Goal: Task Accomplishment & Management: Use online tool/utility

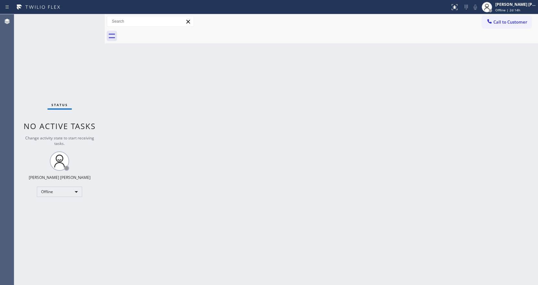
click at [116, 164] on div "Back to Dashboard Change Sender ID Customers Technicians Select a contact Outbo…" at bounding box center [322, 149] width 434 height 271
click at [491, 98] on div "Back to Dashboard Change Sender ID Customers Technicians Select a contact Outbo…" at bounding box center [322, 149] width 435 height 271
drag, startPoint x: 539, startPoint y: 76, endPoint x: 542, endPoint y: 86, distance: 10.4
click at [538, 86] on html "Status report No issues detected If you experience an issue, please download th…" at bounding box center [270, 142] width 540 height 285
click at [434, 162] on div "Back to Dashboard Change Sender ID Customers Technicians Select a contact Outbo…" at bounding box center [322, 149] width 435 height 271
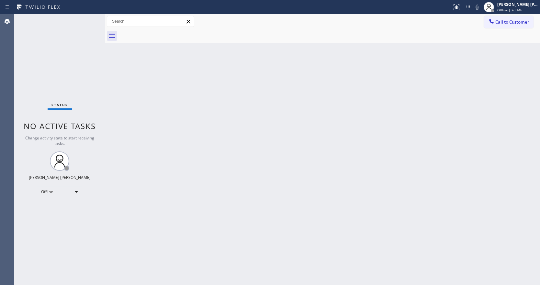
drag, startPoint x: 539, startPoint y: 63, endPoint x: 542, endPoint y: 64, distance: 3.5
click at [538, 64] on html "Status report No issues detected If you experience an issue, please download th…" at bounding box center [270, 142] width 540 height 285
click at [175, 103] on div "Back to Dashboard Change Sender ID Customers Technicians Select a contact Outbo…" at bounding box center [323, 150] width 436 height 273
click at [512, 8] on span "Offline | 2d 14h" at bounding box center [511, 10] width 25 height 5
click at [484, 36] on button "Available" at bounding box center [509, 34] width 65 height 8
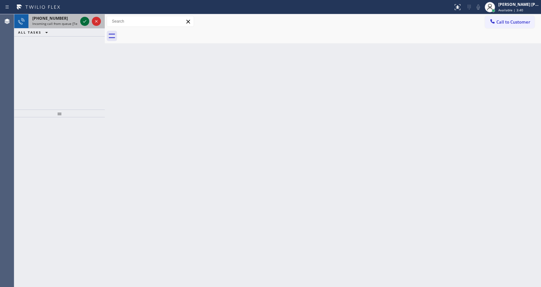
drag, startPoint x: 86, startPoint y: 21, endPoint x: 83, endPoint y: 21, distance: 3.9
click at [86, 21] on icon at bounding box center [85, 21] width 8 height 8
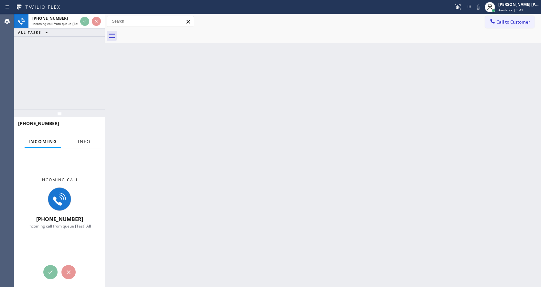
click at [88, 139] on span "Info" at bounding box center [84, 142] width 13 height 6
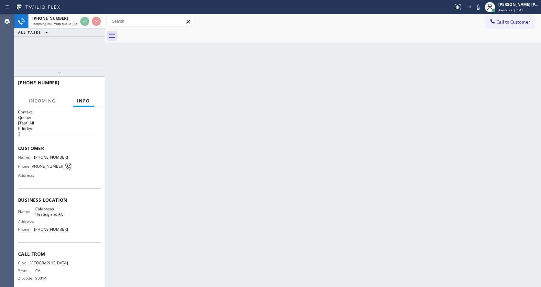
drag, startPoint x: 55, startPoint y: 115, endPoint x: 70, endPoint y: 71, distance: 47.3
click at [70, 71] on div at bounding box center [59, 73] width 91 height 8
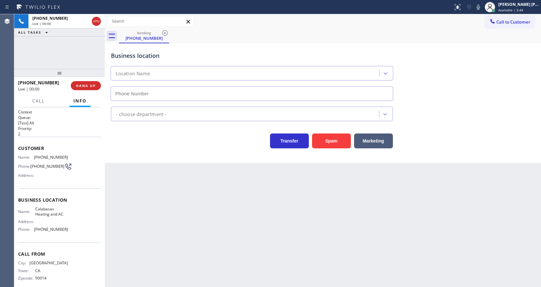
type input "[PHONE_NUMBER]"
click at [212, 194] on div "Back to Dashboard Change Sender ID Customers Technicians Select a contact Outbo…" at bounding box center [323, 150] width 436 height 273
click at [332, 145] on button "Spam" at bounding box center [331, 141] width 39 height 15
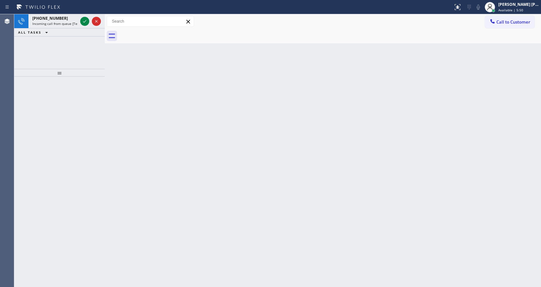
click at [78, 85] on div at bounding box center [59, 182] width 91 height 211
drag, startPoint x: 91, startPoint y: 15, endPoint x: 75, endPoint y: 30, distance: 21.7
click at [86, 18] on div at bounding box center [90, 21] width 23 height 14
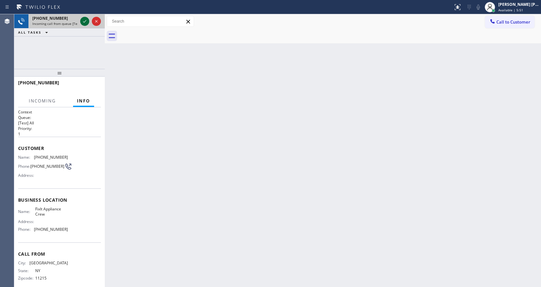
click at [81, 24] on icon at bounding box center [85, 21] width 8 height 8
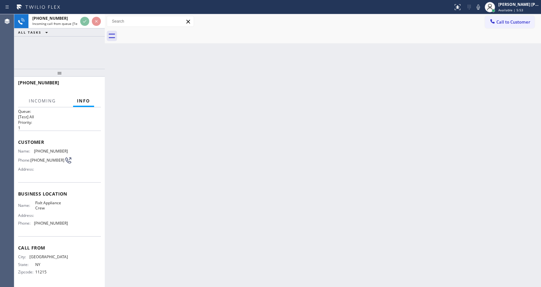
scroll to position [8, 0]
click at [248, 210] on div "Back to Dashboard Change Sender ID Customers Technicians Select a contact Outbo…" at bounding box center [323, 150] width 436 height 273
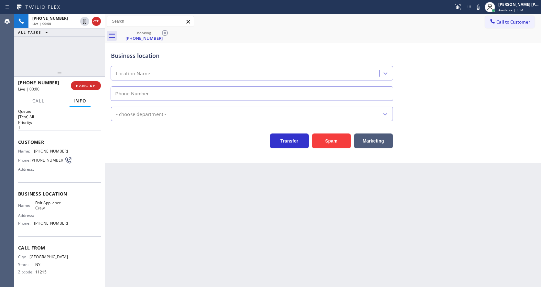
type input "[PHONE_NUMBER]"
click at [149, 213] on div "Back to Dashboard Change Sender ID Customers Technicians Select a contact Outbo…" at bounding box center [323, 150] width 436 height 273
click at [46, 163] on span "[PHONE_NUMBER]" at bounding box center [47, 160] width 34 height 5
drag, startPoint x: 32, startPoint y: 149, endPoint x: 69, endPoint y: 152, distance: 37.0
click at [69, 152] on div "Name: [PHONE_NUMBER] Phone: [PHONE_NUMBER] Address:" at bounding box center [59, 162] width 83 height 26
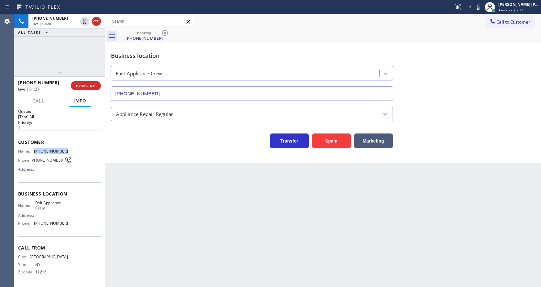
copy div "[PHONE_NUMBER]"
click at [164, 216] on div "Back to Dashboard Change Sender ID Customers Technicians Select a contact Outbo…" at bounding box center [323, 150] width 436 height 273
click at [160, 279] on div "Back to Dashboard Change Sender ID Customers Technicians Select a contact Outbo…" at bounding box center [323, 150] width 436 height 273
click at [35, 203] on span "FixIt Appliance Crew" at bounding box center [51, 206] width 32 height 10
drag, startPoint x: 35, startPoint y: 203, endPoint x: 50, endPoint y: 208, distance: 16.4
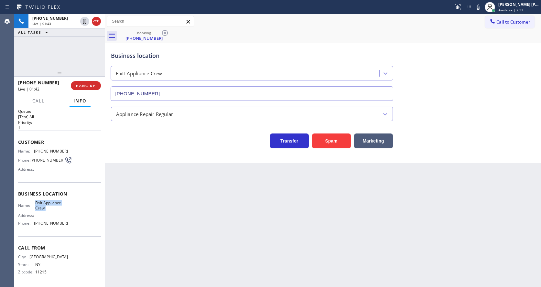
click at [50, 208] on span "FixIt Appliance Crew" at bounding box center [51, 206] width 32 height 10
copy span "FixIt Appliance Crew"
drag, startPoint x: 139, startPoint y: 242, endPoint x: 143, endPoint y: 287, distance: 44.8
click at [140, 251] on div "Back to Dashboard Change Sender ID Customers Technicians Select a contact Outbo…" at bounding box center [323, 150] width 436 height 273
drag, startPoint x: 51, startPoint y: 222, endPoint x: 43, endPoint y: 230, distance: 11.2
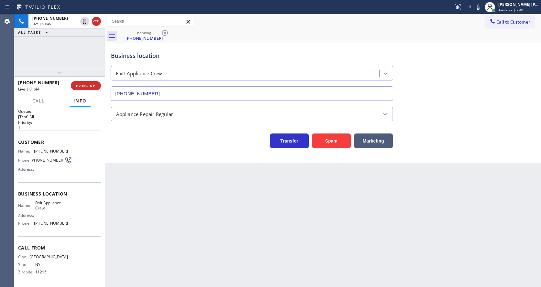
click at [50, 223] on span "[PHONE_NUMBER]" at bounding box center [51, 223] width 34 height 5
drag, startPoint x: 33, startPoint y: 223, endPoint x: 83, endPoint y: 224, distance: 50.8
click at [83, 224] on div "Name: FixIt Appliance Crew Address: Phone: [PHONE_NUMBER]" at bounding box center [59, 215] width 83 height 28
copy div "[PHONE_NUMBER]"
drag, startPoint x: 127, startPoint y: 223, endPoint x: 128, endPoint y: 226, distance: 3.3
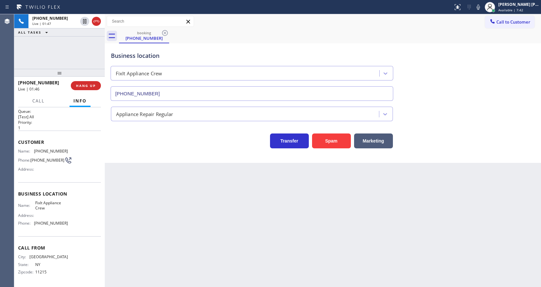
click at [127, 223] on div "Back to Dashboard Change Sender ID Customers Technicians Select a contact Outbo…" at bounding box center [323, 150] width 436 height 273
click at [403, 221] on div "Back to Dashboard Change Sender ID Customers Technicians Select a contact Outbo…" at bounding box center [323, 150] width 436 height 273
drag, startPoint x: 185, startPoint y: 191, endPoint x: 175, endPoint y: 205, distance: 16.9
click at [183, 193] on div "Back to Dashboard Change Sender ID Customers Technicians Select a contact Outbo…" at bounding box center [323, 150] width 436 height 273
click at [295, 190] on div "Back to Dashboard Change Sender ID Customers Technicians Select a contact Outbo…" at bounding box center [323, 150] width 436 height 273
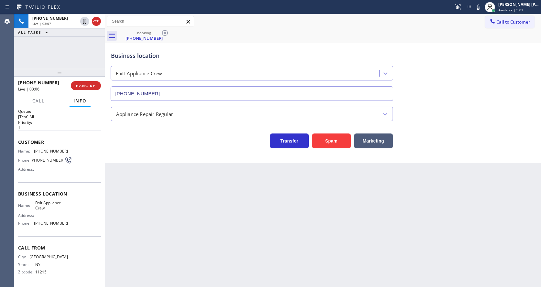
click at [186, 195] on div "Back to Dashboard Change Sender ID Customers Technicians Select a contact Outbo…" at bounding box center [323, 150] width 436 height 273
click at [84, 21] on icon at bounding box center [84, 21] width 3 height 5
click at [479, 6] on icon at bounding box center [479, 7] width 8 height 8
click at [478, 36] on div "booking [PHONE_NUMBER]" at bounding box center [330, 36] width 422 height 15
click at [105, 268] on div at bounding box center [105, 150] width 0 height 273
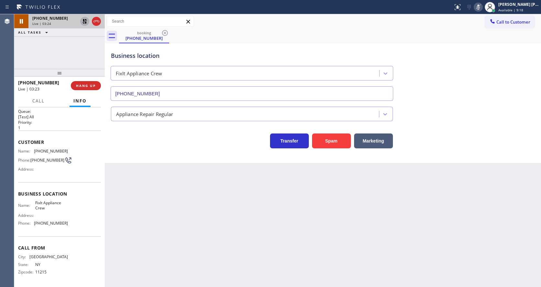
click at [276, 234] on div "Back to Dashboard Change Sender ID Customers Technicians Select a contact Outbo…" at bounding box center [323, 150] width 436 height 273
click at [84, 20] on icon at bounding box center [85, 21] width 5 height 5
click at [480, 7] on icon at bounding box center [478, 7] width 3 height 5
click at [473, 53] on div "Business location FixIt Appliance Crew [PHONE_NUMBER]" at bounding box center [323, 71] width 427 height 59
click at [181, 235] on div "Back to Dashboard Change Sender ID Customers Technicians Select a contact Outbo…" at bounding box center [323, 150] width 436 height 273
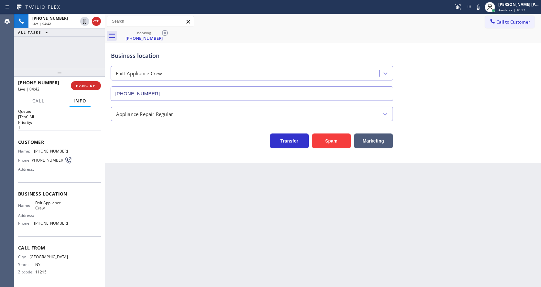
click at [250, 210] on div "Back to Dashboard Change Sender ID Customers Technicians Select a contact Outbo…" at bounding box center [323, 150] width 436 height 273
click at [207, 193] on div "Back to Dashboard Change Sender ID Customers Technicians Select a contact Outbo…" at bounding box center [323, 150] width 436 height 273
click at [85, 46] on icon at bounding box center [85, 44] width 8 height 8
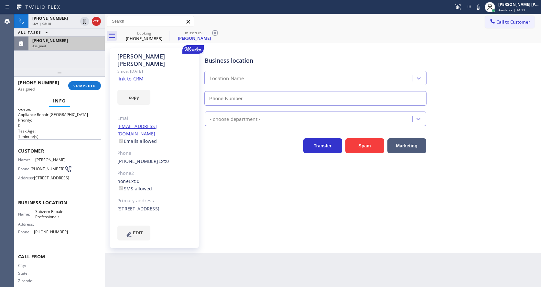
type input "[PHONE_NUMBER]"
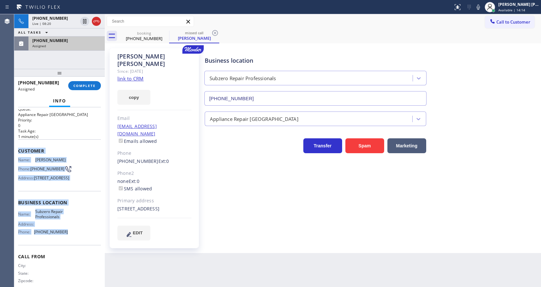
drag, startPoint x: 18, startPoint y: 151, endPoint x: 67, endPoint y: 248, distance: 107.8
click at [67, 248] on div "Context Queue: Appliance Repair High End Priority: 0 Task Age: [DEMOGRAPHIC_DAT…" at bounding box center [59, 197] width 91 height 180
copy div "Customer Name: [PERSON_NAME] Phone: [PHONE_NUMBER] Address: [STREET_ADDRESS] Bu…"
click at [78, 83] on span "COMPLETE" at bounding box center [84, 85] width 22 height 5
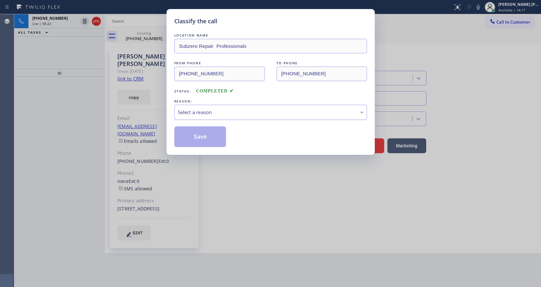
click at [204, 110] on div "Select a reason" at bounding box center [271, 112] width 186 height 7
click at [193, 137] on button "Save" at bounding box center [200, 137] width 52 height 21
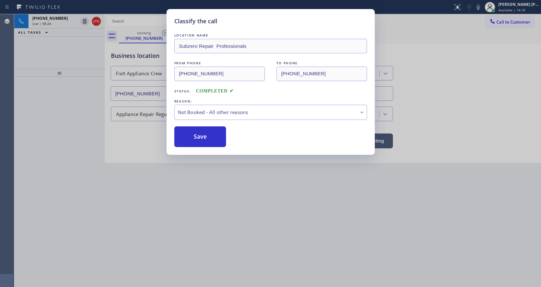
click at [237, 210] on div "Classify the call LOCATION NAME Subzero Repair Professionals FROM PHONE [PHONE_…" at bounding box center [270, 143] width 541 height 287
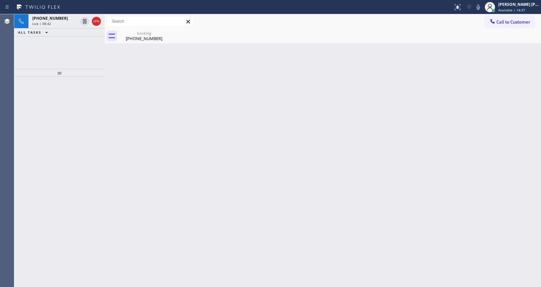
click at [154, 109] on div "Back to Dashboard Change Sender ID Customers Technicians Select a contact Outbo…" at bounding box center [323, 150] width 436 height 273
click at [134, 41] on div "[PHONE_NUMBER]" at bounding box center [144, 39] width 49 height 6
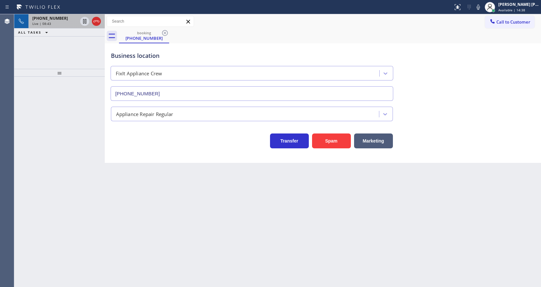
click at [63, 27] on div "[PHONE_NUMBER] Live | 08:43" at bounding box center [53, 21] width 50 height 14
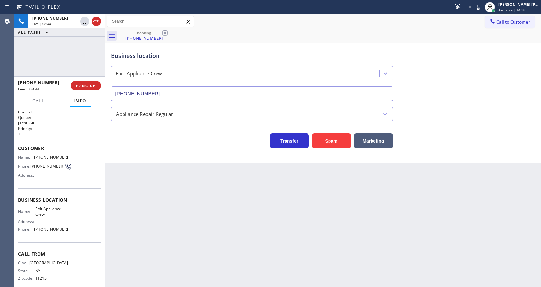
click at [201, 236] on div "Back to Dashboard Change Sender ID Customers Technicians Select a contact Outbo…" at bounding box center [323, 150] width 436 height 273
click at [288, 265] on div "Back to Dashboard Change Sender ID Customers Technicians Select a contact Outbo…" at bounding box center [323, 150] width 436 height 273
click at [270, 245] on div "Back to Dashboard Change Sender ID Customers Technicians Select a contact Outbo…" at bounding box center [323, 150] width 436 height 273
drag, startPoint x: 421, startPoint y: 219, endPoint x: 366, endPoint y: 226, distance: 55.8
click at [421, 219] on div "Back to Dashboard Change Sender ID Customers Technicians Select a contact Outbo…" at bounding box center [323, 150] width 436 height 273
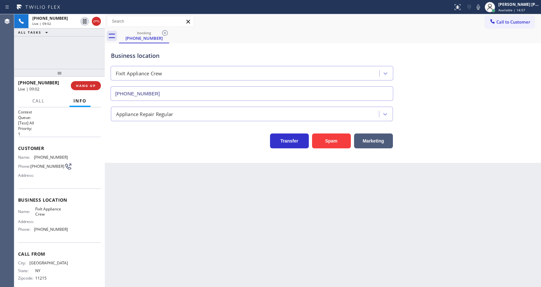
click at [247, 198] on div "Back to Dashboard Change Sender ID Customers Technicians Select a contact Outbo…" at bounding box center [323, 150] width 436 height 273
click at [292, 208] on div "Back to Dashboard Change Sender ID Customers Technicians Select a contact Outbo…" at bounding box center [323, 150] width 436 height 273
click at [203, 212] on div "Back to Dashboard Change Sender ID Customers Technicians Select a contact Outbo…" at bounding box center [323, 150] width 436 height 273
click at [237, 225] on div "Back to Dashboard Change Sender ID Customers Technicians Select a contact Outbo…" at bounding box center [323, 150] width 436 height 273
click at [217, 216] on div "Back to Dashboard Change Sender ID Customers Technicians Select a contact Outbo…" at bounding box center [323, 150] width 436 height 273
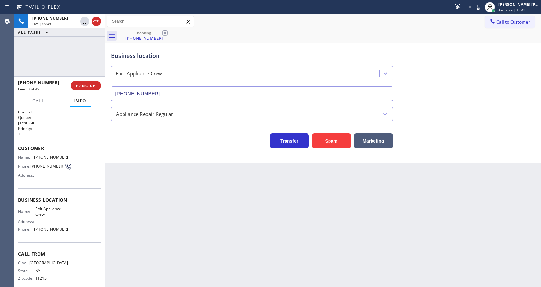
click at [196, 239] on div "Back to Dashboard Change Sender ID Customers Technicians Select a contact Outbo…" at bounding box center [323, 150] width 436 height 273
drag, startPoint x: 289, startPoint y: 221, endPoint x: 109, endPoint y: 91, distance: 222.0
click at [289, 221] on div "Back to Dashboard Change Sender ID Customers Technicians Select a contact Outbo…" at bounding box center [323, 150] width 436 height 273
click at [86, 88] on span "COMPLETE" at bounding box center [84, 85] width 22 height 5
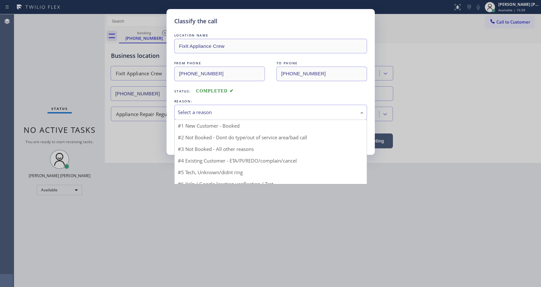
click at [203, 114] on div "Select a reason" at bounding box center [271, 112] width 186 height 7
click at [199, 101] on div "REASON:" at bounding box center [270, 101] width 193 height 7
click at [204, 113] on div "Select a reason" at bounding box center [271, 112] width 186 height 7
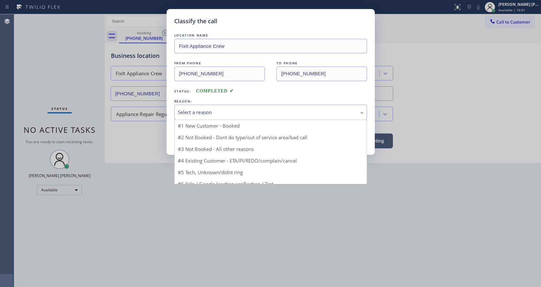
click at [204, 113] on div "Select a reason" at bounding box center [271, 112] width 186 height 7
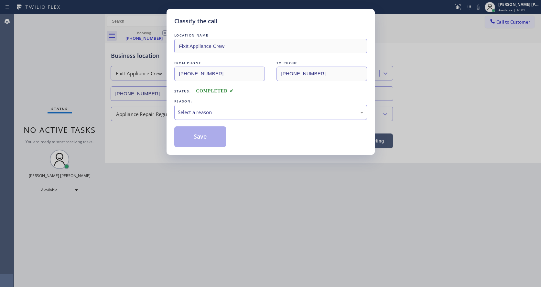
click at [204, 113] on div "Select a reason" at bounding box center [271, 112] width 186 height 7
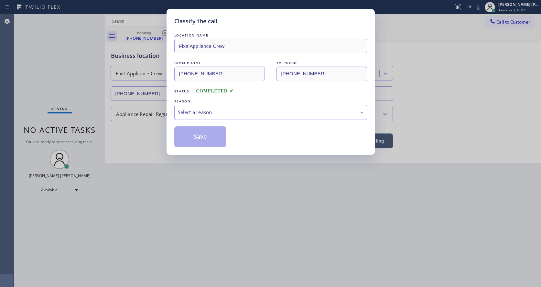
click at [204, 113] on div "Select a reason" at bounding box center [271, 112] width 186 height 7
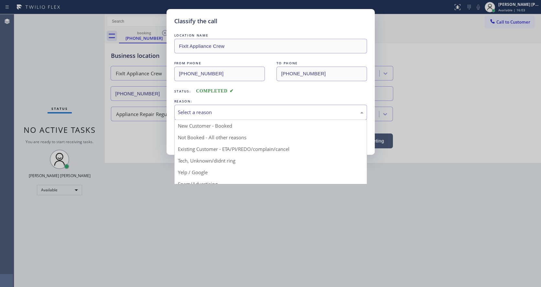
click at [204, 113] on div "Select a reason" at bounding box center [271, 112] width 186 height 7
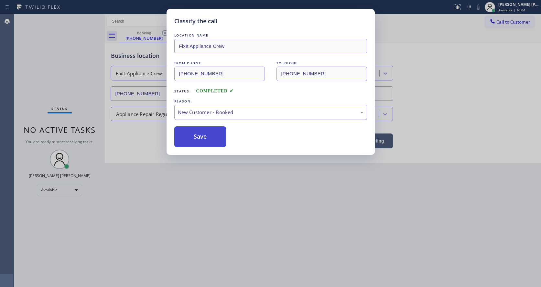
click at [201, 130] on button "Save" at bounding box center [200, 137] width 52 height 21
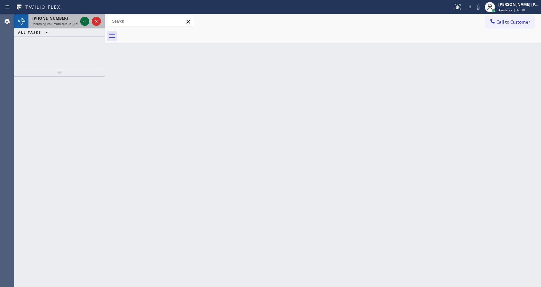
click at [83, 23] on icon at bounding box center [85, 21] width 8 height 8
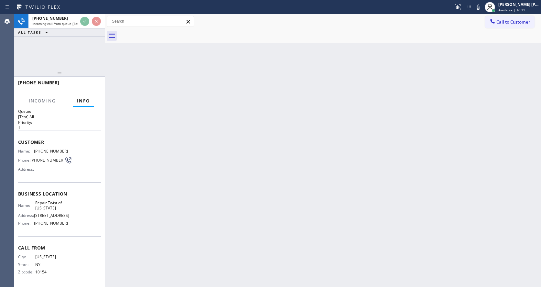
scroll to position [18, 0]
click at [195, 213] on div "Back to Dashboard Change Sender ID Customers Technicians Select a contact Outbo…" at bounding box center [323, 150] width 436 height 273
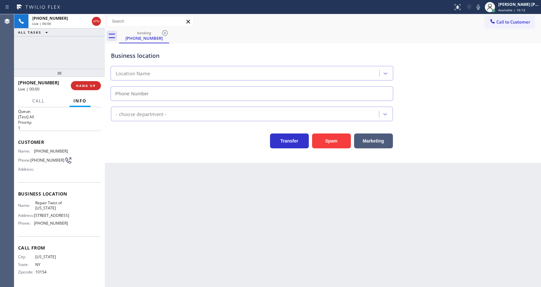
type input "[PHONE_NUMBER]"
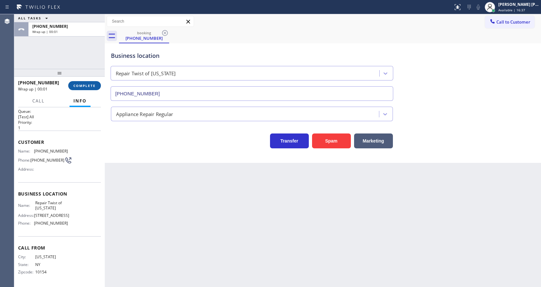
click at [82, 84] on span "COMPLETE" at bounding box center [84, 85] width 22 height 5
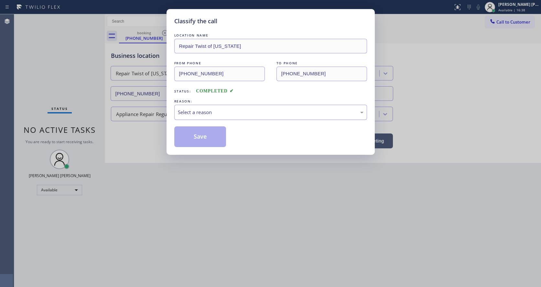
click at [226, 110] on div "Select a reason" at bounding box center [271, 112] width 186 height 7
click at [203, 138] on button "Save" at bounding box center [200, 137] width 52 height 21
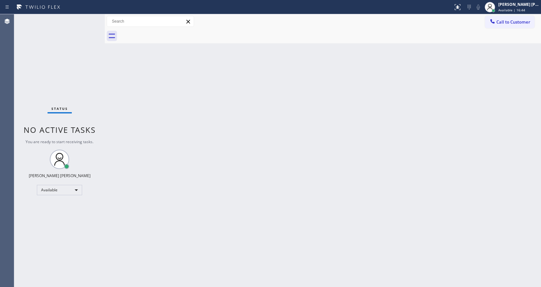
drag, startPoint x: 182, startPoint y: 208, endPoint x: 176, endPoint y: 216, distance: 10.2
click at [181, 208] on div "Back to Dashboard Change Sender ID Customers Technicians Select a contact Outbo…" at bounding box center [323, 150] width 436 height 273
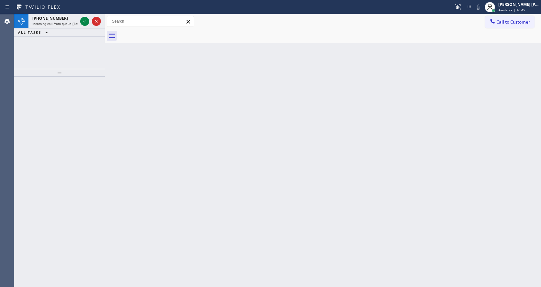
drag, startPoint x: 80, startPoint y: 75, endPoint x: 83, endPoint y: 42, distance: 33.1
click at [80, 75] on div at bounding box center [59, 73] width 91 height 8
click at [85, 20] on icon at bounding box center [85, 21] width 8 height 8
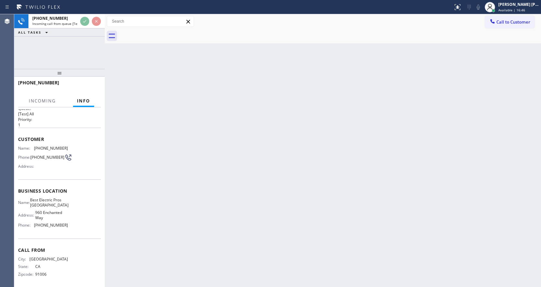
scroll to position [14, 0]
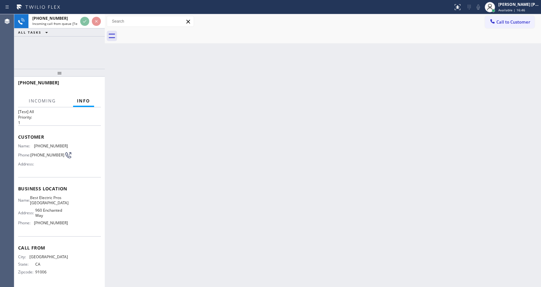
click at [248, 215] on div "Back to Dashboard Change Sender ID Customers Technicians Select a contact Outbo…" at bounding box center [323, 150] width 436 height 273
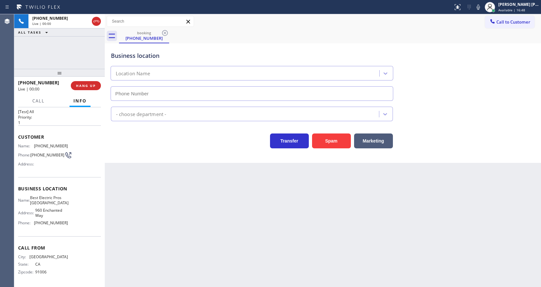
type input "[PHONE_NUMBER]"
click at [259, 237] on div "Back to Dashboard Change Sender ID Customers Technicians Select a contact Outbo…" at bounding box center [323, 150] width 436 height 273
click at [143, 225] on div "Back to Dashboard Change Sender ID Customers Technicians Select a contact Outbo…" at bounding box center [323, 150] width 436 height 273
drag, startPoint x: 326, startPoint y: 221, endPoint x: 223, endPoint y: 192, distance: 107.1
click at [324, 221] on div "Back to Dashboard Change Sender ID Customers Technicians Select a contact Outbo…" at bounding box center [323, 150] width 436 height 273
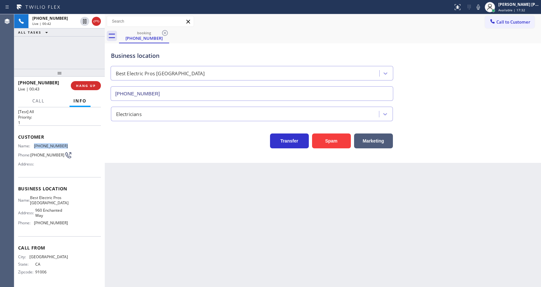
drag, startPoint x: 31, startPoint y: 142, endPoint x: 72, endPoint y: 147, distance: 40.4
click at [72, 147] on div "Name: [PHONE_NUMBER] Phone: [PHONE_NUMBER] Address:" at bounding box center [59, 157] width 83 height 26
copy div "[PHONE_NUMBER]"
drag, startPoint x: 201, startPoint y: 218, endPoint x: 163, endPoint y: 252, distance: 51.5
click at [199, 219] on div "Back to Dashboard Change Sender ID Customers Technicians Select a contact Outbo…" at bounding box center [323, 150] width 436 height 273
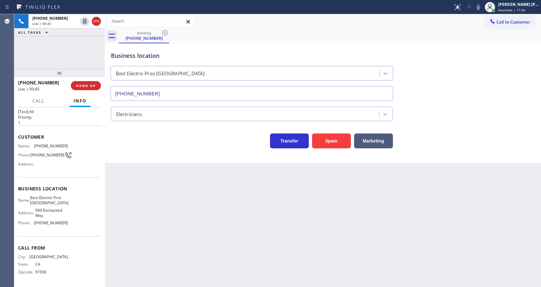
drag, startPoint x: 74, startPoint y: 191, endPoint x: 68, endPoint y: 195, distance: 7.7
click at [74, 191] on span "Business location" at bounding box center [59, 189] width 83 height 6
drag, startPoint x: 32, startPoint y: 196, endPoint x: 71, endPoint y: 205, distance: 40.5
click at [71, 205] on div "Name: Best Electric Pros Simi Valley Address: [STREET_ADDRESS] Phone: [PHONE_NU…" at bounding box center [59, 211] width 83 height 33
copy div "Best Electric Pros [GEOGRAPHIC_DATA]"
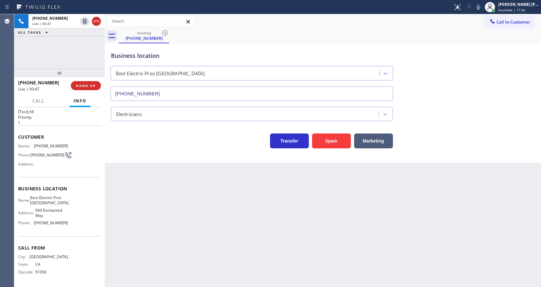
drag, startPoint x: 183, startPoint y: 220, endPoint x: 162, endPoint y: 273, distance: 56.8
click at [180, 227] on div "Back to Dashboard Change Sender ID Customers Technicians Select a contact Outbo…" at bounding box center [323, 150] width 436 height 273
click at [72, 202] on div "Name: Best Electric Pros Simi Valley Address: [STREET_ADDRESS] Phone: [PHONE_NU…" at bounding box center [59, 211] width 83 height 33
drag, startPoint x: 32, startPoint y: 220, endPoint x: 80, endPoint y: 223, distance: 47.7
click at [80, 223] on div "Name: Best Electric Pros Simi Valley Address: [STREET_ADDRESS] Phone: [PHONE_NU…" at bounding box center [59, 211] width 83 height 33
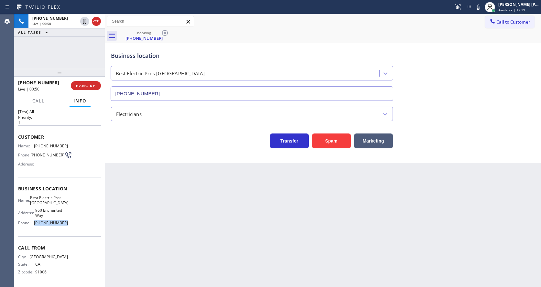
copy div "[PHONE_NUMBER]"
click at [156, 218] on div "Back to Dashboard Change Sender ID Customers Technicians Select a contact Outbo…" at bounding box center [323, 150] width 436 height 273
click at [335, 237] on div "Back to Dashboard Change Sender ID Customers Technicians Select a contact Outbo…" at bounding box center [323, 150] width 436 height 273
click at [84, 43] on icon at bounding box center [85, 44] width 8 height 8
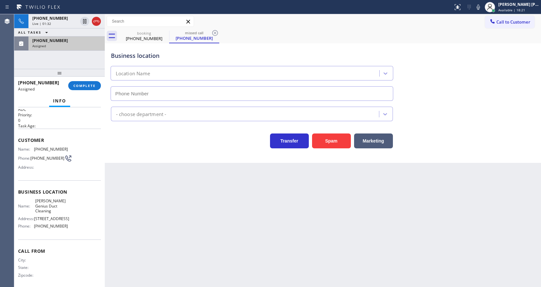
type input "[PHONE_NUMBER]"
click at [74, 84] on span "COMPLETE" at bounding box center [84, 85] width 22 height 5
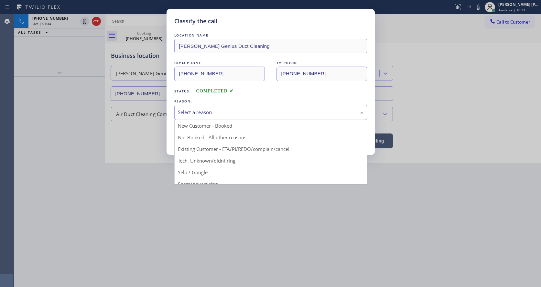
click at [181, 112] on div "Select a reason" at bounding box center [271, 112] width 186 height 7
click at [204, 136] on button "Save" at bounding box center [200, 137] width 52 height 21
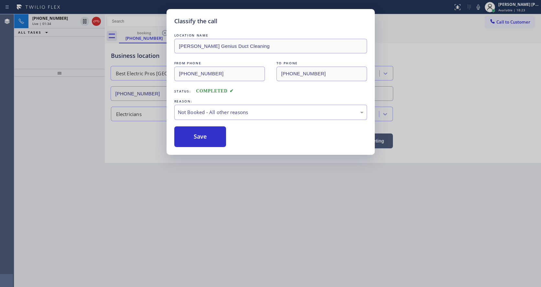
click at [204, 136] on button "Save" at bounding box center [200, 137] width 52 height 21
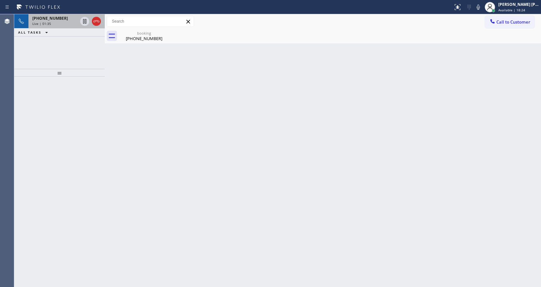
click at [68, 19] on div "[PHONE_NUMBER]" at bounding box center [54, 19] width 45 height 6
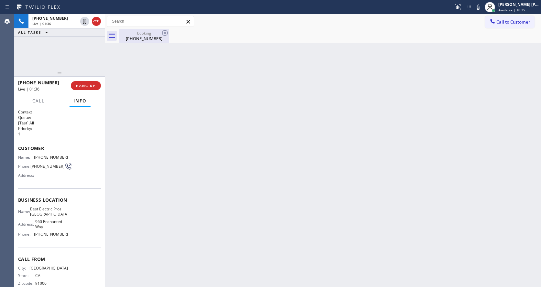
click at [132, 32] on div "booking" at bounding box center [144, 33] width 49 height 5
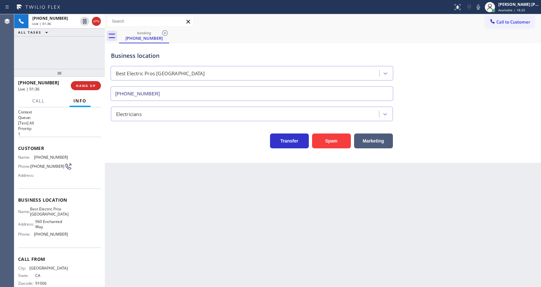
drag, startPoint x: 232, startPoint y: 209, endPoint x: 138, endPoint y: 230, distance: 96.2
click at [226, 212] on div "Back to Dashboard Change Sender ID Customers Technicians Select a contact Outbo…" at bounding box center [323, 150] width 436 height 273
drag, startPoint x: 310, startPoint y: 210, endPoint x: 411, endPoint y: 87, distance: 159.0
click at [311, 210] on div "Back to Dashboard Change Sender ID Customers Technicians Select a contact Outbo…" at bounding box center [323, 150] width 436 height 273
drag, startPoint x: 189, startPoint y: 192, endPoint x: 186, endPoint y: 195, distance: 4.1
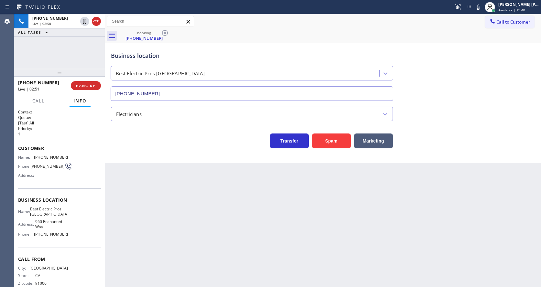
click at [186, 194] on div "Back to Dashboard Change Sender ID Customers Technicians Select a contact Outbo…" at bounding box center [323, 150] width 436 height 273
click at [263, 193] on div "Back to Dashboard Change Sender ID Customers Technicians Select a contact Outbo…" at bounding box center [323, 150] width 436 height 273
click at [178, 160] on div "Business location Best Electric Pros [GEOGRAPHIC_DATA] [PHONE_NUMBER] Electrici…" at bounding box center [323, 103] width 436 height 120
click at [289, 235] on div "Back to Dashboard Change Sender ID Customers Technicians Select a contact Outbo…" at bounding box center [323, 150] width 436 height 273
click at [170, 225] on div "Back to Dashboard Change Sender ID Customers Technicians Select a contact Outbo…" at bounding box center [323, 150] width 436 height 273
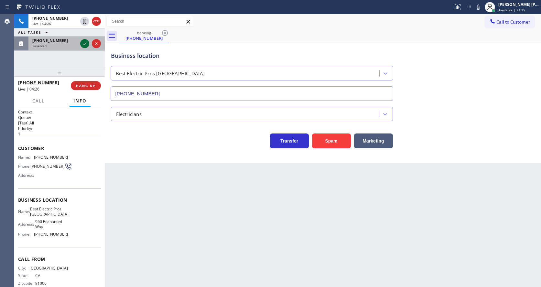
click at [85, 45] on icon at bounding box center [85, 44] width 8 height 8
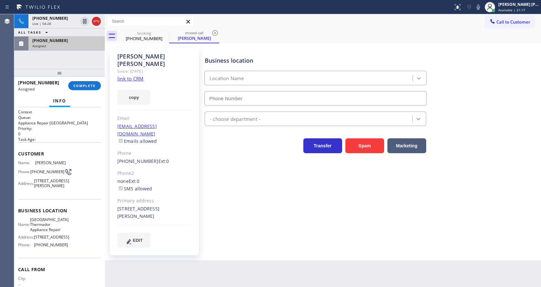
type input "[PHONE_NUMBER]"
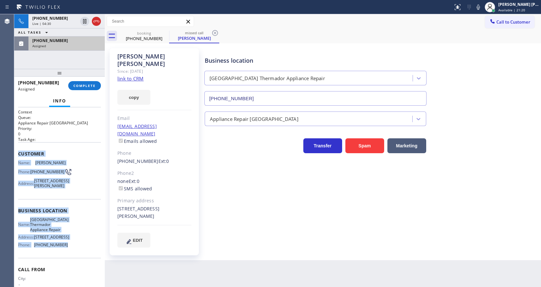
drag, startPoint x: 17, startPoint y: 151, endPoint x: 77, endPoint y: 250, distance: 115.4
click at [77, 250] on div "Context Queue: Appliance Repair High End Priority: 0 Task Age: Customer Name: […" at bounding box center [59, 197] width 91 height 180
copy div "Customer Name: [PERSON_NAME] Phone: [PHONE_NUMBER] Address: [STREET_ADDRESS][PE…"
click at [76, 85] on span "COMPLETE" at bounding box center [84, 85] width 22 height 5
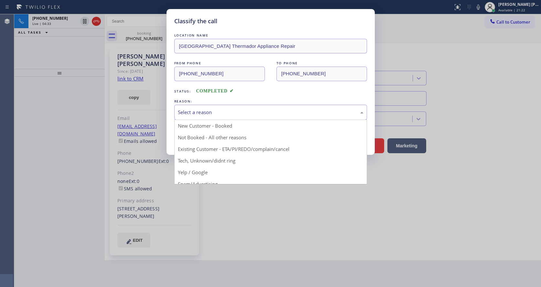
click at [183, 114] on div "Select a reason" at bounding box center [271, 112] width 186 height 7
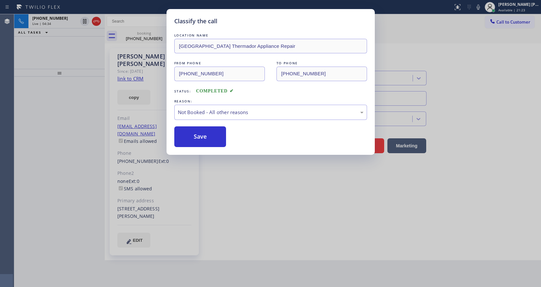
click at [188, 136] on button "Save" at bounding box center [200, 137] width 52 height 21
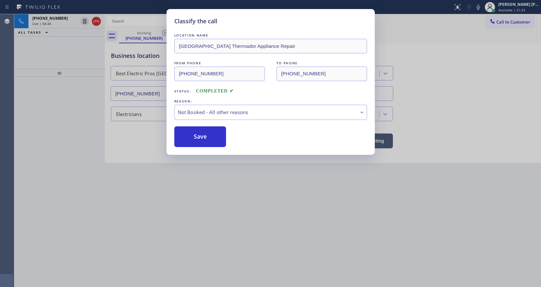
click at [241, 248] on div "Classify the call LOCATION NAME [GEOGRAPHIC_DATA] Thermador Appliance Repair FR…" at bounding box center [270, 143] width 541 height 287
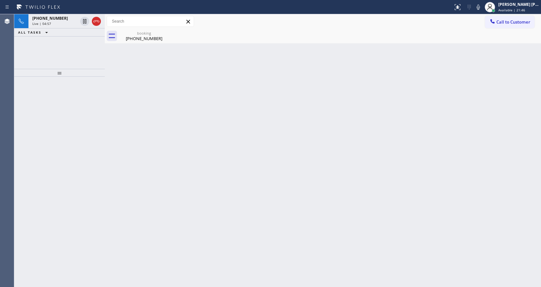
drag, startPoint x: 168, startPoint y: 142, endPoint x: 126, endPoint y: 82, distance: 73.2
click at [168, 142] on div "Back to Dashboard Change Sender ID Customers Technicians Select a contact Outbo…" at bounding box center [323, 150] width 436 height 273
click at [141, 33] on div "booking" at bounding box center [144, 33] width 49 height 5
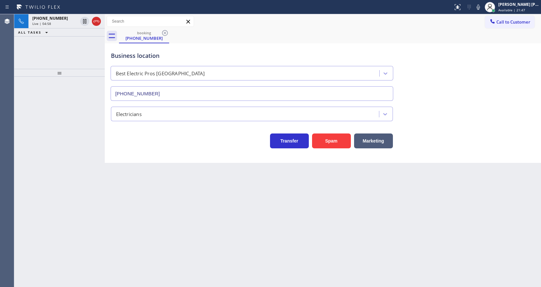
drag, startPoint x: 45, startPoint y: 27, endPoint x: 57, endPoint y: 48, distance: 24.1
click at [45, 27] on div "[PHONE_NUMBER] Live | 04:58" at bounding box center [53, 21] width 50 height 14
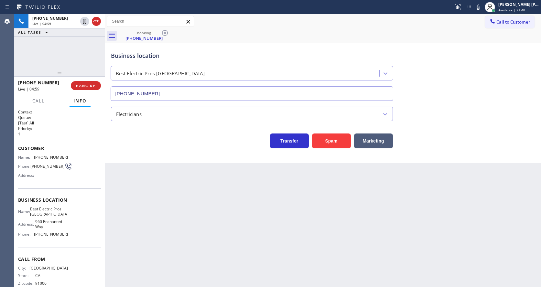
click at [162, 193] on div "Back to Dashboard Change Sender ID Customers Technicians Select a contact Outbo…" at bounding box center [323, 150] width 436 height 273
click at [143, 197] on div "Back to Dashboard Change Sender ID Customers Technicians Select a contact Outbo…" at bounding box center [323, 150] width 436 height 273
click at [213, 253] on div "Back to Dashboard Change Sender ID Customers Technicians Select a contact Outbo…" at bounding box center [323, 150] width 436 height 273
drag, startPoint x: 275, startPoint y: 237, endPoint x: 246, endPoint y: 223, distance: 32.3
click at [275, 237] on div "Back to Dashboard Change Sender ID Customers Technicians Select a contact Outbo…" at bounding box center [323, 150] width 436 height 273
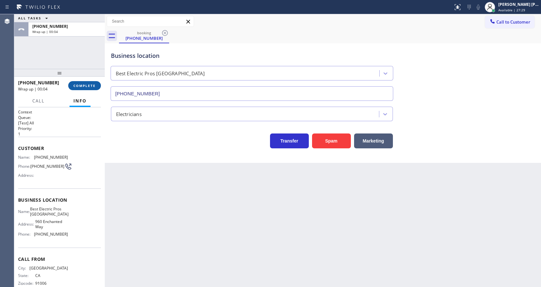
click at [82, 89] on button "COMPLETE" at bounding box center [84, 85] width 33 height 9
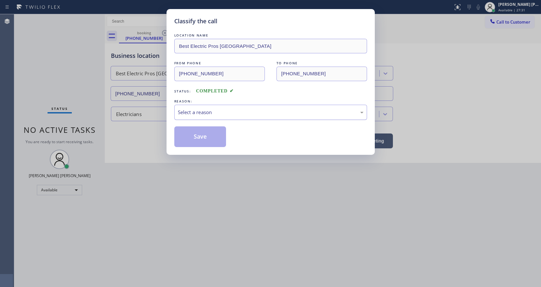
click at [197, 112] on div "Select a reason" at bounding box center [271, 112] width 186 height 7
click at [195, 135] on button "Save" at bounding box center [200, 137] width 52 height 21
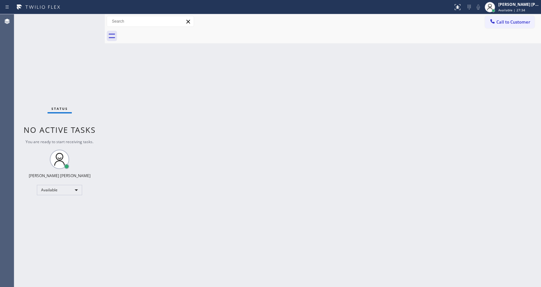
click at [65, 41] on div "Status No active tasks You are ready to start receiving tasks. [PERSON_NAME] [P…" at bounding box center [59, 150] width 91 height 273
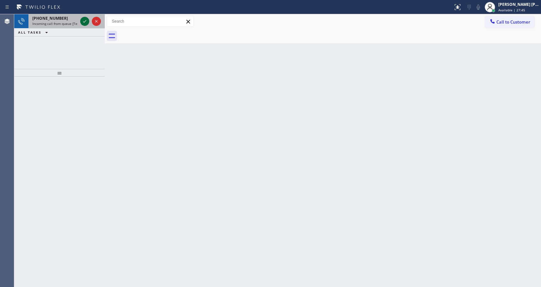
click at [81, 21] on icon at bounding box center [85, 21] width 8 height 8
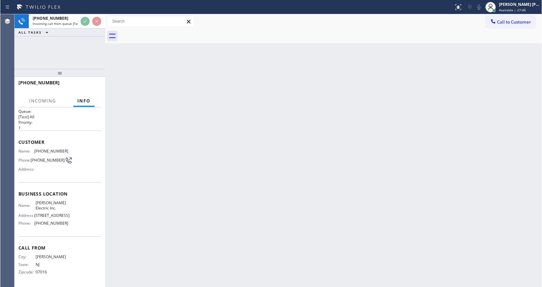
scroll to position [24, 0]
click at [187, 216] on div "Back to Dashboard Change Sender ID Customers Technicians Select a contact Outbo…" at bounding box center [323, 150] width 436 height 273
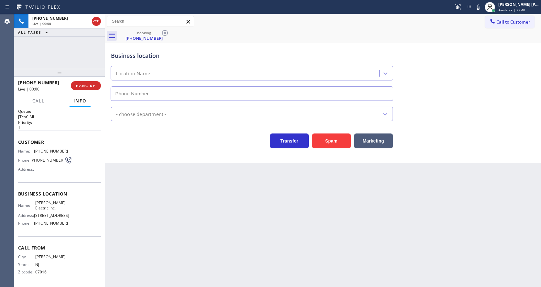
type input "[PHONE_NUMBER]"
drag, startPoint x: 162, startPoint y: 189, endPoint x: 155, endPoint y: 199, distance: 12.0
click at [160, 191] on div "Back to Dashboard Change Sender ID Customers Technicians Select a contact Outbo…" at bounding box center [323, 150] width 436 height 273
drag, startPoint x: 261, startPoint y: 238, endPoint x: 218, endPoint y: 281, distance: 60.2
click at [260, 239] on div "Back to Dashboard Change Sender ID Customers Technicians Select a contact Outbo…" at bounding box center [323, 150] width 436 height 273
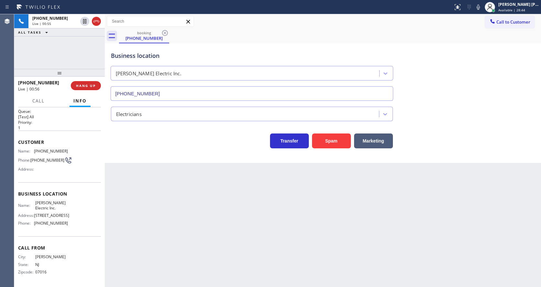
drag, startPoint x: 278, startPoint y: 248, endPoint x: 200, endPoint y: 241, distance: 78.5
click at [278, 248] on div "Back to Dashboard Change Sender ID Customers Technicians Select a contact Outbo…" at bounding box center [323, 150] width 436 height 273
click at [180, 156] on div "Business location [PERSON_NAME] Electric Inc. [PHONE_NUMBER] Electricians Trans…" at bounding box center [323, 103] width 436 height 120
click at [481, 10] on icon at bounding box center [479, 7] width 8 height 8
click at [84, 19] on icon at bounding box center [84, 21] width 3 height 5
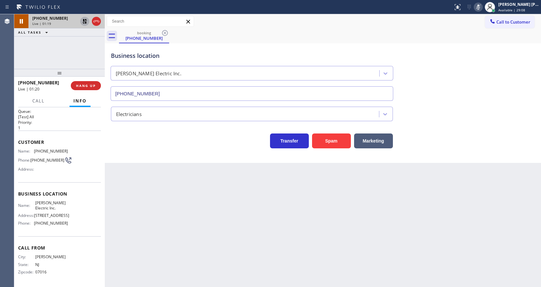
click at [179, 240] on div "Back to Dashboard Change Sender ID Customers Technicians Select a contact Outbo…" at bounding box center [323, 150] width 436 height 273
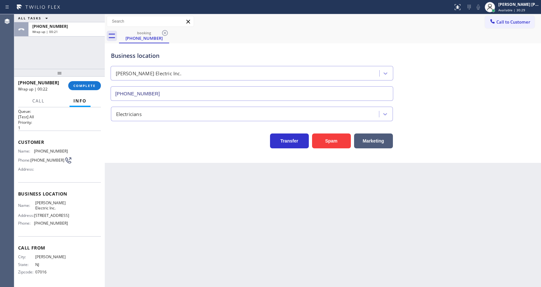
click at [313, 200] on div "Back to Dashboard Change Sender ID Customers Technicians Select a contact Outbo…" at bounding box center [323, 150] width 436 height 273
drag, startPoint x: 198, startPoint y: 203, endPoint x: 148, endPoint y: 270, distance: 83.5
click at [197, 203] on div "Back to Dashboard Change Sender ID Customers Technicians Select a contact Outbo…" at bounding box center [323, 150] width 436 height 273
drag, startPoint x: 281, startPoint y: 223, endPoint x: 276, endPoint y: 226, distance: 5.4
click at [279, 224] on div "Back to Dashboard Change Sender ID Customers Technicians Select a contact Outbo…" at bounding box center [323, 150] width 436 height 273
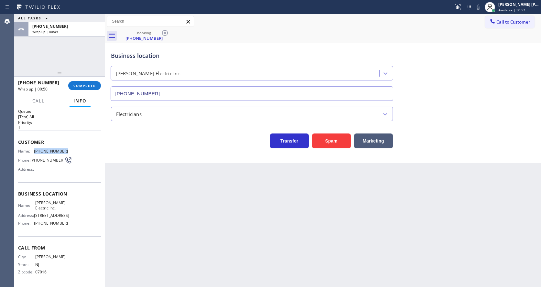
drag, startPoint x: 33, startPoint y: 133, endPoint x: 83, endPoint y: 133, distance: 50.5
click at [83, 149] on div "Name: [PHONE_NUMBER] Phone: [PHONE_NUMBER] Address:" at bounding box center [59, 162] width 83 height 26
copy div "[PHONE_NUMBER]"
drag, startPoint x: 171, startPoint y: 212, endPoint x: 148, endPoint y: 284, distance: 75.7
click at [169, 214] on div "Back to Dashboard Change Sender ID Customers Technicians Select a contact Outbo…" at bounding box center [323, 150] width 436 height 273
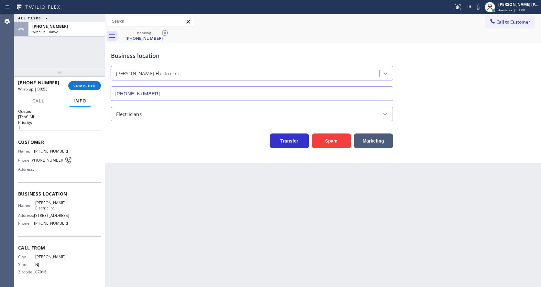
click at [56, 213] on span "[STREET_ADDRESS]" at bounding box center [51, 215] width 35 height 5
drag, startPoint x: 35, startPoint y: 185, endPoint x: 46, endPoint y: 191, distance: 12.7
click at [46, 201] on span "[PERSON_NAME] Electric Inc." at bounding box center [51, 206] width 32 height 10
copy span "[PERSON_NAME] Electric Inc."
drag, startPoint x: 181, startPoint y: 217, endPoint x: 174, endPoint y: 252, distance: 36.2
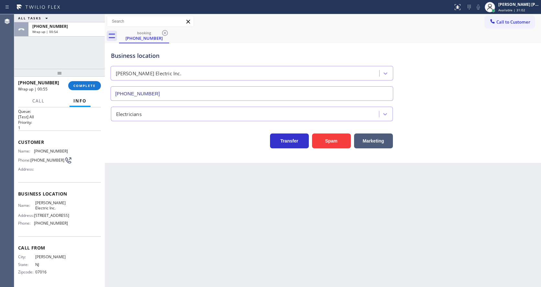
click at [179, 219] on div "Back to Dashboard Change Sender ID Customers Technicians Select a contact Outbo…" at bounding box center [323, 150] width 436 height 273
click at [53, 213] on span "[STREET_ADDRESS]" at bounding box center [51, 215] width 35 height 5
drag, startPoint x: 32, startPoint y: 223, endPoint x: 75, endPoint y: 223, distance: 43.7
click at [75, 223] on div "Name: [PERSON_NAME] Electric Inc. Address: [STREET_ADDRESS] Phone: [PHONE_NUMBE…" at bounding box center [59, 215] width 83 height 28
drag, startPoint x: 197, startPoint y: 230, endPoint x: 164, endPoint y: 283, distance: 62.6
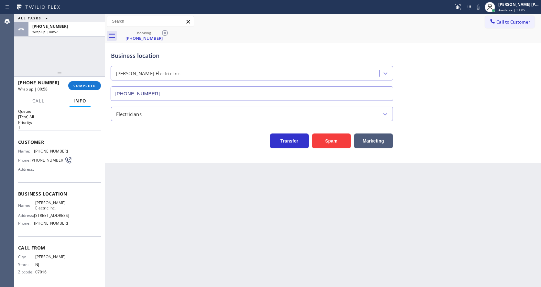
click at [190, 242] on div "Back to Dashboard Change Sender ID Customers Technicians Select a contact Outbo…" at bounding box center [323, 150] width 436 height 273
click at [271, 203] on div "Back to Dashboard Change Sender ID Customers Technicians Select a contact Outbo…" at bounding box center [323, 150] width 436 height 273
click at [343, 263] on div "Back to Dashboard Change Sender ID Customers Technicians Select a contact Outbo…" at bounding box center [323, 150] width 436 height 273
click at [366, 186] on div "Back to Dashboard Change Sender ID Customers Technicians Select a contact Outbo…" at bounding box center [323, 150] width 436 height 273
click at [211, 212] on div "Back to Dashboard Change Sender ID Customers Technicians Select a contact Outbo…" at bounding box center [323, 150] width 436 height 273
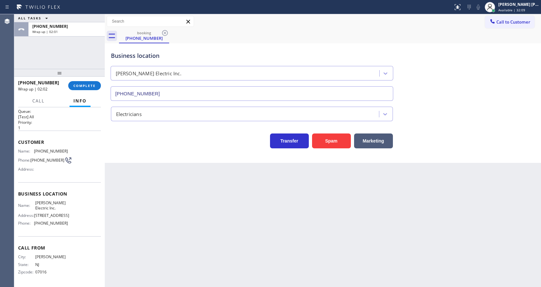
click at [315, 220] on div "Back to Dashboard Change Sender ID Customers Technicians Select a contact Outbo…" at bounding box center [323, 150] width 436 height 273
click at [83, 83] on button "COMPLETE" at bounding box center [84, 85] width 33 height 9
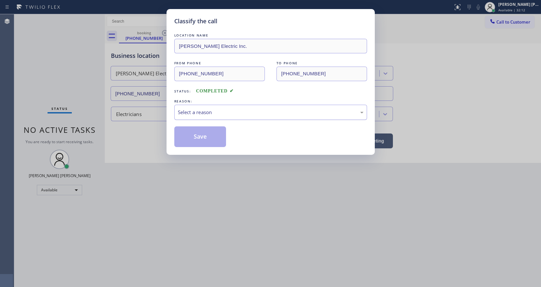
click at [193, 113] on div "Select a reason" at bounding box center [271, 112] width 186 height 7
click at [202, 136] on button "Save" at bounding box center [200, 137] width 52 height 21
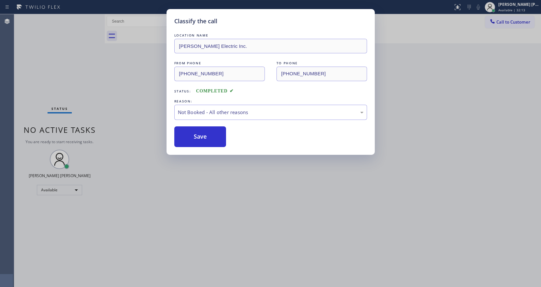
click at [202, 136] on button "Save" at bounding box center [200, 137] width 52 height 21
drag, startPoint x: 232, startPoint y: 197, endPoint x: 205, endPoint y: 257, distance: 65.3
click at [231, 198] on div "Classify the call LOCATION NAME [PERSON_NAME] Electric Inc. FROM PHONE [PHONE_N…" at bounding box center [270, 143] width 541 height 287
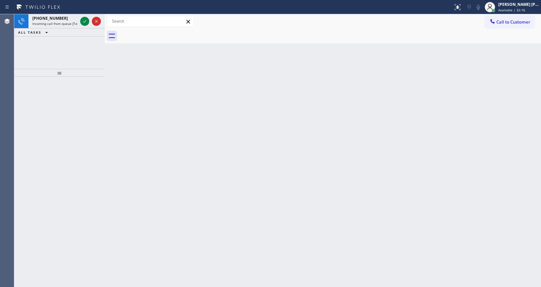
click at [119, 87] on div "Back to Dashboard Change Sender ID Customers Technicians Select a contact Outbo…" at bounding box center [323, 150] width 436 height 273
click at [69, 22] on span "Incoming call from queue [Test] All" at bounding box center [59, 23] width 54 height 5
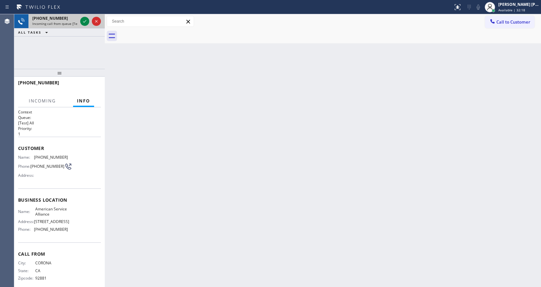
click at [79, 19] on div at bounding box center [90, 21] width 23 height 14
click at [83, 20] on icon at bounding box center [85, 21] width 8 height 8
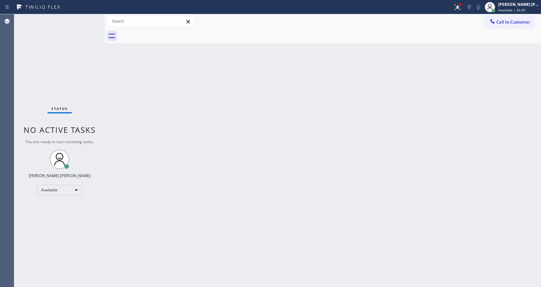
click at [217, 194] on div "Back to Dashboard Change Sender ID Customers Technicians Select a contact Outbo…" at bounding box center [323, 150] width 436 height 273
click at [128, 92] on div "Back to Dashboard Change Sender ID Customers Technicians Select a contact Outbo…" at bounding box center [323, 150] width 436 height 273
drag, startPoint x: 338, startPoint y: 260, endPoint x: 248, endPoint y: 271, distance: 91.3
click at [336, 261] on div "Back to Dashboard Change Sender ID Customers Technicians Select a contact Outbo…" at bounding box center [323, 150] width 436 height 273
click at [164, 77] on div "Back to Dashboard Change Sender ID Customers Technicians Select a contact Outbo…" at bounding box center [323, 150] width 436 height 273
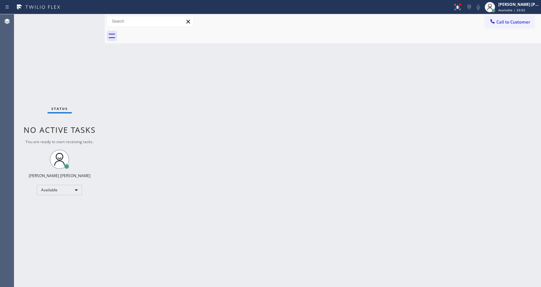
click at [107, 91] on div "Back to Dashboard Change Sender ID Customers Technicians Select a contact Outbo…" at bounding box center [323, 150] width 436 height 273
click at [198, 112] on div "Back to Dashboard Change Sender ID Customers Technicians Select a contact Outbo…" at bounding box center [323, 150] width 437 height 273
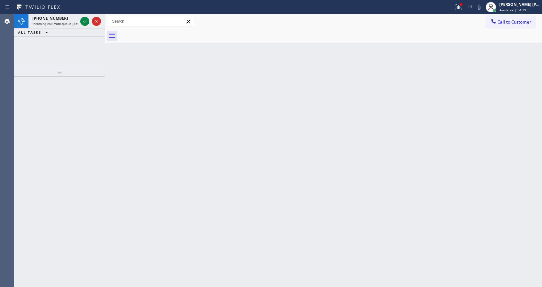
click at [210, 144] on div "Back to Dashboard Change Sender ID Customers Technicians Select a contact Outbo…" at bounding box center [323, 150] width 437 height 273
click at [85, 17] on button at bounding box center [84, 21] width 9 height 9
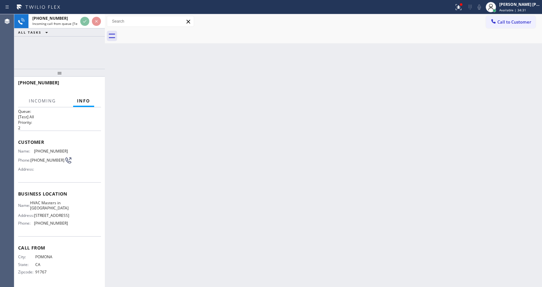
scroll to position [24, 0]
click at [313, 198] on div "Back to Dashboard Change Sender ID Customers Technicians Select a contact Outbo…" at bounding box center [323, 150] width 437 height 273
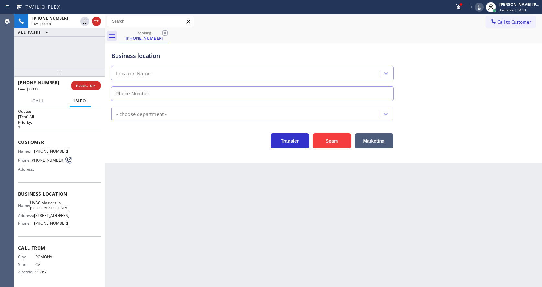
type input "[PHONE_NUMBER]"
click at [175, 274] on div "Back to Dashboard Change Sender ID Customers Technicians Select a contact Outbo…" at bounding box center [323, 150] width 437 height 273
click at [52, 201] on span "HVAC Masters in [GEOGRAPHIC_DATA]" at bounding box center [49, 206] width 39 height 10
drag, startPoint x: 32, startPoint y: 133, endPoint x: 70, endPoint y: 136, distance: 37.7
click at [70, 149] on div "Name: [PHONE_NUMBER] Phone: [PHONE_NUMBER] Address:" at bounding box center [59, 162] width 83 height 26
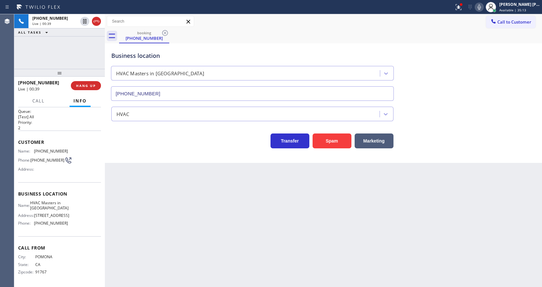
click at [182, 204] on div "Back to Dashboard Change Sender ID Customers Technicians Select a contact Outbo…" at bounding box center [323, 150] width 437 height 273
click at [153, 285] on div "Back to Dashboard Change Sender ID Customers Technicians Select a contact Outbo…" at bounding box center [323, 150] width 437 height 273
click at [54, 201] on span "HVAC Masters in [GEOGRAPHIC_DATA]" at bounding box center [49, 206] width 39 height 10
drag, startPoint x: 35, startPoint y: 184, endPoint x: 61, endPoint y: 200, distance: 31.2
click at [61, 200] on div "Business location Name: HVAC Masters in [GEOGRAPHIC_DATA] Address: [STREET_ADDR…" at bounding box center [59, 209] width 83 height 54
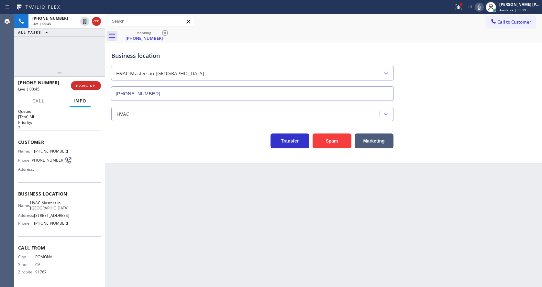
click at [172, 231] on div "Back to Dashboard Change Sender ID Customers Technicians Select a contact Outbo…" at bounding box center [323, 150] width 437 height 273
click at [52, 228] on div "Business location Name: HVAC Masters in [GEOGRAPHIC_DATA] Address: [STREET_ADDR…" at bounding box center [59, 209] width 83 height 54
drag, startPoint x: 32, startPoint y: 224, endPoint x: 87, endPoint y: 230, distance: 55.7
click at [87, 230] on div "Business location Name: HVAC Masters in [GEOGRAPHIC_DATA] Address: [STREET_ADDR…" at bounding box center [59, 209] width 83 height 54
drag, startPoint x: 167, startPoint y: 226, endPoint x: 158, endPoint y: 280, distance: 54.2
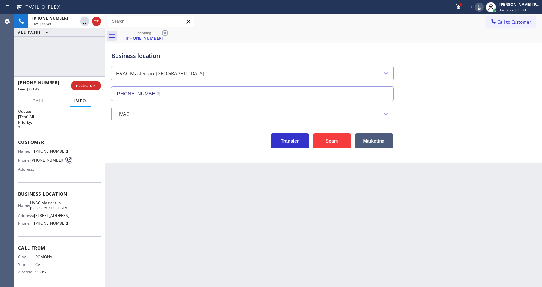
click at [167, 226] on div "Back to Dashboard Change Sender ID Customers Technicians Select a contact Outbo…" at bounding box center [323, 150] width 437 height 273
click at [231, 227] on div "Back to Dashboard Change Sender ID Customers Technicians Select a contact Outbo…" at bounding box center [323, 150] width 437 height 273
click at [133, 248] on div "Back to Dashboard Change Sender ID Customers Technicians Select a contact Outbo…" at bounding box center [323, 150] width 437 height 273
click at [279, 226] on div "Back to Dashboard Change Sender ID Customers Technicians Select a contact Outbo…" at bounding box center [323, 150] width 437 height 273
click at [210, 285] on div "Back to Dashboard Change Sender ID Customers Technicians Select a contact Outbo…" at bounding box center [323, 150] width 437 height 273
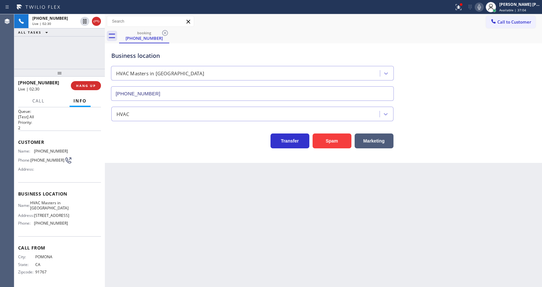
drag, startPoint x: 202, startPoint y: 210, endPoint x: 270, endPoint y: 152, distance: 89.1
click at [202, 210] on div "Back to Dashboard Change Sender ID Customers Technicians Select a contact Outbo…" at bounding box center [323, 150] width 437 height 273
click at [83, 205] on div "Name: HVAC Masters in [GEOGRAPHIC_DATA] Address: [STREET_ADDRESS] Phone: [PHONE…" at bounding box center [59, 215] width 83 height 28
drag, startPoint x: 162, startPoint y: 226, endPoint x: 147, endPoint y: 286, distance: 61.7
click at [152, 259] on div "Back to Dashboard Change Sender ID Customers Technicians Select a contact Outbo…" at bounding box center [323, 150] width 437 height 273
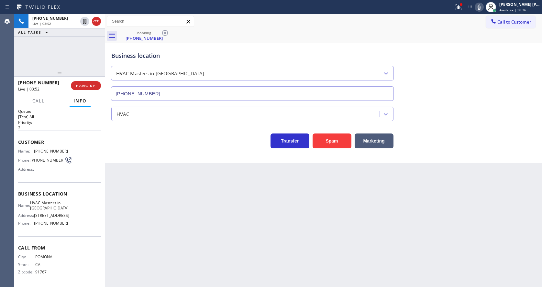
click at [236, 220] on div "Back to Dashboard Change Sender ID Customers Technicians Select a contact Outbo…" at bounding box center [323, 150] width 437 height 273
drag, startPoint x: 464, startPoint y: 50, endPoint x: 470, endPoint y: 39, distance: 12.6
click at [465, 50] on div "Business location HVAC Masters in [GEOGRAPHIC_DATA] [PHONE_NUMBER]" at bounding box center [323, 71] width 427 height 59
click at [461, 4] on icon at bounding box center [459, 7] width 8 height 8
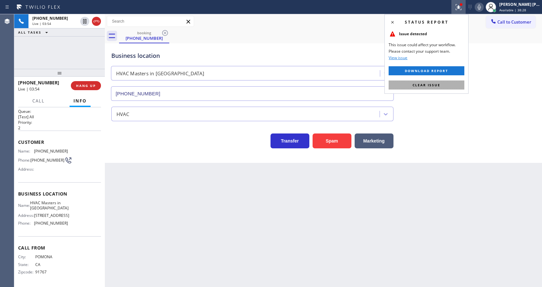
click at [444, 85] on button "Clear issue" at bounding box center [427, 85] width 76 height 9
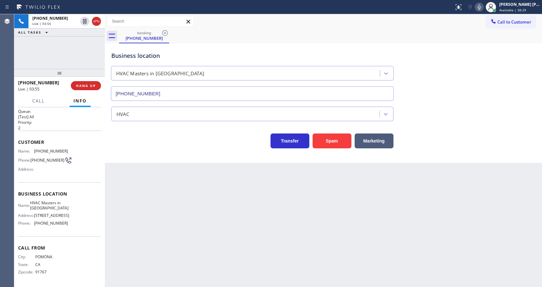
click at [479, 7] on icon at bounding box center [479, 7] width 8 height 8
click at [85, 20] on icon at bounding box center [85, 21] width 8 height 8
click at [213, 250] on div "Back to Dashboard Change Sender ID Customers Technicians Select a contact Outbo…" at bounding box center [323, 150] width 437 height 273
click at [325, 212] on div "Back to Dashboard Change Sender ID Customers Technicians Select a contact Outbo…" at bounding box center [323, 150] width 437 height 273
click at [257, 256] on div "Back to Dashboard Change Sender ID Customers Technicians Select a contact Outbo…" at bounding box center [323, 150] width 437 height 273
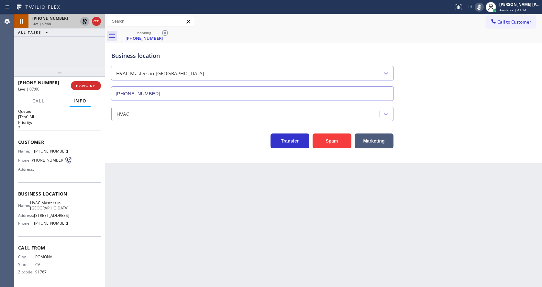
click at [191, 167] on div "Back to Dashboard Change Sender ID Customers Technicians Select a contact Outbo…" at bounding box center [323, 150] width 437 height 273
drag, startPoint x: 339, startPoint y: 204, endPoint x: 282, endPoint y: 175, distance: 64.0
click at [339, 204] on div "Back to Dashboard Change Sender ID Customers Technicians Select a contact Outbo…" at bounding box center [323, 150] width 437 height 273
click at [84, 22] on icon at bounding box center [85, 21] width 5 height 5
click at [483, 6] on icon at bounding box center [479, 7] width 8 height 8
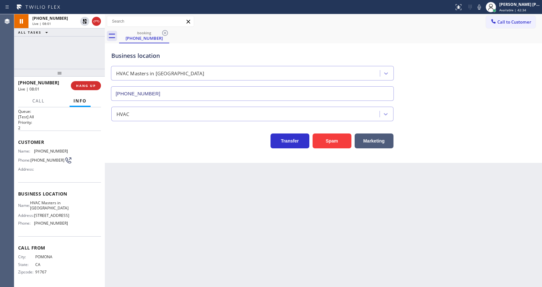
click at [470, 88] on div "Business location HVAC Masters in [GEOGRAPHIC_DATA] [PHONE_NUMBER]" at bounding box center [323, 71] width 427 height 59
click at [136, 215] on div "Back to Dashboard Change Sender ID Customers Technicians Select a contact Outbo…" at bounding box center [323, 150] width 437 height 273
click at [246, 222] on div "Back to Dashboard Change Sender ID Customers Technicians Select a contact Outbo…" at bounding box center [323, 150] width 437 height 273
drag, startPoint x: 181, startPoint y: 242, endPoint x: 181, endPoint y: 246, distance: 4.2
click at [181, 242] on div "Back to Dashboard Change Sender ID Customers Technicians Select a contact Outbo…" at bounding box center [323, 150] width 437 height 273
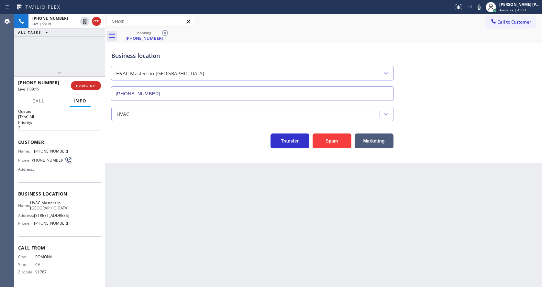
click at [290, 211] on div "Back to Dashboard Change Sender ID Customers Technicians Select a contact Outbo…" at bounding box center [323, 150] width 437 height 273
drag, startPoint x: 204, startPoint y: 217, endPoint x: 123, endPoint y: 84, distance: 155.5
click at [204, 217] on div "Back to Dashboard Change Sender ID Customers Technicians Select a contact Outbo…" at bounding box center [323, 150] width 437 height 273
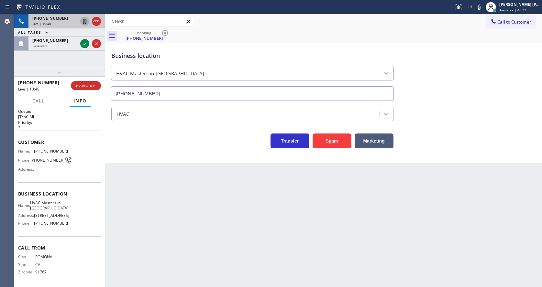
click at [85, 20] on icon at bounding box center [84, 21] width 3 height 5
click at [479, 8] on icon at bounding box center [479, 7] width 8 height 8
click at [481, 28] on div "Call to Customer Outbound call Location Search location Your caller id phone nu…" at bounding box center [323, 21] width 437 height 15
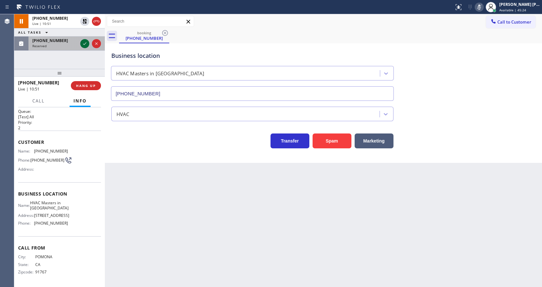
click at [83, 42] on icon at bounding box center [85, 44] width 8 height 8
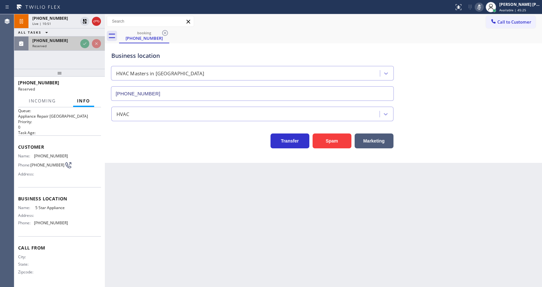
scroll to position [9, 0]
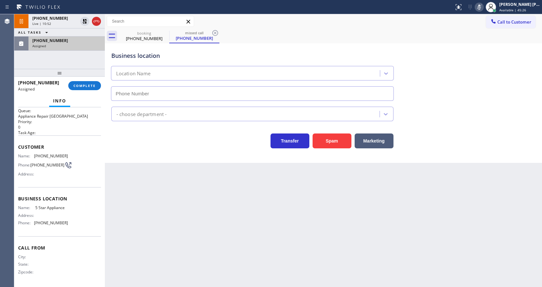
type input "[PHONE_NUMBER]"
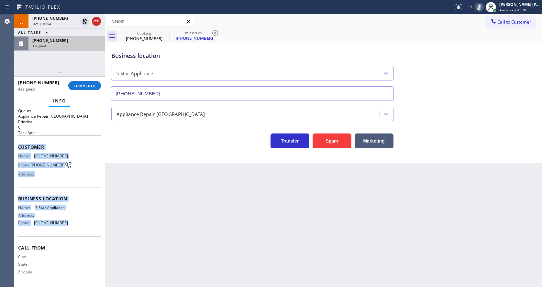
drag, startPoint x: 19, startPoint y: 145, endPoint x: 67, endPoint y: 220, distance: 89.0
click at [67, 220] on div "Context Queue: Appliance Repair High End Priority: 0 Task Age: Customer Name: […" at bounding box center [59, 194] width 83 height 183
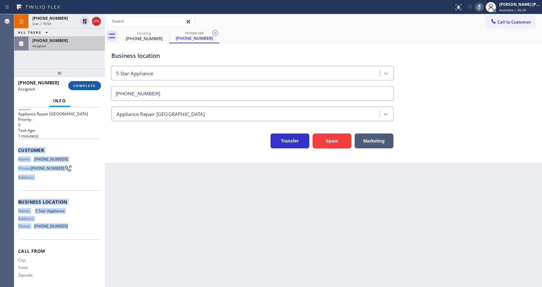
scroll to position [15, 0]
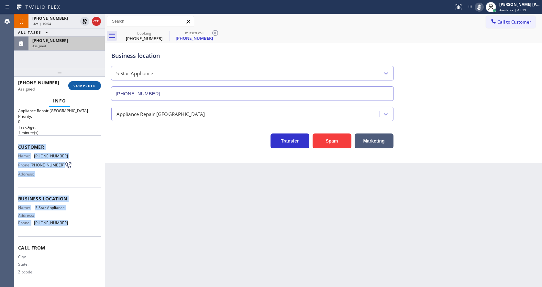
click at [82, 86] on span "COMPLETE" at bounding box center [84, 85] width 22 height 5
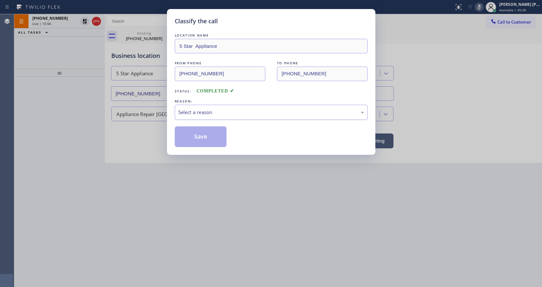
click at [202, 107] on div "Select a reason" at bounding box center [271, 112] width 193 height 15
click at [193, 135] on button "Save" at bounding box center [201, 137] width 52 height 21
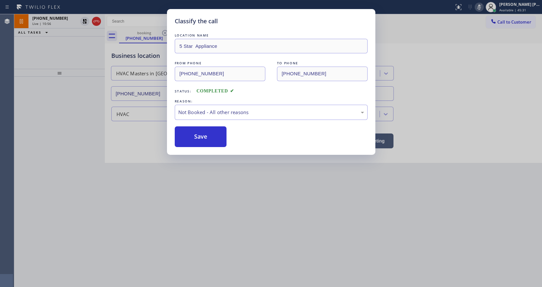
drag, startPoint x: 219, startPoint y: 191, endPoint x: 209, endPoint y: 283, distance: 93.0
click at [219, 194] on div "Classify the call LOCATION NAME 5 Star Appliance FROM PHONE [PHONE_NUMBER] TO P…" at bounding box center [271, 143] width 542 height 287
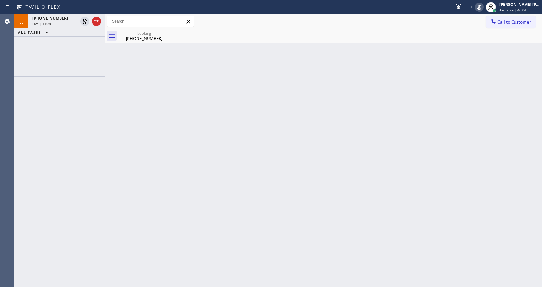
click at [144, 134] on div "Back to Dashboard Change Sender ID Customers Technicians Select a contact Outbo…" at bounding box center [323, 150] width 437 height 273
click at [159, 34] on div "booking" at bounding box center [144, 33] width 49 height 5
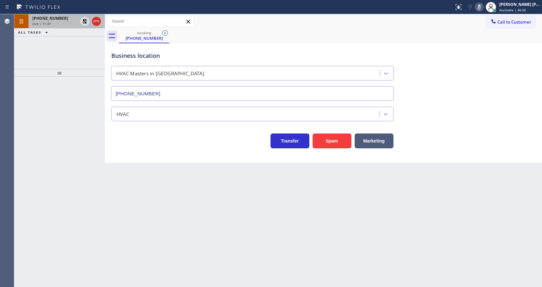
click at [60, 26] on div "[PHONE_NUMBER] Live | 11:31" at bounding box center [53, 21] width 50 height 14
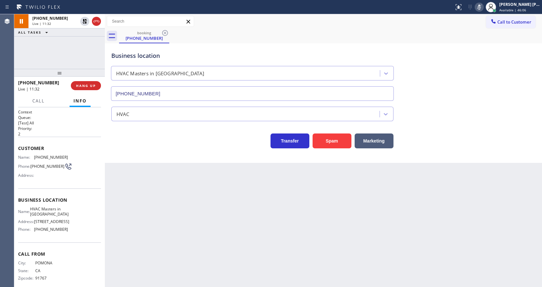
click at [257, 283] on div "Back to Dashboard Change Sender ID Customers Technicians Select a contact Outbo…" at bounding box center [323, 150] width 437 height 273
click at [84, 45] on icon at bounding box center [85, 44] width 8 height 8
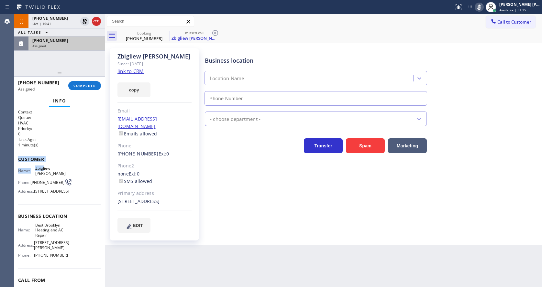
type input "[PHONE_NUMBER]"
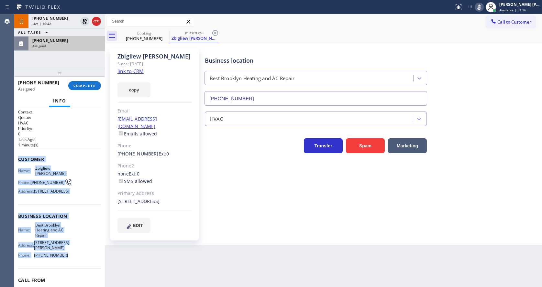
drag, startPoint x: 18, startPoint y: 157, endPoint x: 66, endPoint y: 260, distance: 113.8
click at [66, 260] on div "Context Queue: HVAC Priority: 0 Task Age: [DEMOGRAPHIC_DATA] minute(s) Customer…" at bounding box center [59, 197] width 91 height 180
click at [91, 83] on span "COMPLETE" at bounding box center [84, 85] width 22 height 5
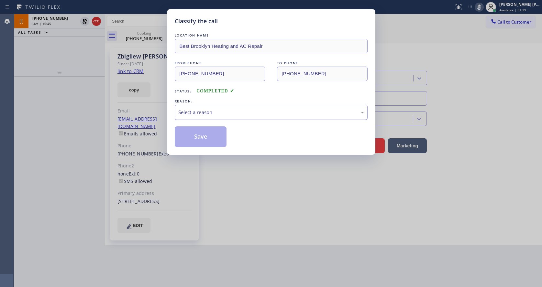
click at [205, 111] on div "Select a reason" at bounding box center [271, 112] width 186 height 7
click at [206, 140] on button "Save" at bounding box center [201, 137] width 52 height 21
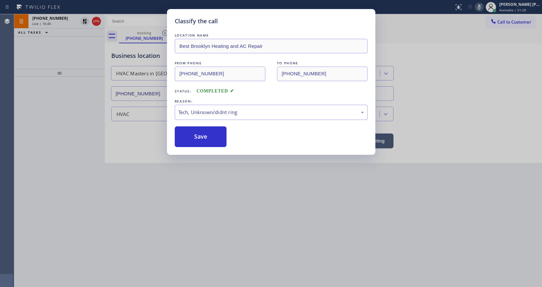
drag, startPoint x: 224, startPoint y: 227, endPoint x: 211, endPoint y: 269, distance: 44.3
click at [223, 234] on div "Classify the call LOCATION NAME Best Brooklyn Heating and AC Repair FROM PHONE …" at bounding box center [271, 143] width 542 height 287
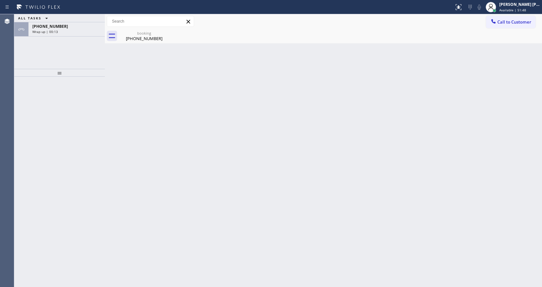
drag, startPoint x: 150, startPoint y: 173, endPoint x: 149, endPoint y: 212, distance: 38.8
click at [150, 173] on div "Back to Dashboard Change Sender ID Customers Technicians Select a contact Outbo…" at bounding box center [323, 150] width 437 height 273
click at [293, 178] on div "Back to Dashboard Change Sender ID Customers Technicians Select a contact Outbo…" at bounding box center [323, 150] width 437 height 273
click at [195, 172] on div "Back to Dashboard Change Sender ID Customers Technicians Select a contact Outbo…" at bounding box center [323, 150] width 437 height 273
click at [347, 159] on div "Back to Dashboard Change Sender ID Customers Technicians Select a contact Outbo…" at bounding box center [323, 150] width 437 height 273
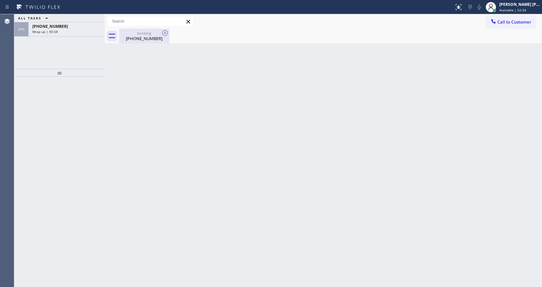
click at [140, 37] on div "[PHONE_NUMBER]" at bounding box center [144, 39] width 49 height 6
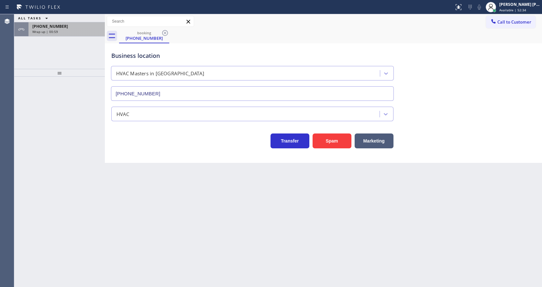
click at [62, 27] on div "[PHONE_NUMBER]" at bounding box center [66, 27] width 69 height 6
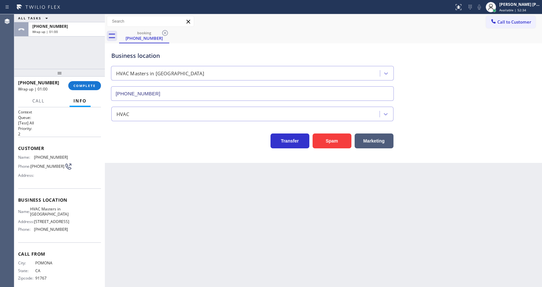
drag, startPoint x: 192, startPoint y: 213, endPoint x: 191, endPoint y: 219, distance: 6.2
click at [192, 217] on div "Back to Dashboard Change Sender ID Customers Technicians Select a contact Outbo…" at bounding box center [323, 150] width 437 height 273
click at [264, 215] on div "Back to Dashboard Change Sender ID Customers Technicians Select a contact Outbo…" at bounding box center [323, 150] width 437 height 273
click at [171, 193] on div "Back to Dashboard Change Sender ID Customers Technicians Select a contact Outbo…" at bounding box center [323, 150] width 437 height 273
click at [261, 226] on div "Back to Dashboard Change Sender ID Customers Technicians Select a contact Outbo…" at bounding box center [323, 150] width 437 height 273
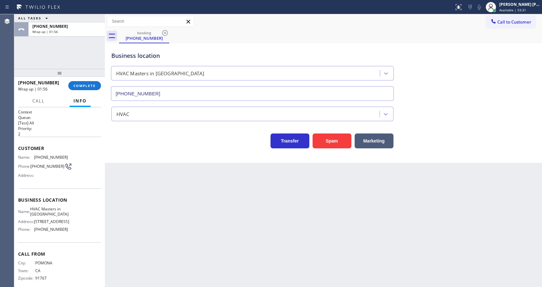
click at [161, 163] on div "Back to Dashboard Change Sender ID Customers Technicians Select a contact Outbo…" at bounding box center [323, 150] width 437 height 273
click at [86, 85] on span "COMPLETE" at bounding box center [84, 85] width 22 height 5
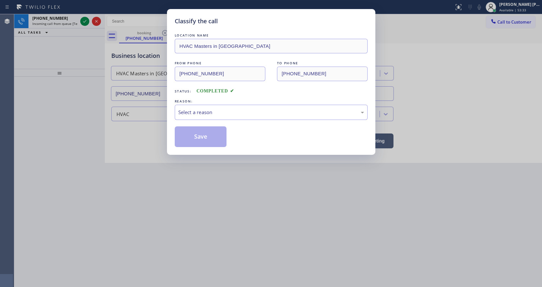
drag, startPoint x: 257, startPoint y: 215, endPoint x: 255, endPoint y: 212, distance: 3.5
click at [257, 215] on div "Classify the call LOCATION NAME HVAC Masters in [GEOGRAPHIC_DATA] FROM PHONE [P…" at bounding box center [271, 143] width 542 height 287
click at [182, 112] on div "Select a reason" at bounding box center [271, 112] width 186 height 7
click at [195, 136] on button "Save" at bounding box center [201, 137] width 52 height 21
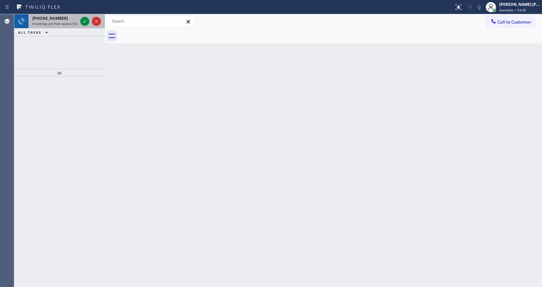
click at [61, 25] on span "Incoming call from queue [Test] All" at bounding box center [59, 23] width 54 height 5
click at [105, 83] on div at bounding box center [105, 150] width 0 height 273
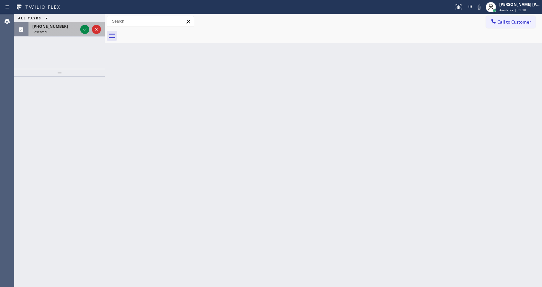
click at [54, 31] on div "Reserved" at bounding box center [54, 31] width 45 height 5
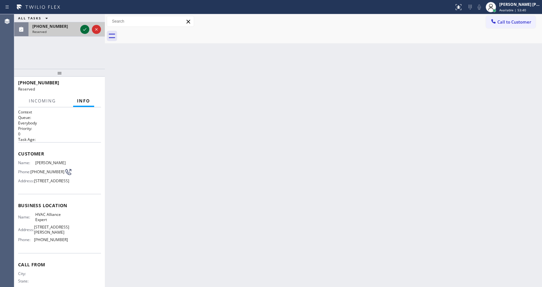
click at [81, 28] on icon at bounding box center [85, 30] width 8 height 8
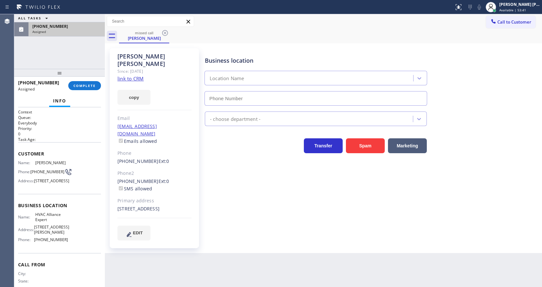
type input "[PHONE_NUMBER]"
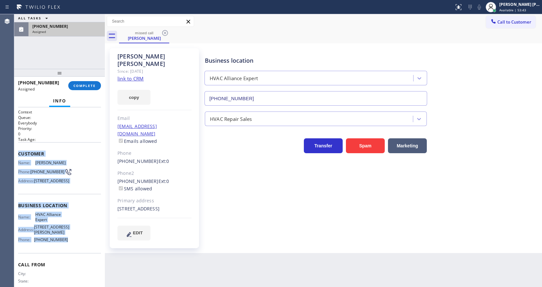
drag, startPoint x: 19, startPoint y: 154, endPoint x: 66, endPoint y: 251, distance: 108.4
click at [66, 251] on div "Context Queue: Everybody Priority: 0 Task Age: Customer Name: [PERSON_NAME] Pho…" at bounding box center [59, 205] width 83 height 193
click at [82, 86] on span "COMPLETE" at bounding box center [84, 85] width 22 height 5
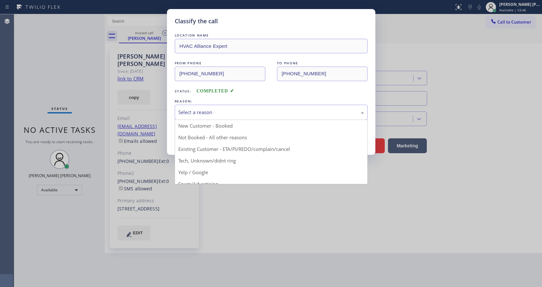
drag, startPoint x: 196, startPoint y: 112, endPoint x: 212, endPoint y: 157, distance: 48.1
click at [196, 112] on div "Select a reason" at bounding box center [271, 112] width 186 height 7
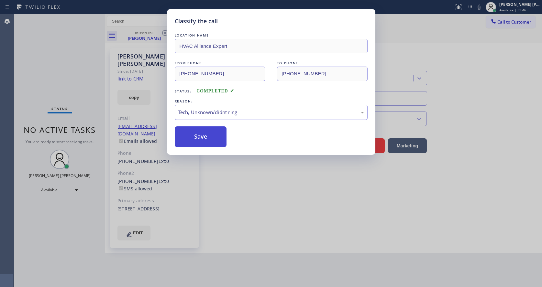
click at [207, 137] on button "Save" at bounding box center [201, 137] width 52 height 21
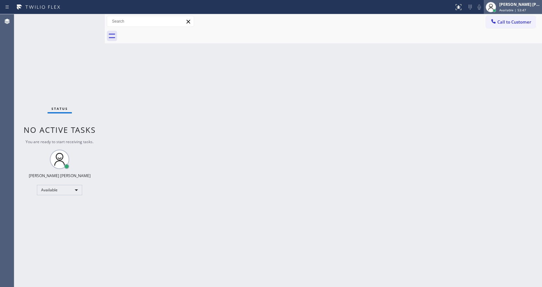
click at [510, 12] on span "Available | 53:47" at bounding box center [512, 10] width 27 height 5
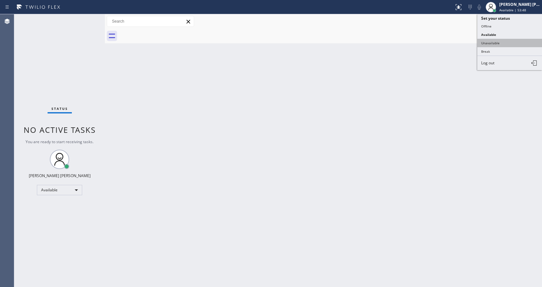
click at [491, 39] on button "Unavailable" at bounding box center [509, 43] width 65 height 8
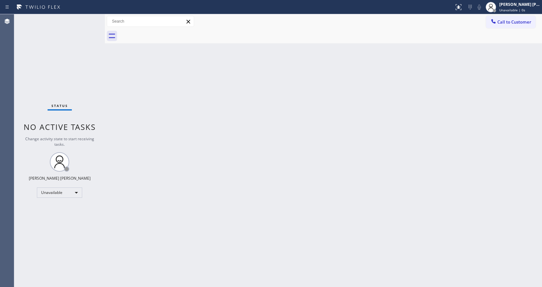
click at [262, 217] on div "Back to Dashboard Change Sender ID Customers Technicians Select a contact Outbo…" at bounding box center [323, 150] width 437 height 273
click at [112, 127] on div "Back to Dashboard Change Sender ID Customers Technicians Select a contact Outbo…" at bounding box center [323, 150] width 437 height 273
click at [501, 26] on button "Call to Customer" at bounding box center [511, 22] width 50 height 12
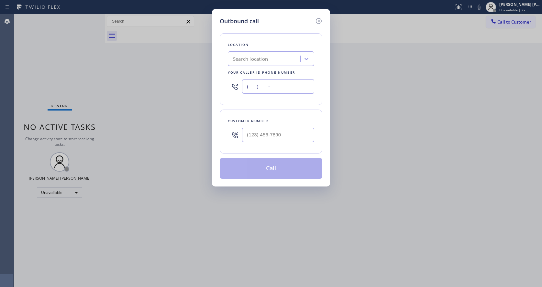
click at [281, 87] on input "(___) ___-____" at bounding box center [278, 86] width 72 height 15
paste input "909) 531-4266"
type input "[PHONE_NUMBER]"
click at [272, 133] on input "(___) ___-____" at bounding box center [278, 135] width 72 height 15
paste input "909) 896-5752"
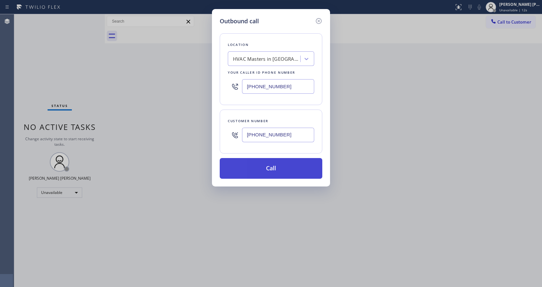
type input "[PHONE_NUMBER]"
click at [269, 169] on button "Call" at bounding box center [271, 168] width 103 height 21
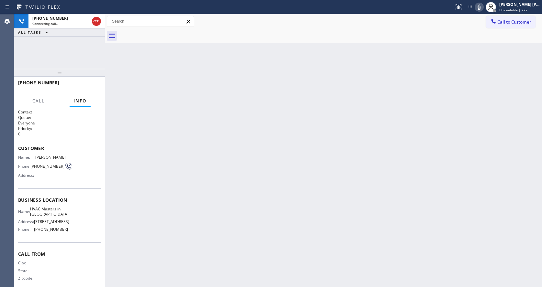
drag, startPoint x: 235, startPoint y: 203, endPoint x: 221, endPoint y: 208, distance: 15.7
click at [235, 203] on div "Back to Dashboard Change Sender ID Customers Technicians Select a contact Outbo…" at bounding box center [323, 150] width 437 height 273
click at [162, 285] on html "Status report No issues detected If you experience an issue, please download th…" at bounding box center [271, 143] width 542 height 287
click at [152, 192] on div "Back to Dashboard Change Sender ID Customers Technicians Select a contact Outbo…" at bounding box center [323, 150] width 437 height 273
click at [292, 178] on div "Back to Dashboard Change Sender ID Customers Technicians Select a contact Outbo…" at bounding box center [323, 150] width 437 height 273
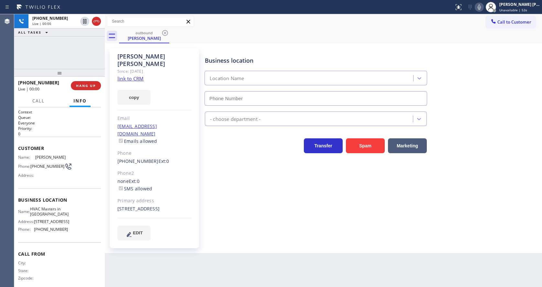
type input "[PHONE_NUMBER]"
click at [81, 85] on span "HANG UP" at bounding box center [86, 85] width 20 height 5
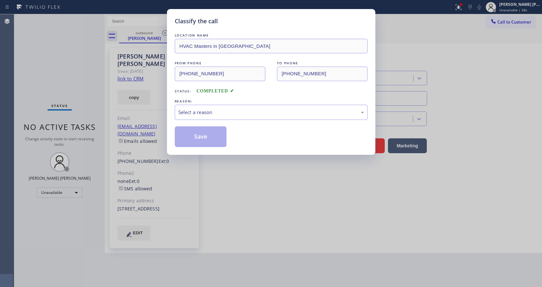
click at [209, 121] on div "LOCATION NAME HVAC Masters in [GEOGRAPHIC_DATA] FROM PHONE [PHONE_NUMBER] TO PH…" at bounding box center [271, 89] width 193 height 115
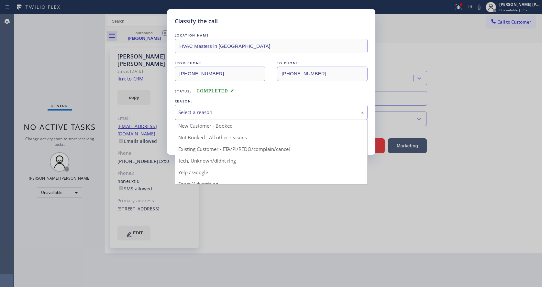
click at [210, 111] on div "Select a reason" at bounding box center [271, 112] width 186 height 7
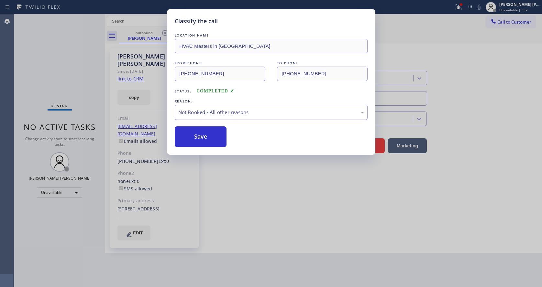
click at [203, 138] on button "Save" at bounding box center [201, 137] width 52 height 21
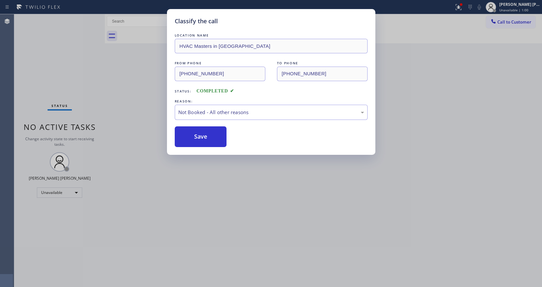
drag, startPoint x: 203, startPoint y: 138, endPoint x: 417, endPoint y: 69, distance: 225.3
click at [205, 138] on button "Save" at bounding box center [201, 137] width 52 height 21
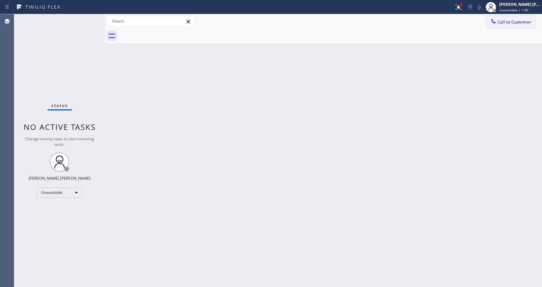
click at [498, 26] on button "Call to Customer" at bounding box center [511, 22] width 50 height 12
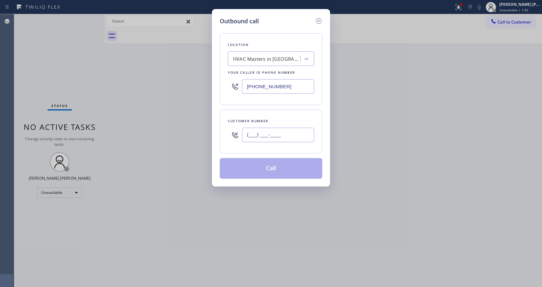
click at [276, 129] on input "(___) ___-____" at bounding box center [278, 135] width 72 height 15
paste input "36"
click at [262, 132] on input "(36_) ___-____" at bounding box center [278, 135] width 72 height 15
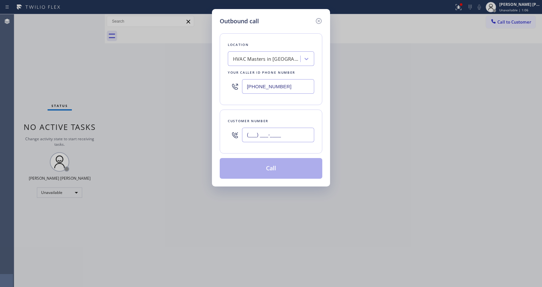
paste input "36"
click at [265, 135] on input "(36_) ___-____" at bounding box center [278, 135] width 72 height 15
type input "(___) ___-____"
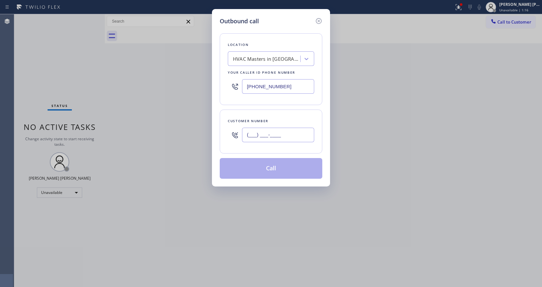
click at [265, 135] on input "(___) ___-____" at bounding box center [278, 135] width 72 height 15
paste input "909) 896-5752"
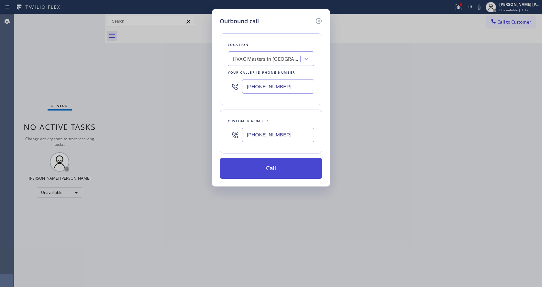
type input "[PHONE_NUMBER]"
click at [264, 170] on button "Call" at bounding box center [271, 168] width 103 height 21
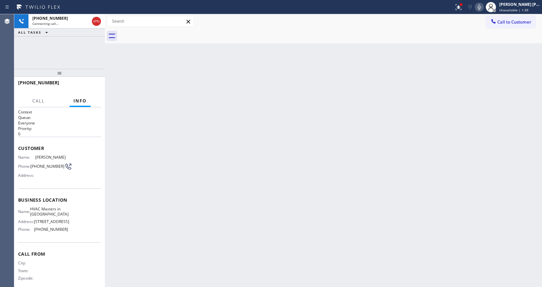
click at [176, 177] on div "Back to Dashboard Change Sender ID Customers Technicians Select a contact Outbo…" at bounding box center [323, 150] width 437 height 273
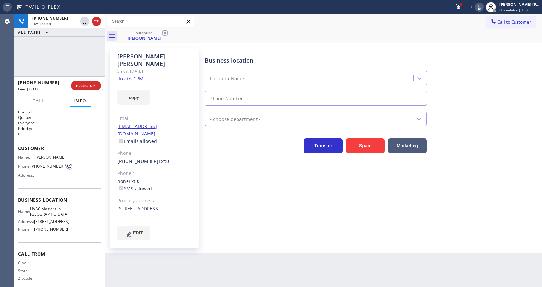
type input "[PHONE_NUMBER]"
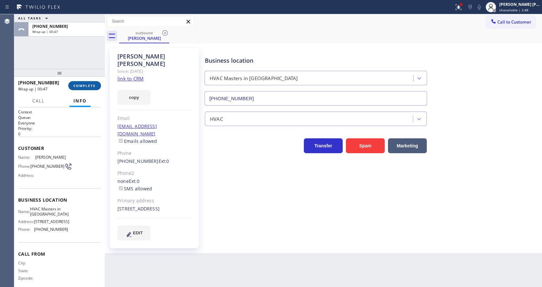
click at [81, 83] on span "COMPLETE" at bounding box center [84, 85] width 22 height 5
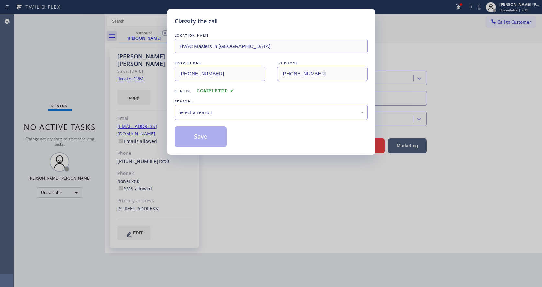
click at [186, 113] on div "Select a reason" at bounding box center [271, 112] width 186 height 7
click at [203, 135] on button "Save" at bounding box center [201, 137] width 52 height 21
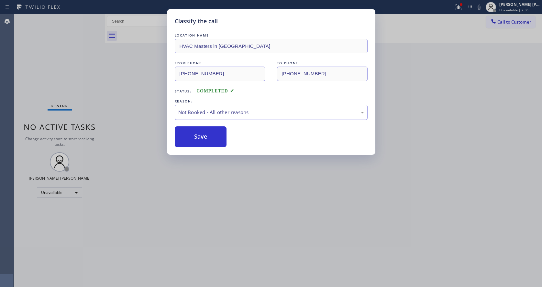
click at [203, 135] on button "Save" at bounding box center [201, 137] width 52 height 21
drag, startPoint x: 234, startPoint y: 192, endPoint x: 172, endPoint y: 287, distance: 113.6
click at [233, 197] on div "Classify the call LOCATION NAME HVAC Masters in [GEOGRAPHIC_DATA] FROM PHONE [P…" at bounding box center [271, 143] width 542 height 287
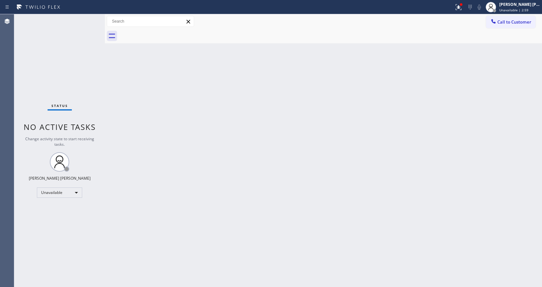
click at [468, 173] on div "Back to Dashboard Change Sender ID Customers Technicians Select a contact Outbo…" at bounding box center [323, 150] width 437 height 273
click at [508, 11] on span "Unavailable | 3:00" at bounding box center [513, 10] width 29 height 5
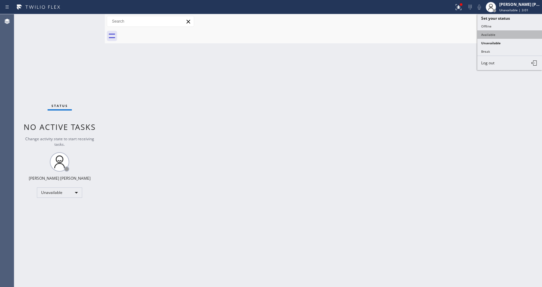
click at [493, 38] on button "Available" at bounding box center [509, 34] width 65 height 8
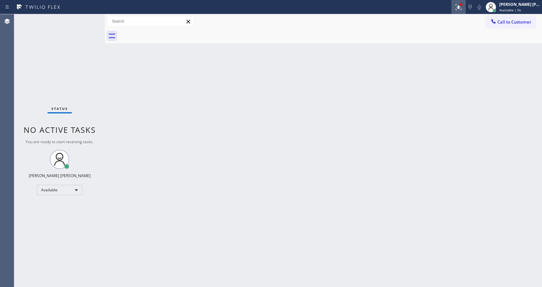
click at [461, 10] on icon at bounding box center [459, 7] width 8 height 8
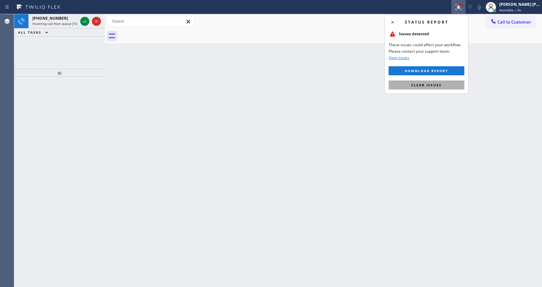
click at [409, 85] on button "Clear issues" at bounding box center [427, 85] width 76 height 9
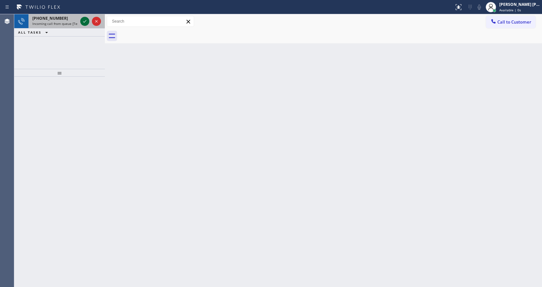
click at [83, 23] on icon at bounding box center [85, 21] width 8 height 8
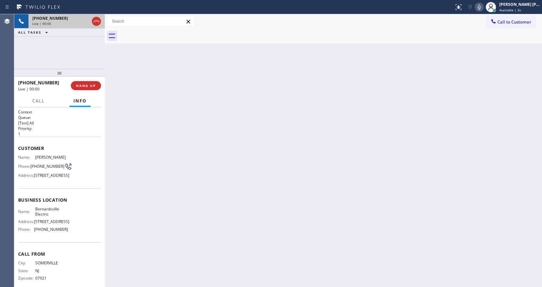
scroll to position [43, 0]
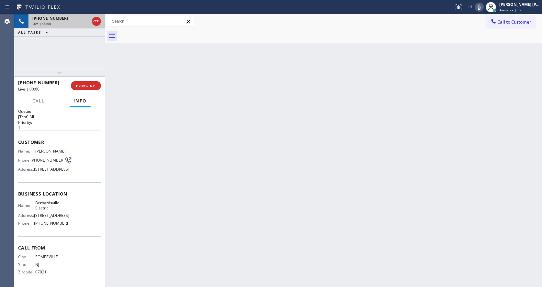
click at [211, 235] on div "Back to Dashboard Change Sender ID Customers Technicians Select a contact Outbo…" at bounding box center [323, 150] width 437 height 273
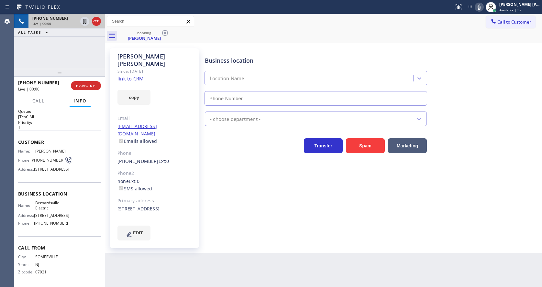
type input "[PHONE_NUMBER]"
click at [191, 150] on div "Phone" at bounding box center [154, 153] width 74 height 7
click at [135, 75] on link "link to CRM" at bounding box center [130, 78] width 26 height 6
click at [215, 202] on div "Business location [GEOGRAPHIC_DATA] Electric [PHONE_NUMBER] Electricians Transf…" at bounding box center [372, 144] width 337 height 189
click at [84, 21] on icon at bounding box center [85, 21] width 8 height 8
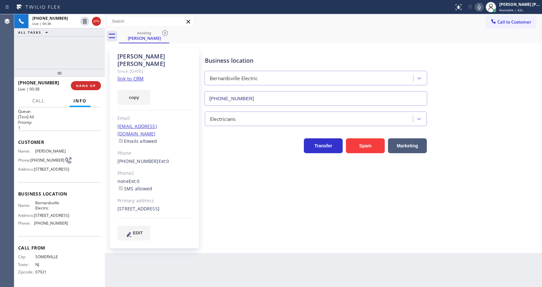
click at [482, 6] on icon at bounding box center [479, 7] width 8 height 8
click at [486, 39] on div "booking [PERSON_NAME]" at bounding box center [330, 36] width 423 height 15
click at [236, 266] on div "Back to Dashboard Change Sender ID Customers Technicians Select a contact Outbo…" at bounding box center [323, 150] width 437 height 273
click at [223, 209] on div "Business location [GEOGRAPHIC_DATA] Electric [PHONE_NUMBER] Electricians Transf…" at bounding box center [372, 144] width 337 height 189
click at [268, 238] on div "Business location [GEOGRAPHIC_DATA] Electric [PHONE_NUMBER] Electricians Transf…" at bounding box center [372, 151] width 337 height 202
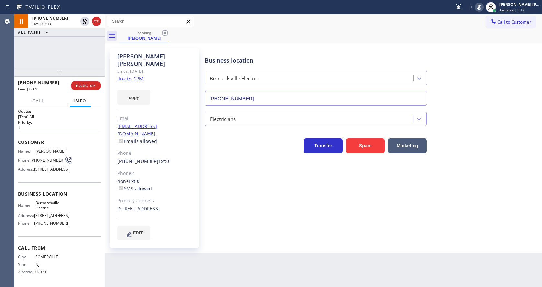
click at [222, 246] on div "Back to Dashboard Change Sender ID Customers Technicians Select a contact Outbo…" at bounding box center [323, 150] width 437 height 273
click at [193, 183] on div "[PERSON_NAME] Since: [DATE] link to CRM copy Email [EMAIL_ADDRESS][DOMAIN_NAME]…" at bounding box center [154, 148] width 89 height 200
click at [85, 42] on icon at bounding box center [85, 44] width 8 height 8
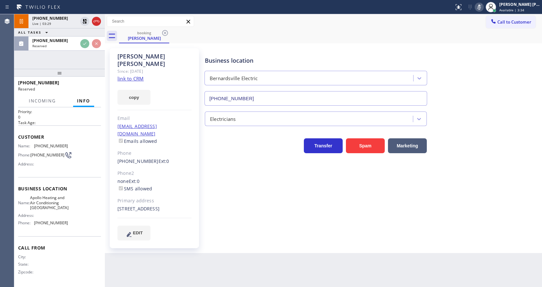
scroll to position [24, 0]
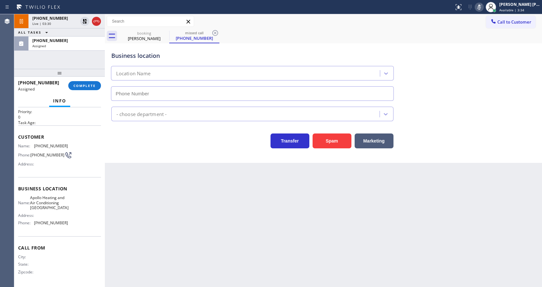
type input "[PHONE_NUMBER]"
click at [85, 84] on span "COMPLETE" at bounding box center [84, 85] width 22 height 5
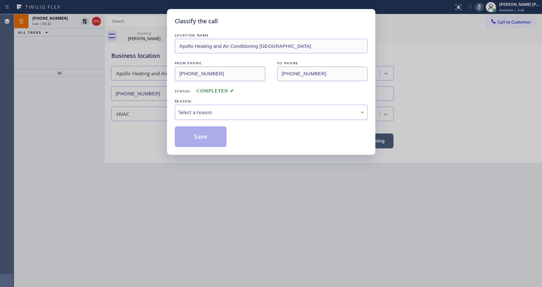
click at [225, 110] on div "Select a reason" at bounding box center [271, 112] width 186 height 7
click at [204, 140] on button "Save" at bounding box center [201, 137] width 52 height 21
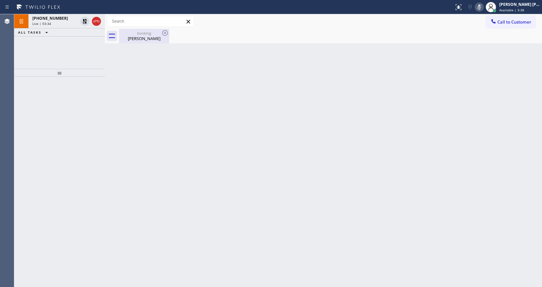
click at [139, 40] on div "[PERSON_NAME]" at bounding box center [144, 39] width 49 height 6
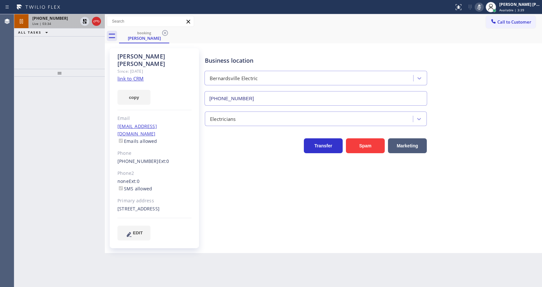
click at [58, 21] on div "[PHONE_NUMBER] Live | 03:34" at bounding box center [53, 21] width 50 height 14
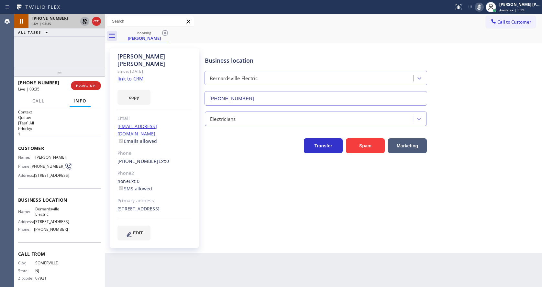
click at [84, 21] on icon at bounding box center [85, 21] width 5 height 5
click at [480, 4] on icon at bounding box center [479, 7] width 8 height 8
click at [486, 43] on div "booking [PERSON_NAME]" at bounding box center [330, 36] width 423 height 15
click at [284, 220] on div "Business location [GEOGRAPHIC_DATA] Electric [PHONE_NUMBER] Electricians Transf…" at bounding box center [372, 144] width 337 height 189
click at [54, 142] on div "Customer Name: [PERSON_NAME] Phone: [PHONE_NUMBER] Address: [STREET_ADDRESS]" at bounding box center [59, 163] width 83 height 52
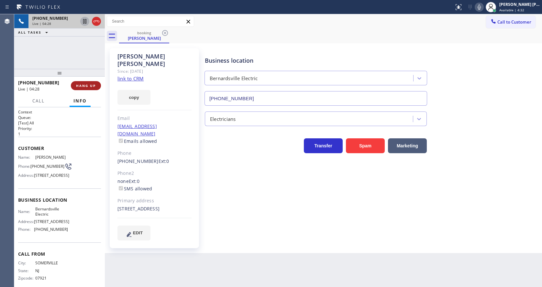
click at [77, 83] on span "HANG UP" at bounding box center [86, 85] width 20 height 5
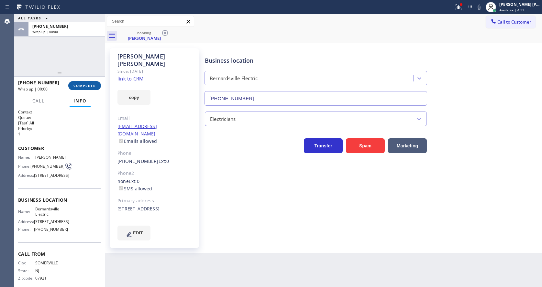
click at [77, 83] on span "COMPLETE" at bounding box center [84, 85] width 22 height 5
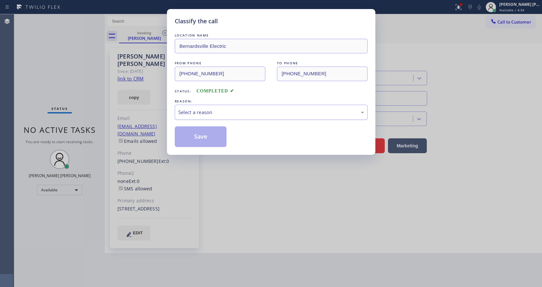
click at [217, 111] on div "Select a reason" at bounding box center [271, 112] width 186 height 7
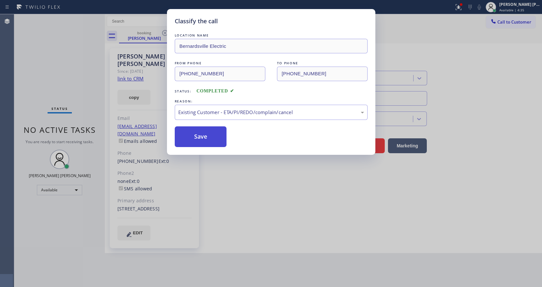
click at [201, 136] on button "Save" at bounding box center [201, 137] width 52 height 21
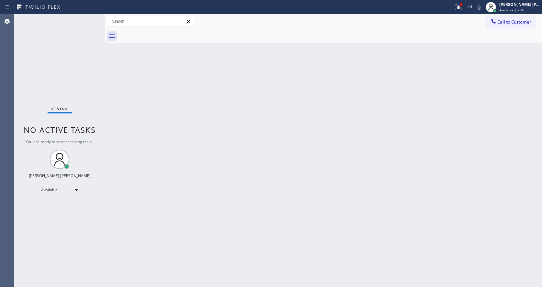
click at [127, 136] on div "Back to Dashboard Change Sender ID Customers Technicians Select a contact Outbo…" at bounding box center [323, 150] width 437 height 273
drag, startPoint x: 104, startPoint y: 20, endPoint x: 92, endPoint y: 17, distance: 12.5
click at [92, 17] on div "Status No active tasks You are ready to start receiving tasks. [PERSON_NAME] [P…" at bounding box center [278, 150] width 528 height 273
click at [90, 18] on div "Status No active tasks You are ready to start receiving tasks. [PERSON_NAME] [P…" at bounding box center [58, 150] width 89 height 273
click at [83, 20] on div "Status No active tasks You are ready to start receiving tasks. [PERSON_NAME] [P…" at bounding box center [58, 150] width 89 height 273
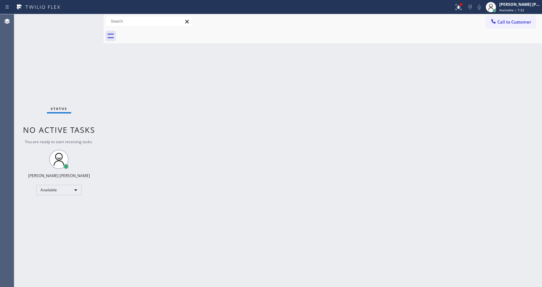
click at [146, 127] on div "Back to Dashboard Change Sender ID Customers Technicians Select a contact Outbo…" at bounding box center [323, 150] width 438 height 273
click at [175, 122] on div "Back to Dashboard Change Sender ID Customers Technicians Select a contact Outbo…" at bounding box center [323, 150] width 438 height 273
click at [88, 17] on div "Status No active tasks You are ready to start receiving tasks. [PERSON_NAME] [P…" at bounding box center [58, 150] width 89 height 273
click at [87, 18] on div "Status No active tasks You are ready to start receiving tasks. [PERSON_NAME] [P…" at bounding box center [58, 150] width 89 height 273
drag, startPoint x: 139, startPoint y: 141, endPoint x: 134, endPoint y: 136, distance: 7.4
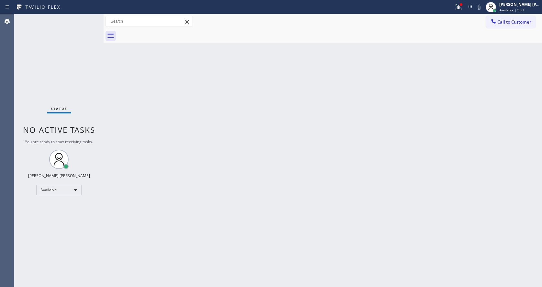
click at [139, 141] on div "Back to Dashboard Change Sender ID Customers Technicians Select a contact Outbo…" at bounding box center [323, 150] width 438 height 273
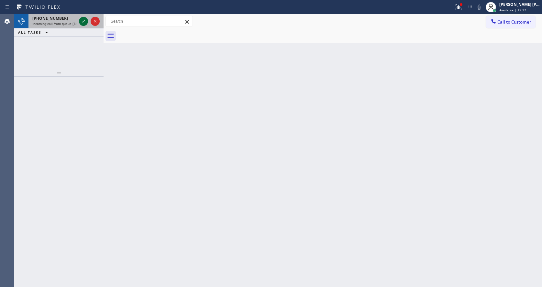
click at [86, 22] on icon at bounding box center [84, 21] width 8 height 8
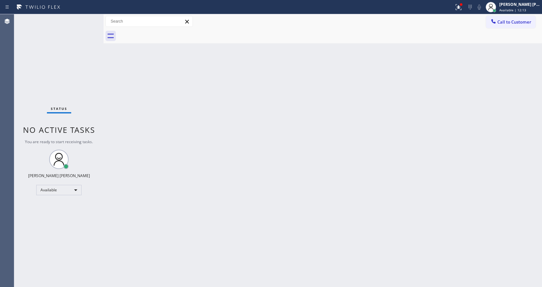
click at [245, 209] on div "Back to Dashboard Change Sender ID Customers Technicians Select a contact Outbo…" at bounding box center [323, 150] width 438 height 273
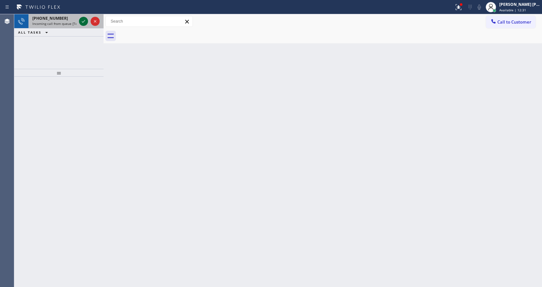
click at [84, 21] on icon at bounding box center [84, 21] width 8 height 8
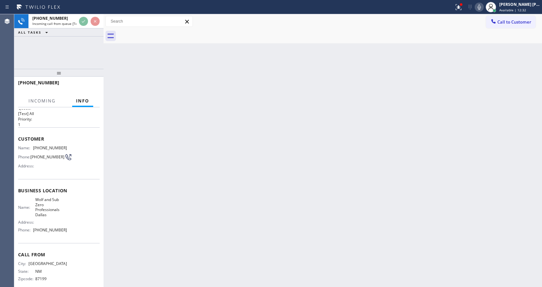
scroll to position [18, 0]
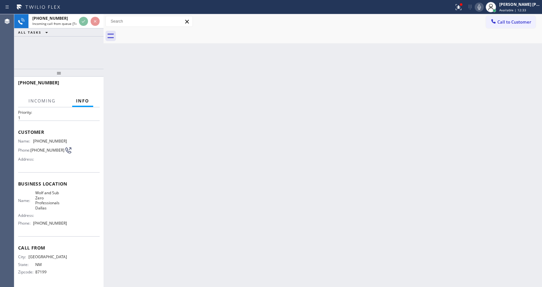
click at [224, 215] on div "Back to Dashboard Change Sender ID Customers Technicians Select a contact Outbo…" at bounding box center [323, 150] width 438 height 273
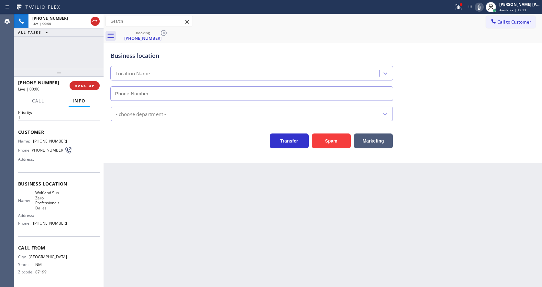
type input "[PHONE_NUMBER]"
click at [204, 238] on div "Back to Dashboard Change Sender ID Customers Technicians Select a contact Outbo…" at bounding box center [323, 150] width 438 height 273
drag, startPoint x: 170, startPoint y: 188, endPoint x: 172, endPoint y: 200, distance: 12.0
click at [170, 188] on div "Back to Dashboard Change Sender ID Customers Technicians Select a contact Outbo…" at bounding box center [323, 150] width 438 height 273
drag, startPoint x: 33, startPoint y: 138, endPoint x: 72, endPoint y: 138, distance: 39.8
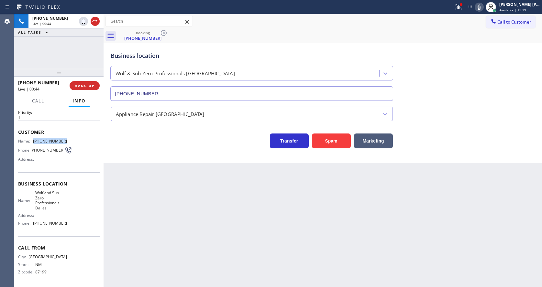
click at [72, 139] on div "Name: [PHONE_NUMBER] Phone: [PHONE_NUMBER] Address:" at bounding box center [59, 152] width 82 height 26
drag, startPoint x: 198, startPoint y: 197, endPoint x: 165, endPoint y: 277, distance: 87.1
click at [198, 197] on div "Back to Dashboard Change Sender ID Customers Technicians Select a contact Outbo…" at bounding box center [323, 150] width 438 height 273
click at [53, 205] on span "Wolf and Sub Zero Professionals Dallas" at bounding box center [51, 201] width 32 height 20
drag, startPoint x: 33, startPoint y: 193, endPoint x: 49, endPoint y: 210, distance: 23.6
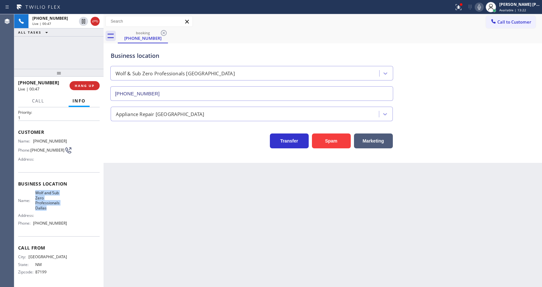
click at [49, 210] on div "Name: [PERSON_NAME] and Sub Zero Professionals Dallas" at bounding box center [42, 201] width 49 height 20
click at [160, 218] on div "Back to Dashboard Change Sender ID Customers Technicians Select a contact Outbo…" at bounding box center [323, 150] width 438 height 273
click at [64, 221] on span "[PHONE_NUMBER]" at bounding box center [50, 223] width 34 height 5
drag, startPoint x: 33, startPoint y: 224, endPoint x: 71, endPoint y: 228, distance: 38.3
click at [71, 228] on div "Name: [PERSON_NAME] and Sub Zero Professionals Dallas Address: Phone: [PHONE_NU…" at bounding box center [59, 210] width 82 height 38
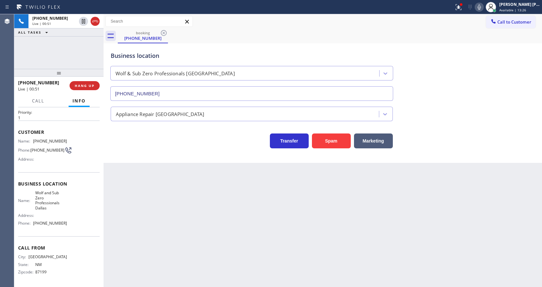
drag, startPoint x: 167, startPoint y: 225, endPoint x: 149, endPoint y: 282, distance: 60.5
click at [165, 228] on div "Back to Dashboard Change Sender ID Customers Technicians Select a contact Outbo…" at bounding box center [323, 150] width 438 height 273
click at [272, 200] on div "Back to Dashboard Change Sender ID Customers Technicians Select a contact Outbo…" at bounding box center [323, 150] width 438 height 273
drag, startPoint x: 149, startPoint y: 192, endPoint x: 84, endPoint y: 126, distance: 92.9
click at [149, 192] on div "Back to Dashboard Change Sender ID Customers Technicians Select a contact Outbo…" at bounding box center [323, 150] width 438 height 273
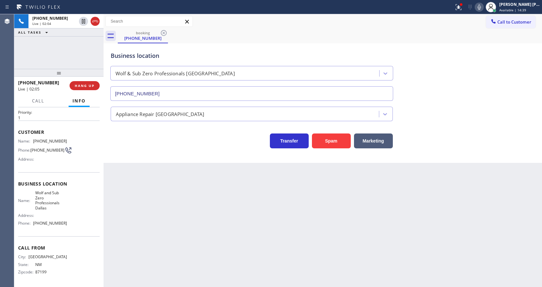
drag, startPoint x: 210, startPoint y: 245, endPoint x: 182, endPoint y: 249, distance: 28.1
click at [208, 246] on div "Back to Dashboard Change Sender ID Customers Technicians Select a contact Outbo…" at bounding box center [323, 150] width 438 height 273
click at [436, 72] on div "Business location Wolf & Sub Zero Professionals [GEOGRAPHIC_DATA] [PHONE_NUMBER]" at bounding box center [322, 71] width 427 height 59
click at [481, 8] on icon at bounding box center [479, 7] width 8 height 8
click at [84, 21] on icon at bounding box center [84, 21] width 8 height 8
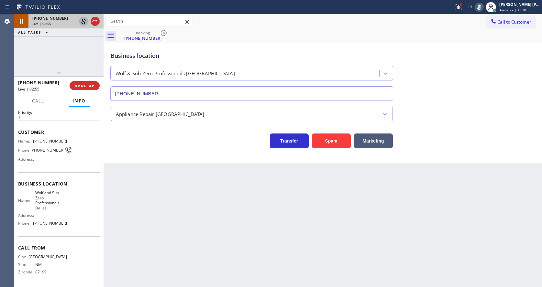
click at [296, 210] on div "Back to Dashboard Change Sender ID Customers Technicians Select a contact Outbo…" at bounding box center [323, 150] width 438 height 273
click at [83, 19] on icon at bounding box center [83, 21] width 5 height 5
click at [483, 9] on icon at bounding box center [479, 7] width 8 height 8
click at [462, 13] on button at bounding box center [458, 7] width 14 height 14
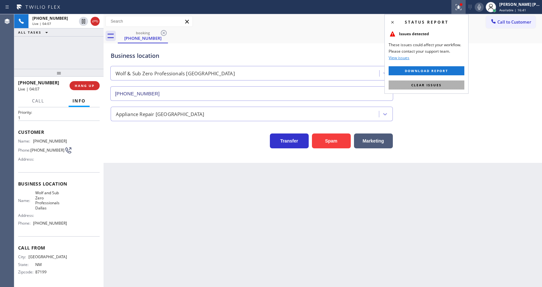
click at [456, 86] on button "Clear issues" at bounding box center [427, 85] width 76 height 9
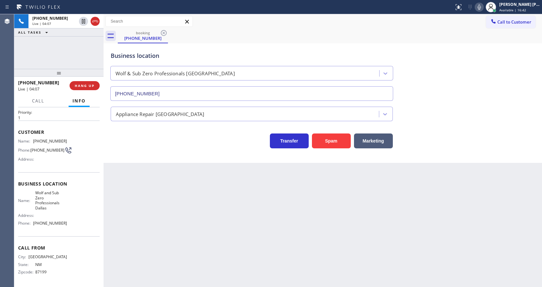
click at [464, 84] on div "Business location Wolf & Sub Zero Professionals [GEOGRAPHIC_DATA] [PHONE_NUMBER]" at bounding box center [322, 71] width 427 height 59
click at [164, 271] on div "Back to Dashboard Change Sender ID Customers Technicians Select a contact Outbo…" at bounding box center [323, 150] width 438 height 273
click at [279, 212] on div "Back to Dashboard Change Sender ID Customers Technicians Select a contact Outbo…" at bounding box center [323, 150] width 438 height 273
click at [179, 220] on div "Back to Dashboard Change Sender ID Customers Technicians Select a contact Outbo…" at bounding box center [323, 150] width 438 height 273
click at [268, 239] on div "Back to Dashboard Change Sender ID Customers Technicians Select a contact Outbo…" at bounding box center [323, 150] width 438 height 273
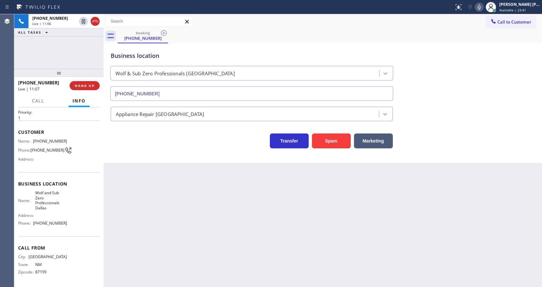
click at [483, 3] on icon at bounding box center [479, 7] width 8 height 8
click at [82, 21] on icon at bounding box center [83, 21] width 3 height 5
click at [84, 21] on icon at bounding box center [84, 21] width 8 height 8
click at [481, 8] on icon at bounding box center [479, 7] width 3 height 5
click at [484, 52] on div "Business location Wolf & Sub Zero Professionals [GEOGRAPHIC_DATA] [PHONE_NUMBER]" at bounding box center [322, 71] width 427 height 59
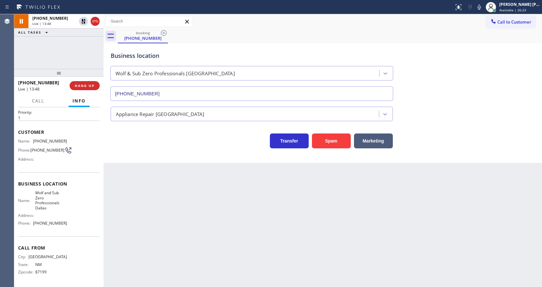
click at [229, 263] on div "Back to Dashboard Change Sender ID Customers Technicians Select a contact Outbo…" at bounding box center [323, 150] width 438 height 273
click at [302, 217] on div "Back to Dashboard Change Sender ID Customers Technicians Select a contact Outbo…" at bounding box center [323, 150] width 438 height 273
drag, startPoint x: 249, startPoint y: 207, endPoint x: 242, endPoint y: 202, distance: 9.1
click at [249, 207] on div "Back to Dashboard Change Sender ID Customers Technicians Select a contact Outbo…" at bounding box center [323, 150] width 438 height 273
click at [282, 241] on div "Back to Dashboard Change Sender ID Customers Technicians Select a contact Outbo…" at bounding box center [323, 150] width 438 height 273
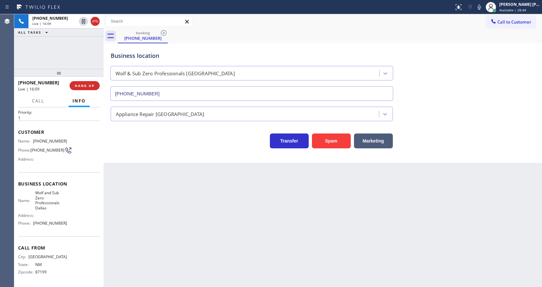
click at [196, 227] on div "Back to Dashboard Change Sender ID Customers Technicians Select a contact Outbo…" at bounding box center [323, 150] width 438 height 273
drag, startPoint x: 271, startPoint y: 237, endPoint x: 234, endPoint y: 261, distance: 44.1
click at [271, 237] on div "Back to Dashboard Change Sender ID Customers Technicians Select a contact Outbo…" at bounding box center [323, 150] width 438 height 273
click at [177, 197] on div "Back to Dashboard Change Sender ID Customers Technicians Select a contact Outbo…" at bounding box center [323, 150] width 438 height 273
click at [128, 236] on div "Back to Dashboard Change Sender ID Customers Technicians Select a contact Outbo…" at bounding box center [323, 150] width 438 height 273
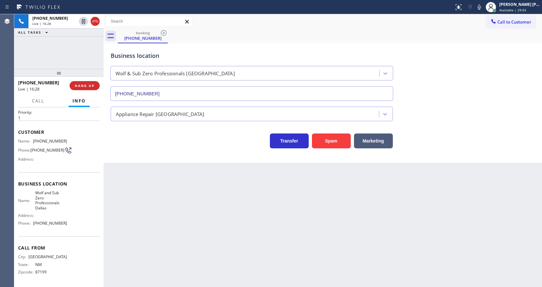
click at [250, 219] on div "Back to Dashboard Change Sender ID Customers Technicians Select a contact Outbo…" at bounding box center [323, 150] width 438 height 273
click at [206, 243] on div "Back to Dashboard Change Sender ID Customers Technicians Select a contact Outbo…" at bounding box center [323, 150] width 438 height 273
click at [317, 197] on div "Back to Dashboard Change Sender ID Customers Technicians Select a contact Outbo…" at bounding box center [323, 150] width 438 height 273
click at [152, 228] on div "Back to Dashboard Change Sender ID Customers Technicians Select a contact Outbo…" at bounding box center [323, 150] width 438 height 273
click at [338, 253] on div "Back to Dashboard Change Sender ID Customers Technicians Select a contact Outbo…" at bounding box center [323, 150] width 438 height 273
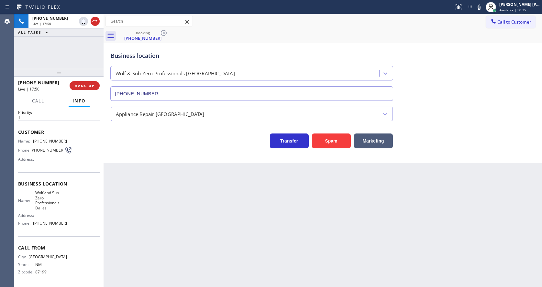
click at [166, 193] on div "Back to Dashboard Change Sender ID Customers Technicians Select a contact Outbo…" at bounding box center [323, 150] width 438 height 273
click at [311, 244] on div "Back to Dashboard Change Sender ID Customers Technicians Select a contact Outbo…" at bounding box center [323, 150] width 438 height 273
click at [164, 196] on div "Back to Dashboard Change Sender ID Customers Technicians Select a contact Outbo…" at bounding box center [323, 150] width 438 height 273
click at [310, 231] on div "Back to Dashboard Change Sender ID Customers Technicians Select a contact Outbo…" at bounding box center [323, 150] width 438 height 273
click at [50, 111] on h2 "Priority:" at bounding box center [59, 113] width 82 height 6
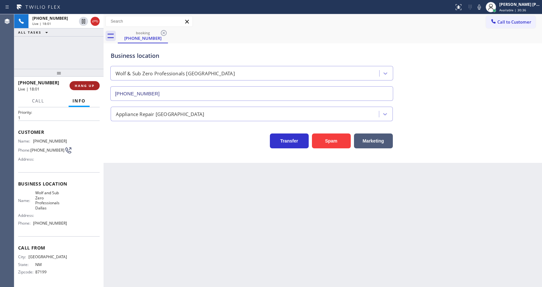
click at [78, 85] on span "HANG UP" at bounding box center [85, 85] width 20 height 5
click at [69, 84] on button "COMPLETE" at bounding box center [83, 85] width 33 height 9
click at [303, 237] on div "Back to Dashboard Change Sender ID Customers Technicians Select a contact Outbo…" at bounding box center [323, 150] width 438 height 273
click at [74, 89] on button "COMPLETE" at bounding box center [83, 85] width 33 height 9
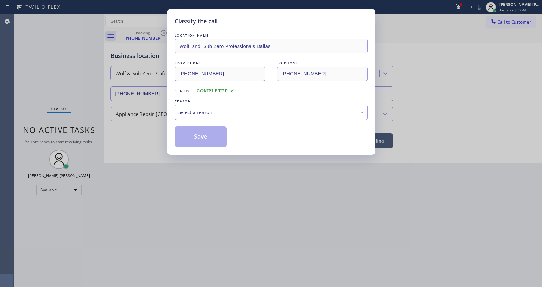
click at [198, 103] on div "REASON:" at bounding box center [271, 101] width 193 height 7
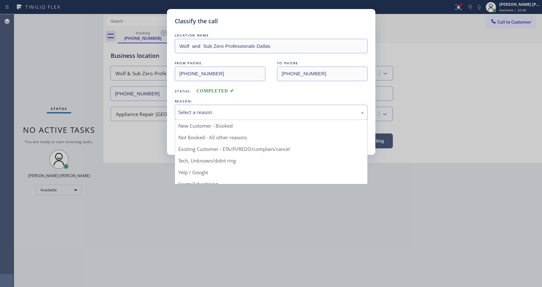
click at [199, 113] on div "Select a reason" at bounding box center [271, 112] width 186 height 7
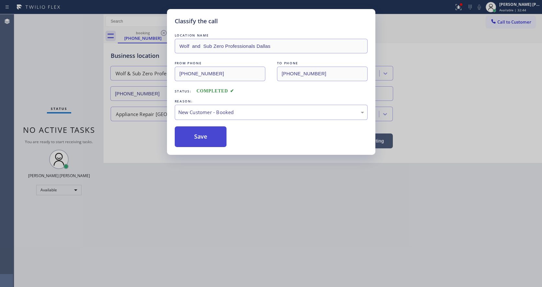
click at [197, 137] on button "Save" at bounding box center [201, 137] width 52 height 21
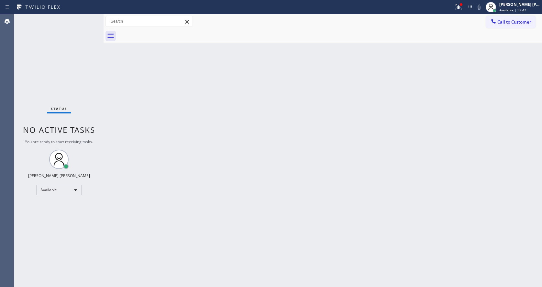
click at [156, 100] on div "Back to Dashboard Change Sender ID Customers Technicians Select a contact Outbo…" at bounding box center [323, 150] width 438 height 273
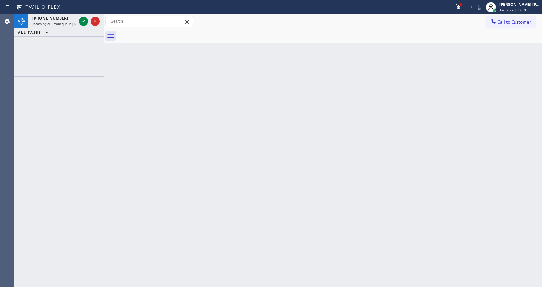
click at [130, 75] on div "Back to Dashboard Change Sender ID Customers Technicians Select a contact Outbo…" at bounding box center [323, 150] width 438 height 273
click at [83, 19] on icon at bounding box center [84, 21] width 8 height 8
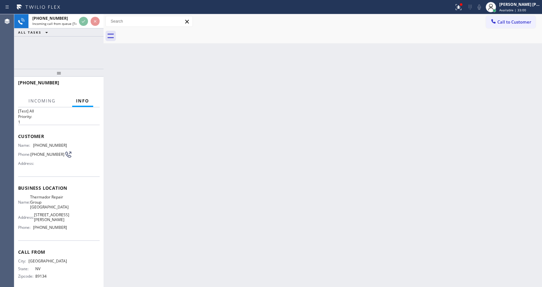
scroll to position [18, 0]
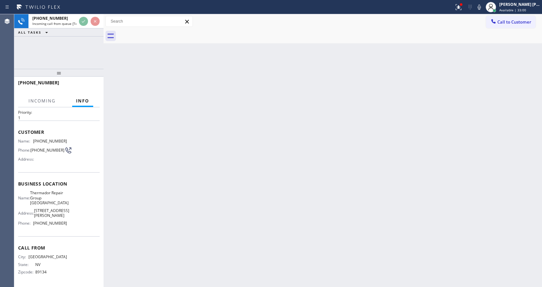
click at [228, 236] on div "Back to Dashboard Change Sender ID Customers Technicians Select a contact Outbo…" at bounding box center [323, 150] width 438 height 273
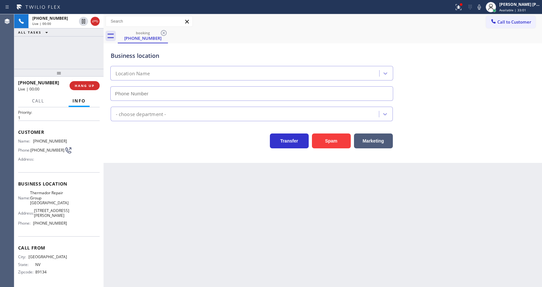
type input "[PHONE_NUMBER]"
click at [332, 171] on div "Back to Dashboard Change Sender ID Customers Technicians Select a contact Outbo…" at bounding box center [323, 150] width 438 height 273
click at [230, 215] on div "Back to Dashboard Change Sender ID Customers Technicians Select a contact Outbo…" at bounding box center [323, 150] width 438 height 273
click at [169, 229] on div "Back to Dashboard Change Sender ID Customers Technicians Select a contact Outbo…" at bounding box center [323, 150] width 438 height 273
click at [39, 192] on span "Thermador Repair Group [GEOGRAPHIC_DATA]" at bounding box center [49, 198] width 39 height 15
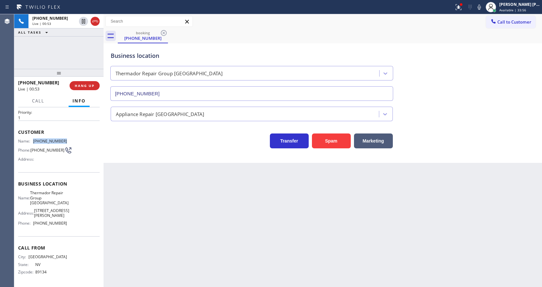
drag, startPoint x: 32, startPoint y: 137, endPoint x: 66, endPoint y: 141, distance: 33.9
click at [66, 141] on div "Name: [PHONE_NUMBER] Phone: [PHONE_NUMBER] Address:" at bounding box center [59, 152] width 82 height 26
drag, startPoint x: 208, startPoint y: 208, endPoint x: 198, endPoint y: 283, distance: 75.5
click at [208, 210] on div "Back to Dashboard Change Sender ID Customers Technicians Select a contact Outbo…" at bounding box center [323, 150] width 438 height 273
click at [59, 204] on span "Thermador Repair Group [GEOGRAPHIC_DATA]" at bounding box center [49, 198] width 39 height 15
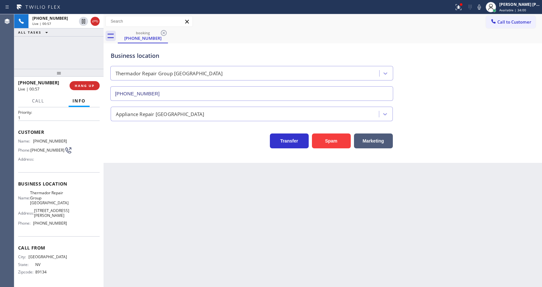
drag, startPoint x: 35, startPoint y: 193, endPoint x: 56, endPoint y: 211, distance: 28.0
click at [56, 211] on div "Name: Thermador Repair Group [GEOGRAPHIC_DATA] Address: [STREET_ADDRESS][PERSON…" at bounding box center [42, 210] width 49 height 38
click at [170, 218] on div "Back to Dashboard Change Sender ID Customers Technicians Select a contact Outbo…" at bounding box center [323, 150] width 438 height 273
click at [74, 209] on div "Name: Thermador Repair Group [GEOGRAPHIC_DATA] Address: [STREET_ADDRESS][PERSON…" at bounding box center [59, 210] width 82 height 38
drag, startPoint x: 32, startPoint y: 223, endPoint x: 88, endPoint y: 224, distance: 56.0
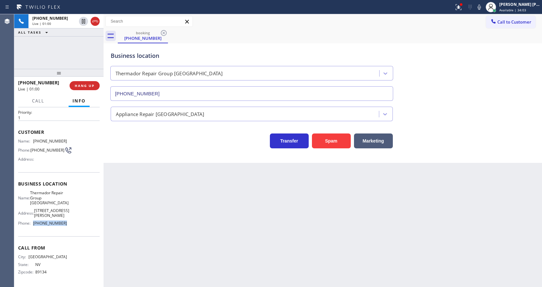
click at [88, 224] on div "Name: Thermador Repair Group [GEOGRAPHIC_DATA] Address: [STREET_ADDRESS][PERSON…" at bounding box center [59, 210] width 82 height 38
drag, startPoint x: 128, startPoint y: 224, endPoint x: 133, endPoint y: 285, distance: 60.7
click at [129, 233] on div "Back to Dashboard Change Sender ID Customers Technicians Select a contact Outbo…" at bounding box center [323, 150] width 438 height 273
click at [482, 9] on icon at bounding box center [479, 7] width 8 height 8
click at [317, 180] on div "Back to Dashboard Change Sender ID Customers Technicians Select a contact Outbo…" at bounding box center [323, 150] width 438 height 273
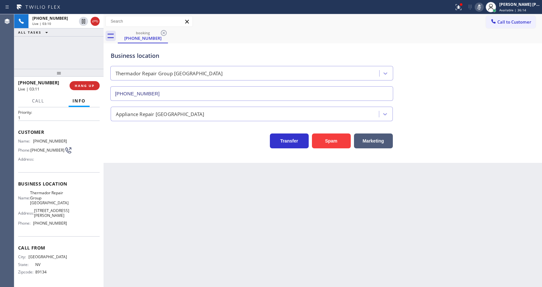
click at [482, 10] on icon at bounding box center [479, 7] width 8 height 8
click at [460, 6] on icon at bounding box center [459, 7] width 6 height 6
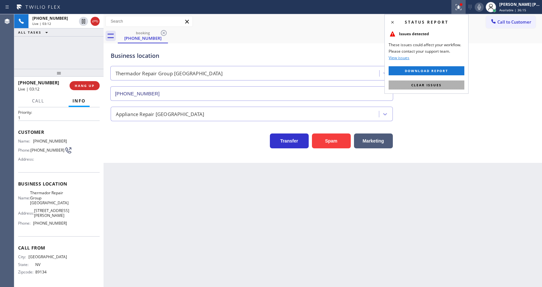
click at [432, 83] on span "Clear issues" at bounding box center [426, 85] width 30 height 5
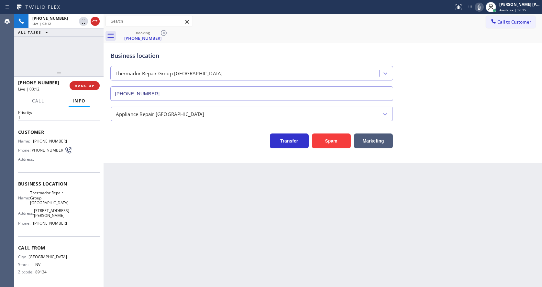
click at [434, 81] on div "Business location Thermador Repair Group [GEOGRAPHIC_DATA] [PHONE_NUMBER]" at bounding box center [322, 71] width 427 height 59
click at [216, 262] on div "Back to Dashboard Change Sender ID Customers Technicians Select a contact Outbo…" at bounding box center [323, 150] width 438 height 273
click at [161, 197] on div "Back to Dashboard Change Sender ID Customers Technicians Select a contact Outbo…" at bounding box center [323, 150] width 438 height 273
click at [55, 230] on div "Business location Name: Thermador Repair Group [GEOGRAPHIC_DATA] Address: [STRE…" at bounding box center [59, 204] width 82 height 64
click at [284, 222] on div "Back to Dashboard Change Sender ID Customers Technicians Select a contact Outbo…" at bounding box center [323, 150] width 438 height 273
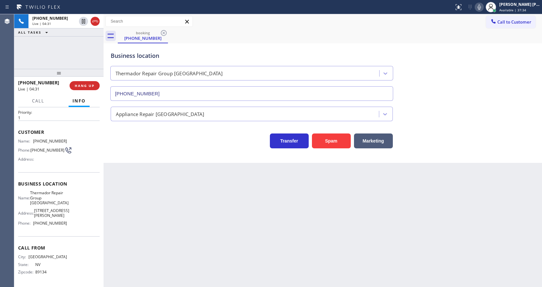
click at [159, 187] on div "Back to Dashboard Change Sender ID Customers Technicians Select a contact Outbo…" at bounding box center [323, 150] width 438 height 273
click at [480, 6] on icon at bounding box center [479, 7] width 8 height 8
click at [85, 20] on icon at bounding box center [83, 21] width 3 height 5
click at [156, 206] on div "Back to Dashboard Change Sender ID Customers Technicians Select a contact Outbo…" at bounding box center [323, 150] width 438 height 273
click at [250, 243] on div "Back to Dashboard Change Sender ID Customers Technicians Select a contact Outbo…" at bounding box center [323, 150] width 438 height 273
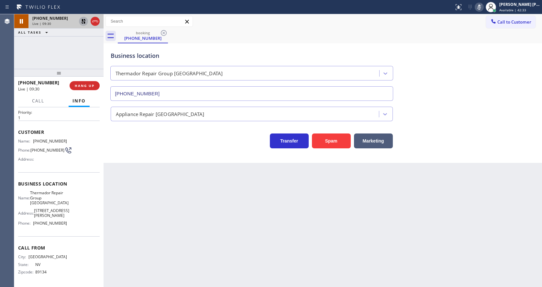
click at [153, 207] on div "Back to Dashboard Change Sender ID Customers Technicians Select a contact Outbo…" at bounding box center [323, 150] width 438 height 273
click at [269, 243] on div "Back to Dashboard Change Sender ID Customers Technicians Select a contact Outbo…" at bounding box center [323, 150] width 438 height 273
click at [121, 218] on div "Back to Dashboard Change Sender ID Customers Technicians Select a contact Outbo…" at bounding box center [323, 150] width 438 height 273
click at [262, 241] on div "Back to Dashboard Change Sender ID Customers Technicians Select a contact Outbo…" at bounding box center [323, 150] width 438 height 273
drag, startPoint x: 154, startPoint y: 234, endPoint x: 132, endPoint y: 195, distance: 44.2
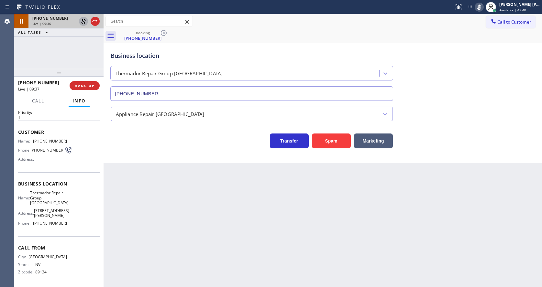
click at [154, 234] on div "Back to Dashboard Change Sender ID Customers Technicians Select a contact Outbo…" at bounding box center [323, 150] width 438 height 273
click at [207, 216] on div "Back to Dashboard Change Sender ID Customers Technicians Select a contact Outbo…" at bounding box center [323, 150] width 438 height 273
click at [276, 242] on div "Back to Dashboard Change Sender ID Customers Technicians Select a contact Outbo…" at bounding box center [323, 150] width 438 height 273
click at [307, 215] on div "Back to Dashboard Change Sender ID Customers Technicians Select a contact Outbo…" at bounding box center [323, 150] width 438 height 273
click at [83, 21] on icon at bounding box center [83, 21] width 5 height 5
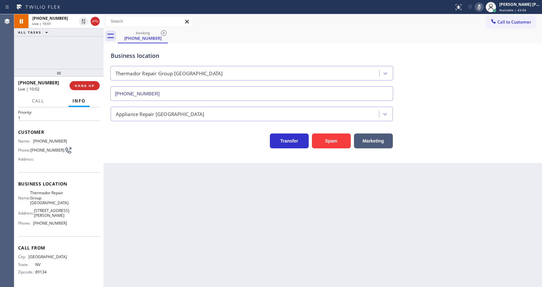
click at [479, 9] on icon at bounding box center [479, 7] width 8 height 8
click at [480, 24] on div "Call to Customer Outbound call Location HVAC Masters in [GEOGRAPHIC_DATA] Your …" at bounding box center [323, 21] width 438 height 11
click at [296, 236] on div "Back to Dashboard Change Sender ID Customers Technicians Select a contact Outbo…" at bounding box center [323, 150] width 438 height 273
click at [245, 215] on div "Back to Dashboard Change Sender ID Customers Technicians Select a contact Outbo…" at bounding box center [323, 150] width 438 height 273
click at [218, 197] on div "Back to Dashboard Change Sender ID Customers Technicians Select a contact Outbo…" at bounding box center [323, 150] width 438 height 273
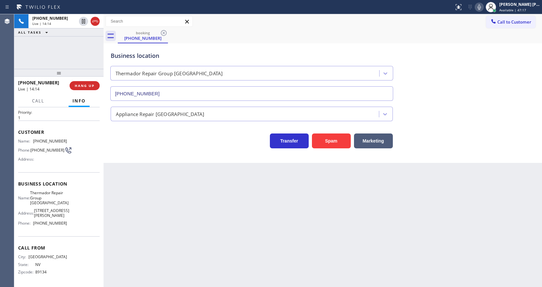
drag, startPoint x: 198, startPoint y: 213, endPoint x: 187, endPoint y: 226, distance: 17.1
click at [196, 214] on div "Back to Dashboard Change Sender ID Customers Technicians Select a contact Outbo…" at bounding box center [323, 150] width 438 height 273
drag, startPoint x: 284, startPoint y: 230, endPoint x: 94, endPoint y: 55, distance: 259.2
click at [284, 227] on div "Back to Dashboard Change Sender ID Customers Technicians Select a contact Outbo…" at bounding box center [323, 150] width 438 height 273
click at [82, 21] on icon at bounding box center [83, 21] width 3 height 5
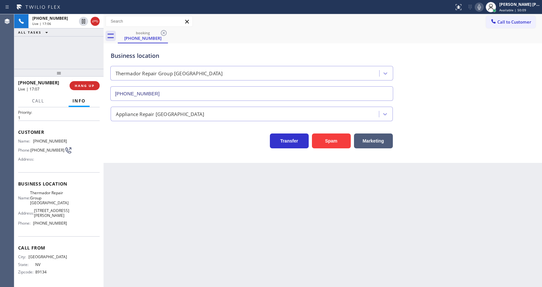
click at [482, 6] on icon at bounding box center [479, 7] width 8 height 8
drag, startPoint x: 486, startPoint y: 55, endPoint x: 264, endPoint y: 259, distance: 301.8
click at [486, 57] on div "Business location Thermador Repair Group [GEOGRAPHIC_DATA] [PHONE_NUMBER]" at bounding box center [322, 71] width 427 height 59
click at [314, 269] on div "Back to Dashboard Change Sender ID Customers Technicians Select a contact Outbo…" at bounding box center [323, 150] width 438 height 273
click at [481, 6] on icon at bounding box center [479, 7] width 8 height 8
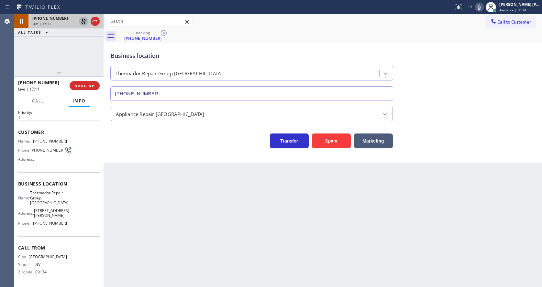
click at [83, 21] on icon at bounding box center [83, 21] width 5 height 5
click at [180, 245] on div "Back to Dashboard Change Sender ID Customers Technicians Select a contact Outbo…" at bounding box center [323, 150] width 438 height 273
drag, startPoint x: 233, startPoint y: 238, endPoint x: 224, endPoint y: 251, distance: 15.6
click at [233, 238] on div "Back to Dashboard Change Sender ID Customers Technicians Select a contact Outbo…" at bounding box center [323, 150] width 438 height 273
click at [121, 258] on div "Back to Dashboard Change Sender ID Customers Technicians Select a contact Outbo…" at bounding box center [323, 150] width 438 height 273
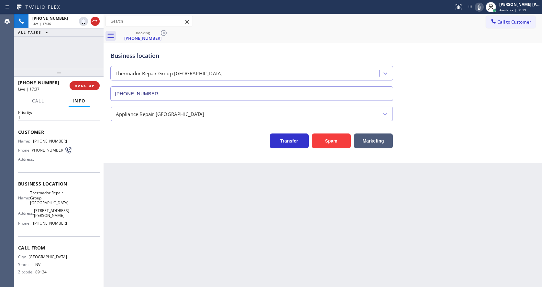
click at [269, 213] on div "Back to Dashboard Change Sender ID Customers Technicians Select a contact Outbo…" at bounding box center [323, 150] width 438 height 273
click at [209, 241] on div "Back to Dashboard Change Sender ID Customers Technicians Select a contact Outbo…" at bounding box center [323, 150] width 438 height 273
click at [252, 248] on div "Back to Dashboard Change Sender ID Customers Technicians Select a contact Outbo…" at bounding box center [323, 150] width 438 height 273
click at [160, 214] on div "Back to Dashboard Change Sender ID Customers Technicians Select a contact Outbo…" at bounding box center [323, 150] width 438 height 273
click at [303, 231] on div "Back to Dashboard Change Sender ID Customers Technicians Select a contact Outbo…" at bounding box center [323, 150] width 438 height 273
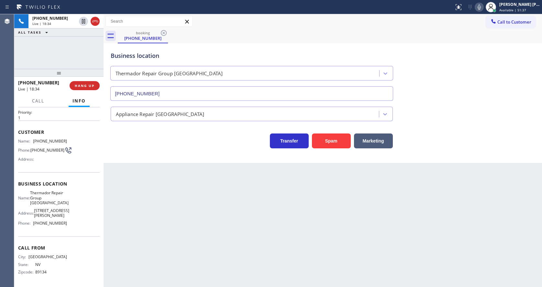
drag, startPoint x: 304, startPoint y: 232, endPoint x: 283, endPoint y: 231, distance: 21.4
click at [304, 232] on div "Back to Dashboard Change Sender ID Customers Technicians Select a contact Outbo…" at bounding box center [323, 150] width 438 height 273
click at [206, 231] on div "Back to Dashboard Change Sender ID Customers Technicians Select a contact Outbo…" at bounding box center [323, 150] width 438 height 273
click at [199, 245] on div "Back to Dashboard Change Sender ID Customers Technicians Select a contact Outbo…" at bounding box center [323, 150] width 438 height 273
click at [73, 152] on div "Name: [PHONE_NUMBER] Phone: [PHONE_NUMBER] Address:" at bounding box center [59, 152] width 82 height 26
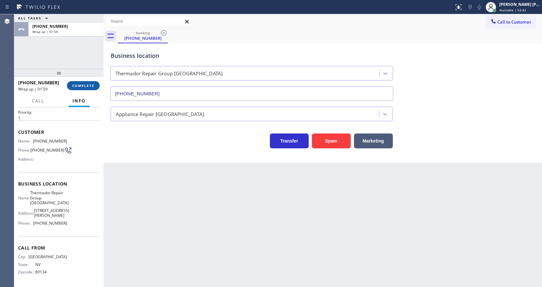
click at [75, 87] on span "COMPLETE" at bounding box center [83, 85] width 22 height 5
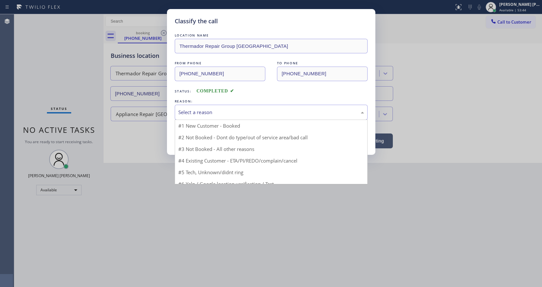
click at [201, 113] on div "Select a reason" at bounding box center [271, 112] width 186 height 7
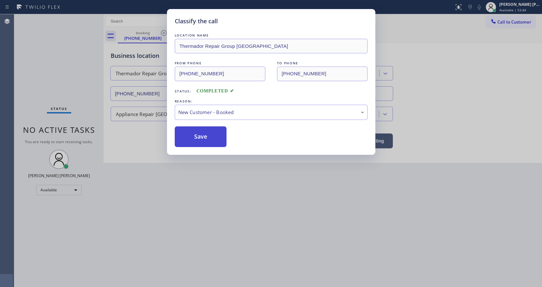
click at [199, 142] on button "Save" at bounding box center [201, 137] width 52 height 21
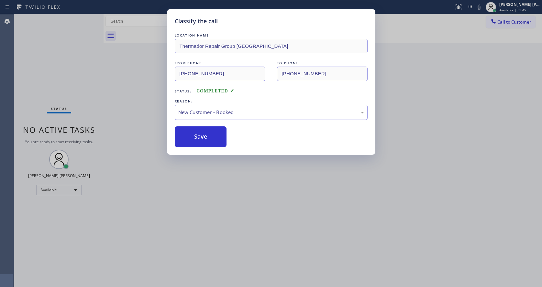
click at [250, 205] on div "Classify the call LOCATION NAME Thermador Repair Group [GEOGRAPHIC_DATA] FROM P…" at bounding box center [271, 143] width 542 height 287
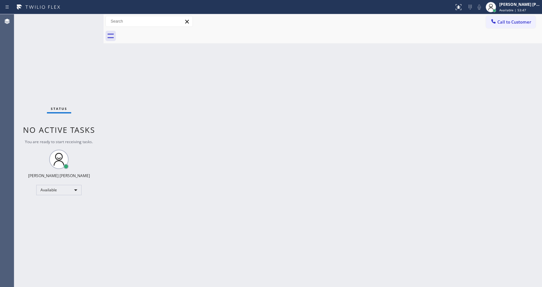
click at [288, 136] on div "Back to Dashboard Change Sender ID Customers Technicians Select a contact Outbo…" at bounding box center [323, 150] width 438 height 273
click at [162, 182] on div "Back to Dashboard Change Sender ID Customers Technicians Select a contact Outbo…" at bounding box center [323, 150] width 438 height 273
click at [377, 236] on div "Back to Dashboard Change Sender ID Customers Technicians Select a contact Outbo…" at bounding box center [323, 150] width 438 height 273
click at [116, 122] on div "Back to Dashboard Change Sender ID Customers Technicians Select a contact Outbo…" at bounding box center [323, 150] width 438 height 273
click at [126, 118] on div "Back to Dashboard Change Sender ID Customers Technicians Select a contact Outbo…" at bounding box center [323, 150] width 438 height 273
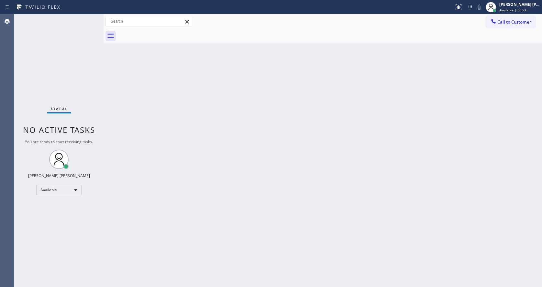
drag, startPoint x: 419, startPoint y: 141, endPoint x: 528, endPoint y: 53, distance: 140.2
click at [425, 136] on div "Back to Dashboard Change Sender ID Customers Technicians Select a contact Outbo…" at bounding box center [323, 150] width 438 height 273
click at [517, 23] on span "Call to Customer" at bounding box center [514, 22] width 34 height 6
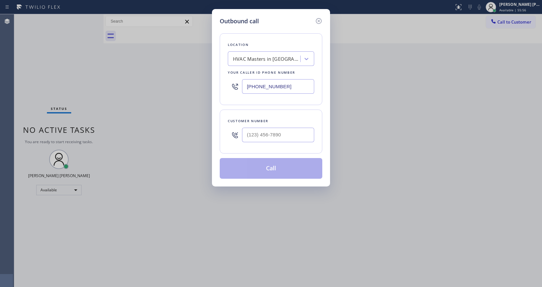
click at [313, 252] on div "Outbound call Location HVAC Masters in [GEOGRAPHIC_DATA] Your caller id phone n…" at bounding box center [271, 143] width 542 height 287
click at [157, 143] on div "Outbound call Location HVAC Masters in [GEOGRAPHIC_DATA] Your caller id phone n…" at bounding box center [271, 143] width 542 height 287
click at [216, 117] on div "Outbound call Location HVAC Masters in [GEOGRAPHIC_DATA] Your caller id phone n…" at bounding box center [271, 98] width 118 height 178
click at [260, 138] on input "(___) ___-____" at bounding box center [278, 135] width 72 height 15
paste input "909) 896-5752"
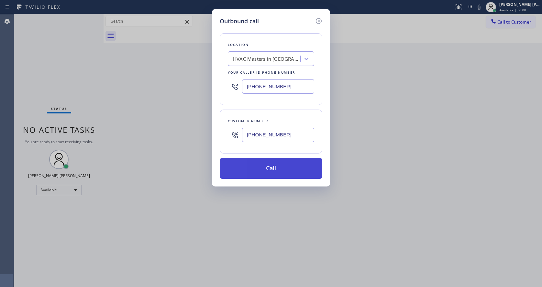
type input "[PHONE_NUMBER]"
click at [263, 166] on button "Call" at bounding box center [271, 168] width 103 height 21
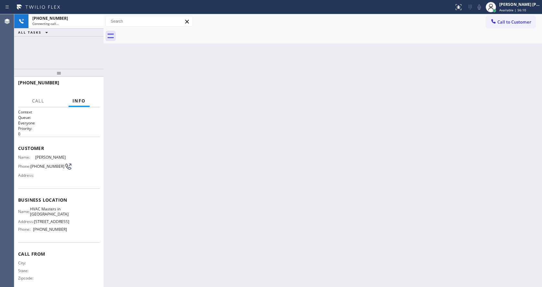
click at [148, 166] on div "Back to Dashboard Change Sender ID Customers Technicians Select a contact Outbo…" at bounding box center [323, 150] width 438 height 273
click at [321, 197] on div "Back to Dashboard Change Sender ID Customers Technicians Select a contact Outbo…" at bounding box center [323, 150] width 438 height 273
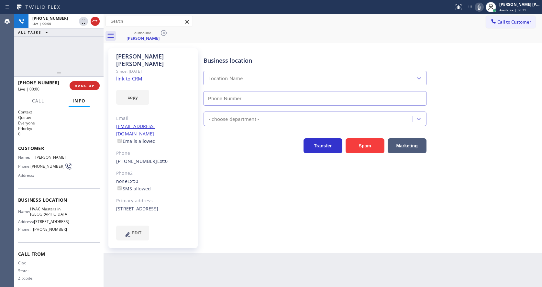
type input "[PHONE_NUMBER]"
click at [232, 225] on div "Business location HVAC Masters in [GEOGRAPHIC_DATA] [PHONE_NUMBER] HVAC Transfe…" at bounding box center [371, 144] width 338 height 189
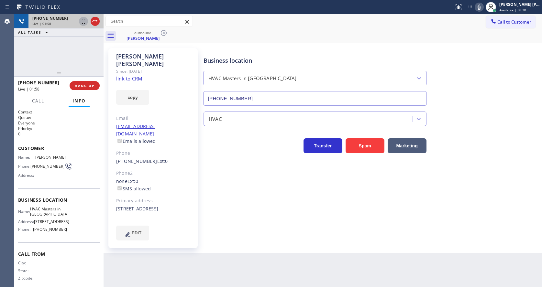
click at [82, 20] on icon at bounding box center [83, 21] width 3 height 5
click at [481, 7] on icon at bounding box center [479, 7] width 3 height 5
drag, startPoint x: 483, startPoint y: 41, endPoint x: 321, endPoint y: 175, distance: 210.5
click at [484, 41] on div "outbound [PERSON_NAME]" at bounding box center [330, 36] width 424 height 15
click at [370, 199] on div "Business location HVAC Masters in [GEOGRAPHIC_DATA] [PHONE_NUMBER] HVAC Transfe…" at bounding box center [371, 144] width 338 height 189
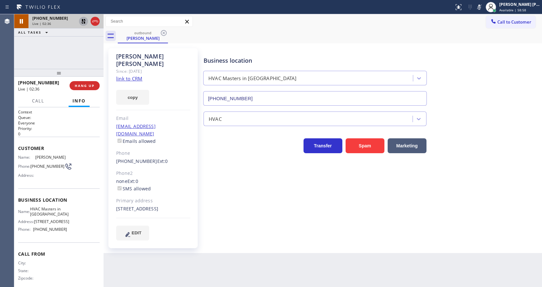
click at [83, 21] on icon at bounding box center [83, 21] width 5 height 5
click at [483, 7] on icon at bounding box center [479, 7] width 8 height 8
drag, startPoint x: 486, startPoint y: 47, endPoint x: 284, endPoint y: 219, distance: 265.5
click at [486, 47] on div "[PERSON_NAME] Since: [DATE] link to CRM copy Email [EMAIL_ADDRESS][DOMAIN_NAME]…" at bounding box center [322, 148] width 435 height 207
click at [251, 224] on div "Business location HVAC Masters in [GEOGRAPHIC_DATA] [PHONE_NUMBER] HVAC Transfe…" at bounding box center [371, 144] width 338 height 189
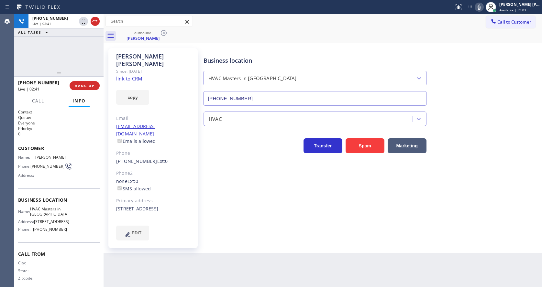
click at [261, 244] on div "[PERSON_NAME] Since: [DATE] link to CRM copy Email [EMAIL_ADDRESS][DOMAIN_NAME]…" at bounding box center [323, 148] width 438 height 210
click at [416, 238] on div "Business location HVAC Masters in [GEOGRAPHIC_DATA] [PHONE_NUMBER] HVAC Transfe…" at bounding box center [371, 151] width 338 height 202
click at [504, 285] on div "Back to Dashboard Change Sender ID Customers Technicians Select a contact Outbo…" at bounding box center [323, 150] width 438 height 273
click at [190, 243] on div "[PERSON_NAME] Since: [DATE] link to CRM copy Email [EMAIL_ADDRESS][DOMAIN_NAME]…" at bounding box center [153, 148] width 97 height 207
click at [293, 258] on div "Back to Dashboard Change Sender ID Customers Technicians Select a contact Outbo…" at bounding box center [323, 150] width 438 height 273
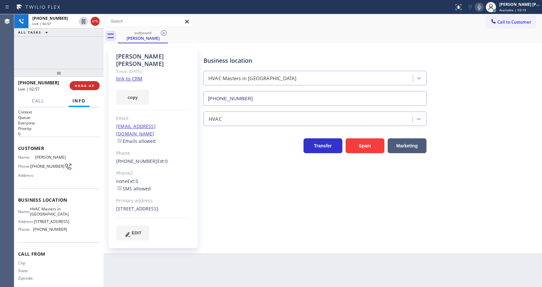
drag, startPoint x: 292, startPoint y: 257, endPoint x: 243, endPoint y: 265, distance: 49.9
click at [292, 257] on div "Back to Dashboard Change Sender ID Customers Technicians Select a contact Outbo…" at bounding box center [323, 150] width 438 height 273
drag, startPoint x: 350, startPoint y: 219, endPoint x: 151, endPoint y: 253, distance: 201.5
click at [347, 221] on div "Business location HVAC Masters in [GEOGRAPHIC_DATA] [PHONE_NUMBER] HVAC Transfe…" at bounding box center [371, 144] width 338 height 189
drag, startPoint x: 306, startPoint y: 217, endPoint x: 183, endPoint y: 127, distance: 152.5
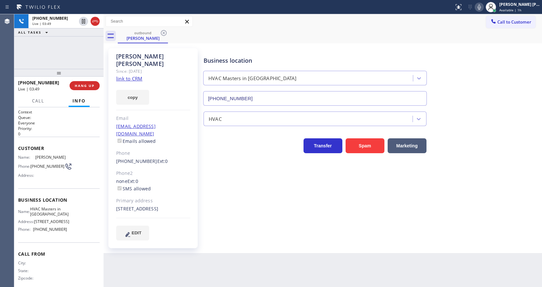
click at [306, 217] on div "Business location HVAC Masters in [GEOGRAPHIC_DATA] [PHONE_NUMBER] HVAC Transfe…" at bounding box center [371, 144] width 338 height 189
click at [220, 226] on div "Business location HVAC Masters in [GEOGRAPHIC_DATA] [PHONE_NUMBER] HVAC Transfe…" at bounding box center [371, 144] width 338 height 189
click at [299, 249] on div "Back to Dashboard Change Sender ID Customers Technicians Select a contact Outbo…" at bounding box center [323, 150] width 438 height 273
click at [324, 227] on div "Business location HVAC Masters in [GEOGRAPHIC_DATA] [PHONE_NUMBER] HVAC Transfe…" at bounding box center [371, 144] width 338 height 189
drag, startPoint x: 478, startPoint y: 184, endPoint x: 392, endPoint y: 198, distance: 86.5
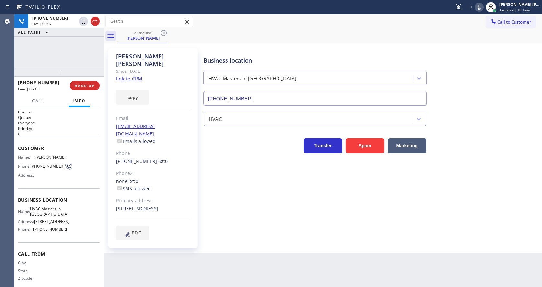
click at [478, 184] on div "Business location HVAC Masters in [GEOGRAPHIC_DATA] [PHONE_NUMBER] HVAC Transfe…" at bounding box center [371, 144] width 338 height 189
click at [271, 216] on div "Business location HVAC Masters in [GEOGRAPHIC_DATA] [PHONE_NUMBER] HVAC Transfe…" at bounding box center [371, 144] width 338 height 189
click at [216, 220] on div "Business location HVAC Masters in [GEOGRAPHIC_DATA] [PHONE_NUMBER] HVAC Transfe…" at bounding box center [371, 144] width 338 height 189
click at [306, 257] on div "Back to Dashboard Change Sender ID Customers Technicians Select a contact Outbo…" at bounding box center [323, 150] width 438 height 273
click at [215, 253] on div "Back to Dashboard Change Sender ID Customers Technicians Select a contact Outbo…" at bounding box center [323, 150] width 438 height 273
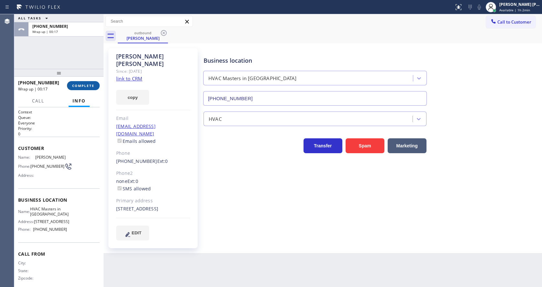
click at [83, 86] on span "COMPLETE" at bounding box center [83, 85] width 22 height 5
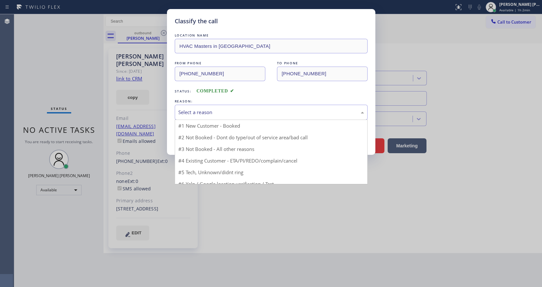
click at [210, 114] on div "Select a reason" at bounding box center [271, 112] width 186 height 7
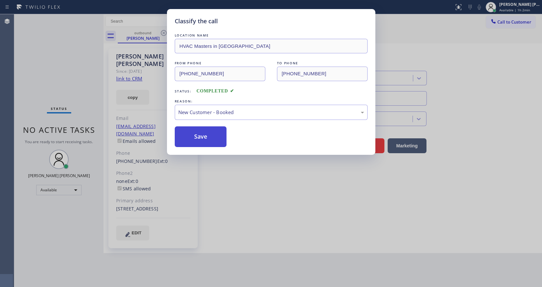
click at [203, 137] on button "Save" at bounding box center [201, 137] width 52 height 21
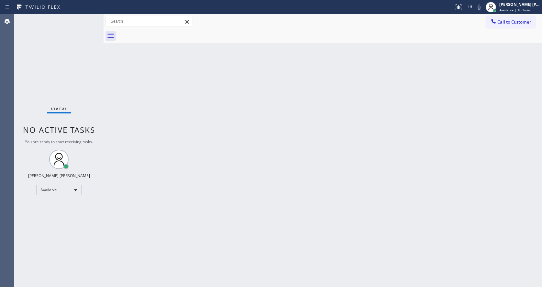
click at [317, 189] on div "Back to Dashboard Change Sender ID Customers Technicians Select a contact Outbo…" at bounding box center [323, 150] width 438 height 273
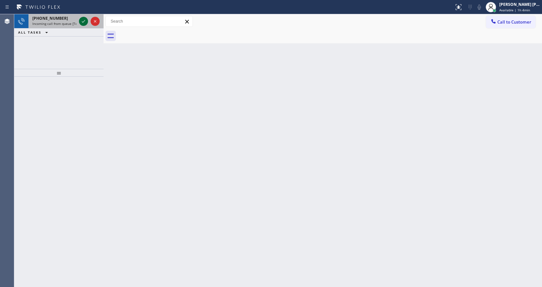
click at [83, 23] on icon at bounding box center [84, 21] width 8 height 8
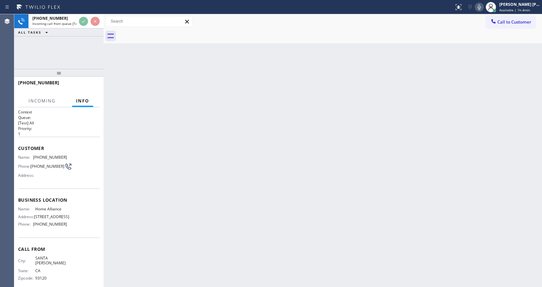
click at [267, 214] on div "Back to Dashboard Change Sender ID Customers Technicians Select a contact Outbo…" at bounding box center [323, 150] width 438 height 273
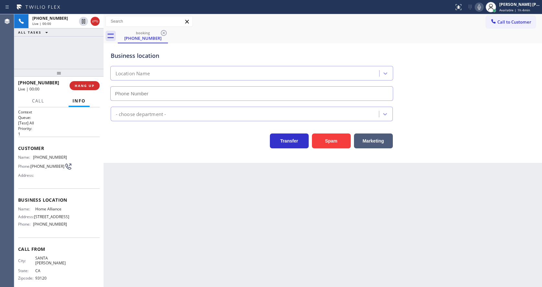
type input "[PHONE_NUMBER]"
click at [189, 217] on div "Back to Dashboard Change Sender ID Customers Technicians Select a contact Outbo…" at bounding box center [323, 150] width 438 height 273
click at [67, 176] on div "Name: [PHONE_NUMBER] Phone: [PHONE_NUMBER] Address:" at bounding box center [59, 168] width 82 height 26
drag, startPoint x: 32, startPoint y: 158, endPoint x: 79, endPoint y: 157, distance: 46.9
click at [79, 157] on div "Name: [PHONE_NUMBER] Phone: [PHONE_NUMBER] Address:" at bounding box center [59, 168] width 82 height 26
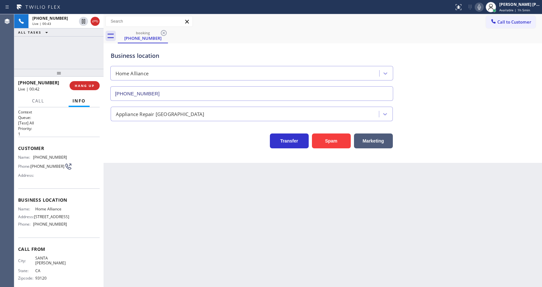
click at [183, 239] on div "Back to Dashboard Change Sender ID Customers Technicians Select a contact Outbo…" at bounding box center [323, 150] width 438 height 273
drag, startPoint x: 65, startPoint y: 207, endPoint x: 30, endPoint y: 220, distance: 36.7
click at [65, 207] on div "Business location Name: Home Alliance Address: [STREET_ADDRESS] Phone: [PHONE_N…" at bounding box center [59, 213] width 82 height 49
drag, startPoint x: 32, startPoint y: 212, endPoint x: 77, endPoint y: 212, distance: 45.3
click at [77, 212] on div "Name: Home Alliance Address: [STREET_ADDRESS] Phone: [PHONE_NUMBER]" at bounding box center [59, 218] width 82 height 23
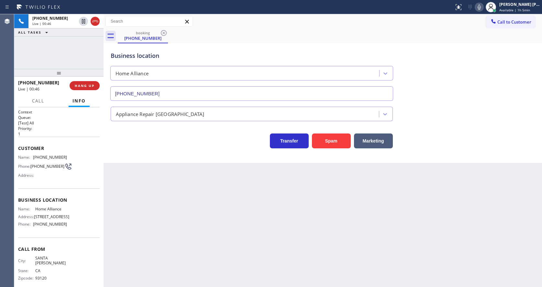
click at [210, 223] on div "Back to Dashboard Change Sender ID Customers Technicians Select a contact Outbo…" at bounding box center [323, 150] width 438 height 273
click at [146, 252] on div "Back to Dashboard Change Sender ID Customers Technicians Select a contact Outbo…" at bounding box center [323, 150] width 438 height 273
click at [58, 219] on span "[STREET_ADDRESS]" at bounding box center [51, 217] width 35 height 5
drag, startPoint x: 33, startPoint y: 232, endPoint x: 80, endPoint y: 232, distance: 47.6
click at [80, 229] on div "Name: Home Alliance Address: [STREET_ADDRESS] Phone: [PHONE_NUMBER]" at bounding box center [59, 218] width 82 height 23
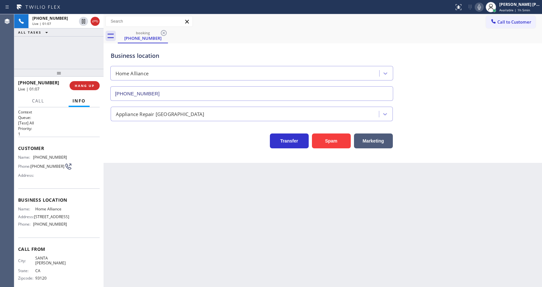
click at [192, 279] on div "Back to Dashboard Change Sender ID Customers Technicians Select a contact Outbo…" at bounding box center [323, 150] width 438 height 273
click at [391, 229] on div "Back to Dashboard Change Sender ID Customers Technicians Select a contact Outbo…" at bounding box center [323, 150] width 438 height 273
click at [157, 215] on div "Back to Dashboard Change Sender ID Customers Technicians Select a contact Outbo…" at bounding box center [323, 150] width 438 height 273
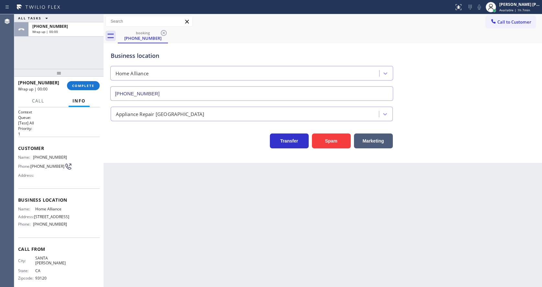
click at [151, 186] on div "Back to Dashboard Change Sender ID Customers Technicians Select a contact Outbo…" at bounding box center [323, 150] width 438 height 273
drag, startPoint x: 284, startPoint y: 262, endPoint x: 141, endPoint y: 192, distance: 159.3
click at [284, 262] on div "Back to Dashboard Change Sender ID Customers Technicians Select a contact Outbo…" at bounding box center [323, 150] width 438 height 273
click at [272, 220] on div "Back to Dashboard Change Sender ID Customers Technicians Select a contact Outbo…" at bounding box center [323, 150] width 438 height 273
click at [75, 82] on button "COMPLETE" at bounding box center [83, 85] width 33 height 9
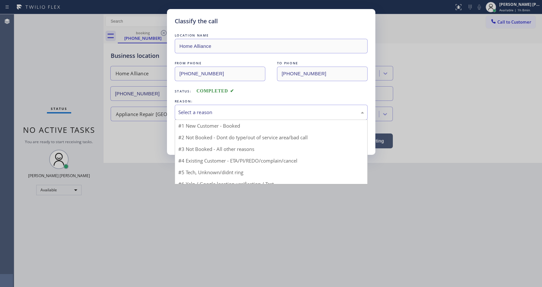
click at [199, 117] on div "Select a reason" at bounding box center [271, 112] width 193 height 15
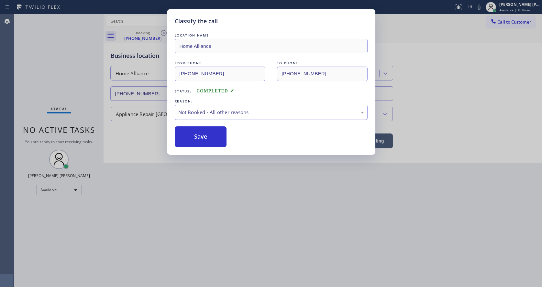
click at [198, 134] on button "Save" at bounding box center [201, 137] width 52 height 21
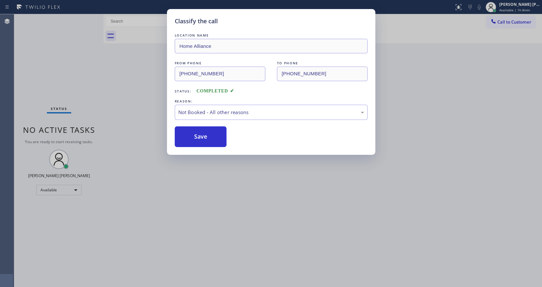
click at [198, 134] on button "Save" at bounding box center [201, 137] width 52 height 21
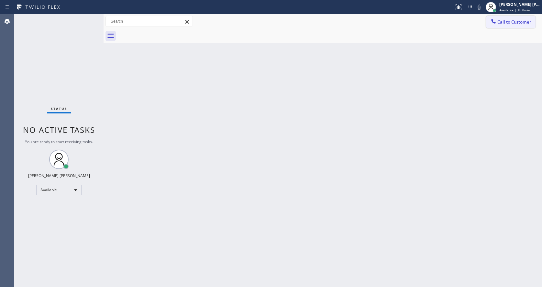
click at [509, 23] on span "Call to Customer" at bounding box center [514, 22] width 34 height 6
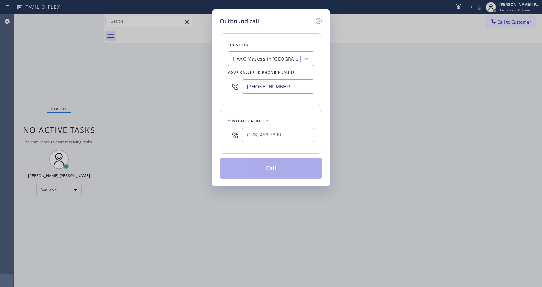
click at [267, 85] on input "[PHONE_NUMBER]" at bounding box center [278, 86] width 72 height 15
paste input "877) 777-0796"
type input "[PHONE_NUMBER]"
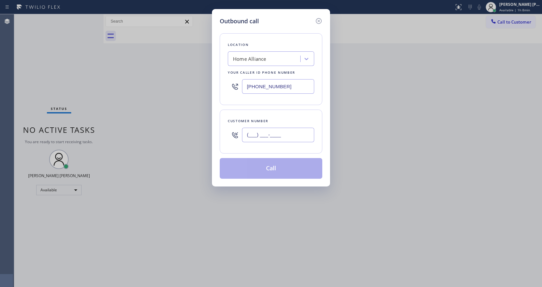
click at [272, 134] on input "(___) ___-____" at bounding box center [278, 135] width 72 height 15
paste input "805) 705-6564"
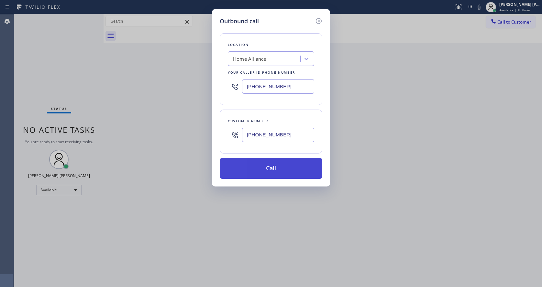
type input "[PHONE_NUMBER]"
click at [268, 172] on button "Call" at bounding box center [271, 168] width 103 height 21
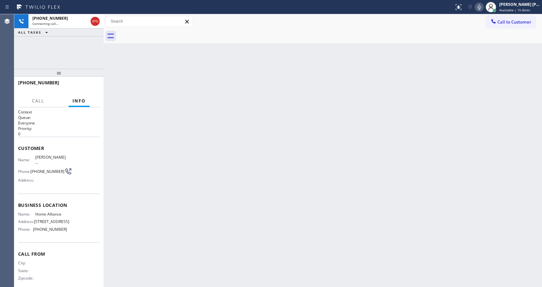
click at [225, 161] on div "Back to Dashboard Change Sender ID Customers Technicians Select a contact Outbo…" at bounding box center [323, 150] width 438 height 273
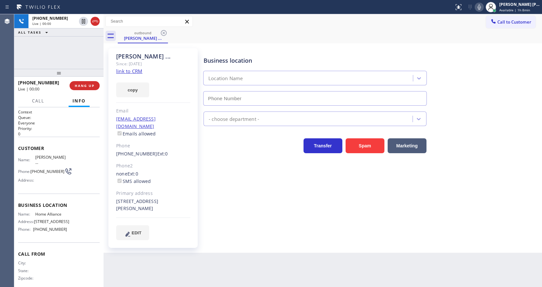
type input "[PHONE_NUMBER]"
click at [266, 198] on div "Business location Home Alliance [PHONE_NUMBER] Appliance Repair High End Transf…" at bounding box center [371, 144] width 338 height 189
click at [167, 226] on div "EDIT" at bounding box center [153, 233] width 74 height 15
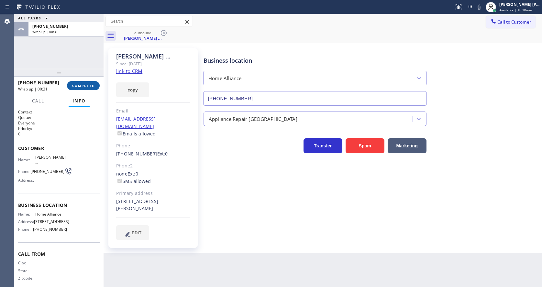
click at [80, 84] on span "COMPLETE" at bounding box center [83, 85] width 22 height 5
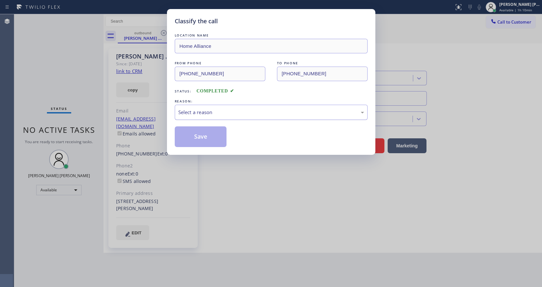
click at [204, 115] on div "Select a reason" at bounding box center [271, 112] width 186 height 7
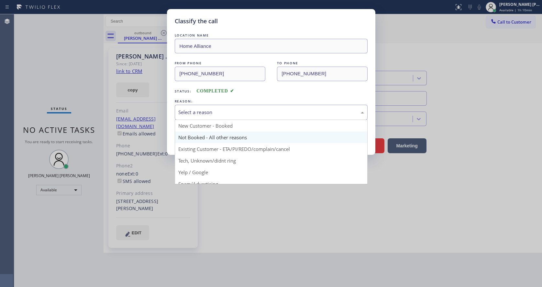
click at [203, 133] on button "Save" at bounding box center [201, 137] width 52 height 21
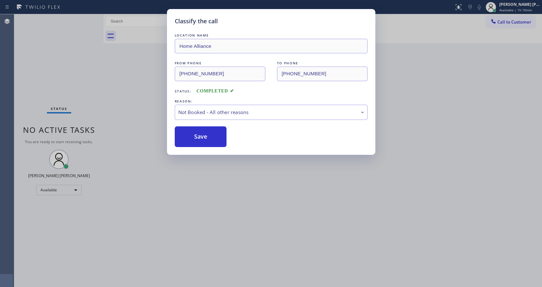
click at [203, 133] on button "Save" at bounding box center [201, 137] width 52 height 21
drag, startPoint x: 230, startPoint y: 187, endPoint x: 204, endPoint y: 267, distance: 84.1
click at [226, 194] on div "Classify the call LOCATION NAME Home Alliance FROM PHONE [PHONE_NUMBER] TO PHON…" at bounding box center [271, 143] width 542 height 287
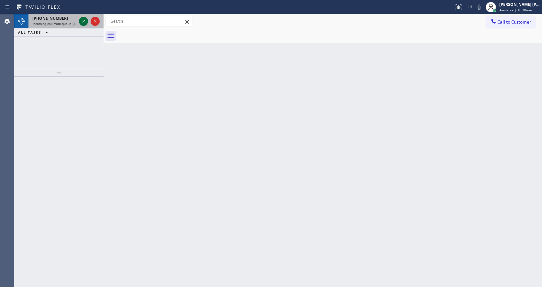
click at [83, 22] on icon at bounding box center [83, 21] width 3 height 3
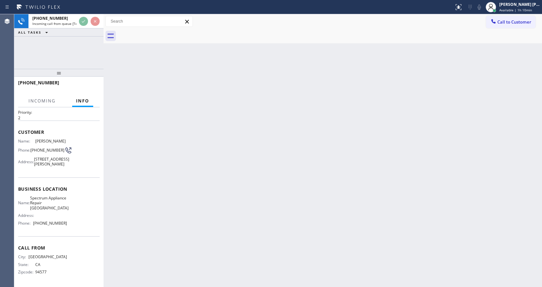
scroll to position [34, 0]
click at [211, 197] on div "Back to Dashboard Change Sender ID Customers Technicians Select a contact Outbo…" at bounding box center [323, 150] width 438 height 273
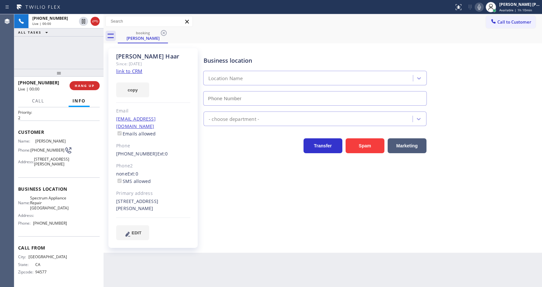
type input "[PHONE_NUMBER]"
drag, startPoint x: 141, startPoint y: 189, endPoint x: 126, endPoint y: 55, distance: 134.5
click at [141, 190] on div "Primary address" at bounding box center [153, 193] width 74 height 7
click at [137, 76] on div "copy" at bounding box center [153, 86] width 74 height 22
click at [136, 70] on link "link to CRM" at bounding box center [129, 71] width 26 height 6
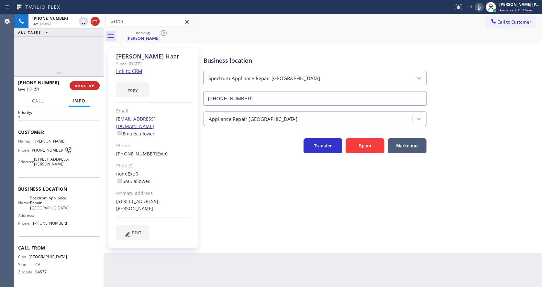
click at [270, 195] on div "Business location Spectrum Appliance Repair [GEOGRAPHIC_DATA] [PHONE_NUMBER] Ap…" at bounding box center [371, 144] width 338 height 189
drag, startPoint x: 217, startPoint y: 227, endPoint x: 207, endPoint y: 284, distance: 57.3
click at [217, 234] on div "Business location Spectrum Appliance Repair [GEOGRAPHIC_DATA] [PHONE_NUMBER] Ap…" at bounding box center [371, 151] width 338 height 202
click at [182, 171] on div "none Ext: 0 SMS allowed" at bounding box center [153, 178] width 74 height 15
click at [480, 6] on icon at bounding box center [479, 7] width 8 height 8
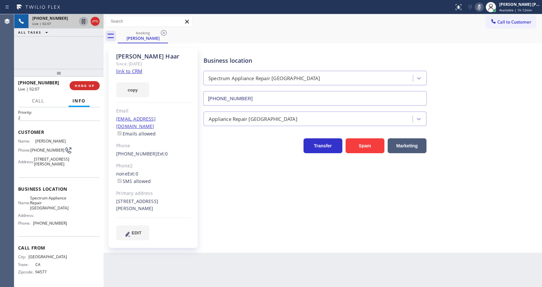
click at [81, 20] on icon at bounding box center [84, 21] width 8 height 8
click at [44, 101] on span "Call" at bounding box center [38, 101] width 12 height 6
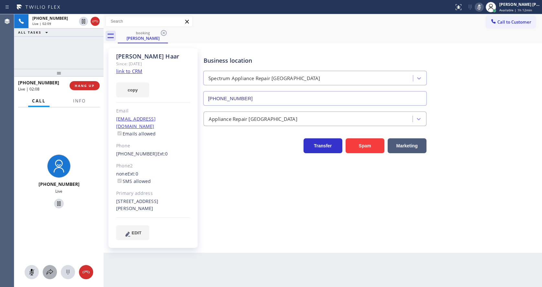
click at [48, 273] on icon at bounding box center [50, 273] width 6 height 6
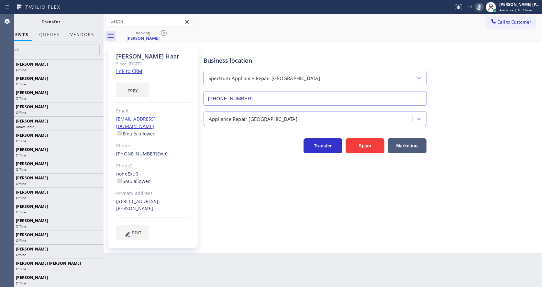
click at [81, 35] on button "Vendors" at bounding box center [82, 34] width 32 height 13
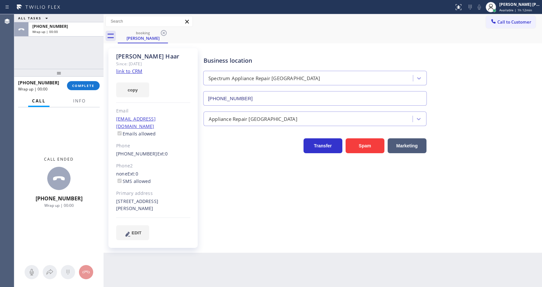
click at [64, 54] on div "ALL TASKS ALL TASKS ACTIVE TASKS TASKS IN WRAP UP [PHONE_NUMBER] Wrap up | 00:00" at bounding box center [58, 41] width 89 height 55
click at [78, 87] on span "COMPLETE" at bounding box center [83, 85] width 22 height 5
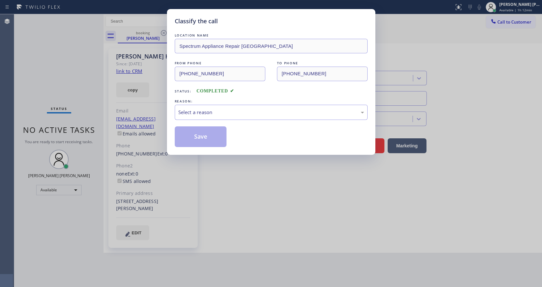
click at [188, 104] on div "REASON:" at bounding box center [271, 101] width 193 height 7
click at [193, 113] on div "Select a reason" at bounding box center [271, 112] width 186 height 7
click at [199, 135] on button "Save" at bounding box center [201, 137] width 52 height 21
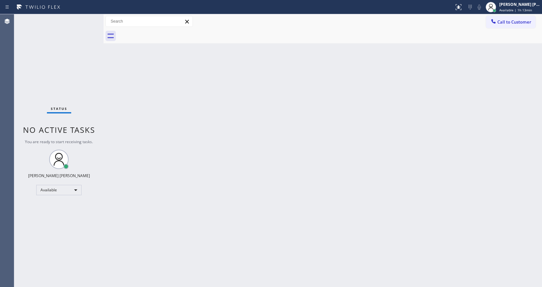
click at [118, 80] on div "Back to Dashboard Change Sender ID Customers Technicians Select a contact Outbo…" at bounding box center [323, 150] width 438 height 273
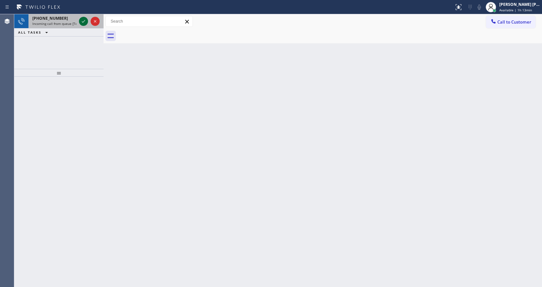
click at [83, 18] on icon at bounding box center [84, 21] width 8 height 8
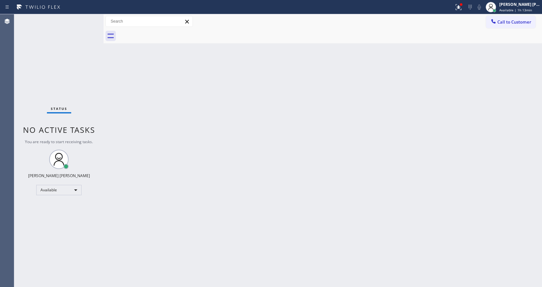
click at [214, 153] on div "Back to Dashboard Change Sender ID Customers Technicians Select a contact Outbo…" at bounding box center [323, 150] width 438 height 273
click at [456, 10] on div at bounding box center [458, 7] width 14 height 8
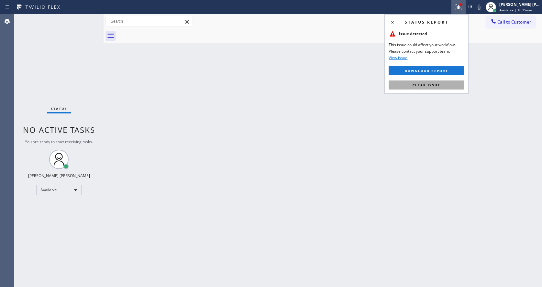
click at [430, 81] on button "Clear issue" at bounding box center [427, 85] width 76 height 9
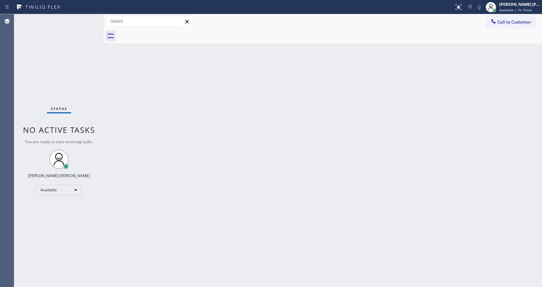
click at [430, 80] on div "Back to Dashboard Change Sender ID Customers Technicians Select a contact Outbo…" at bounding box center [323, 150] width 438 height 273
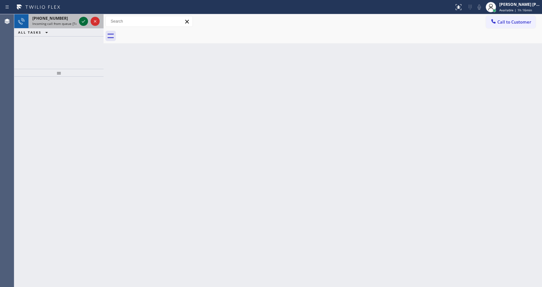
click at [84, 19] on icon at bounding box center [84, 21] width 8 height 8
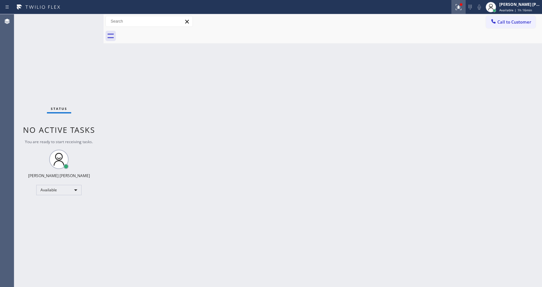
click at [459, 4] on icon at bounding box center [458, 6] width 4 height 5
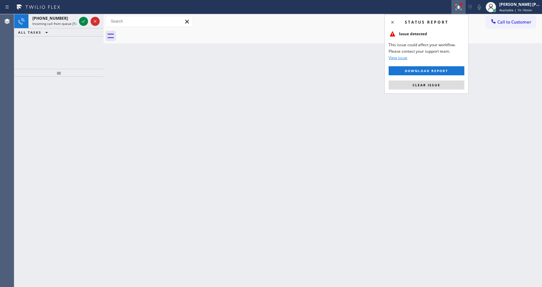
click at [440, 80] on div "Status report Issue detected This issue could affect your workflow. Please cont…" at bounding box center [426, 54] width 84 height 80
click at [440, 82] on button "Clear issue" at bounding box center [427, 85] width 76 height 9
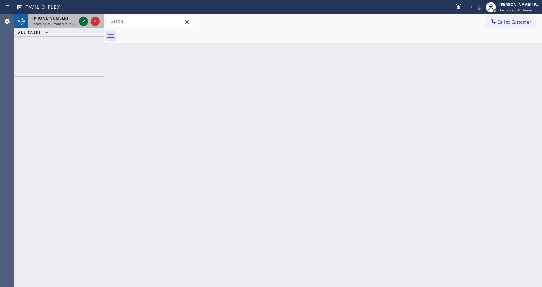
click at [82, 20] on icon at bounding box center [84, 21] width 8 height 8
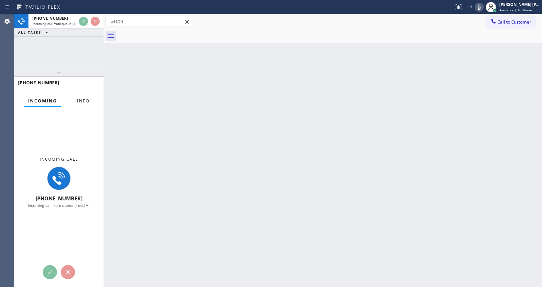
click at [82, 104] on span "Info" at bounding box center [83, 101] width 13 height 6
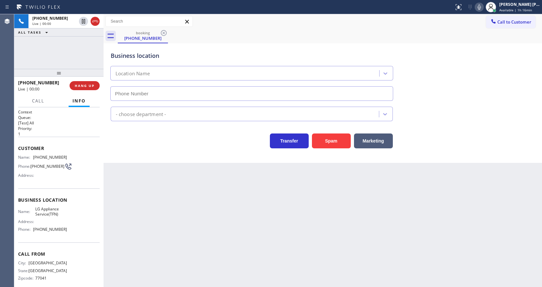
click at [83, 100] on span "Info" at bounding box center [78, 101] width 13 height 6
type input "[PHONE_NUMBER]"
drag, startPoint x: 231, startPoint y: 228, endPoint x: 164, endPoint y: 232, distance: 67.7
click at [231, 228] on div "Back to Dashboard Change Sender ID Customers Technicians Select a contact Outbo…" at bounding box center [323, 150] width 438 height 273
click at [61, 235] on div "Name: LG Appliance Service(TFN) Address: Phone: [PHONE_NUMBER]" at bounding box center [42, 221] width 49 height 28
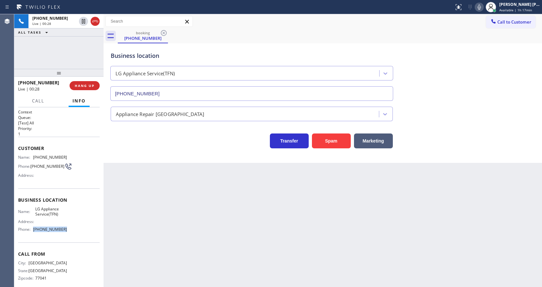
drag, startPoint x: 63, startPoint y: 230, endPoint x: 34, endPoint y: 232, distance: 29.2
click at [34, 232] on span "[PHONE_NUMBER]" at bounding box center [50, 229] width 34 height 5
click at [183, 232] on div "Back to Dashboard Change Sender ID Customers Technicians Select a contact Outbo…" at bounding box center [323, 150] width 438 height 273
click at [216, 179] on div "Back to Dashboard Change Sender ID Customers Technicians Select a contact Outbo…" at bounding box center [323, 150] width 438 height 273
click at [84, 86] on span "COMPLETE" at bounding box center [83, 85] width 22 height 5
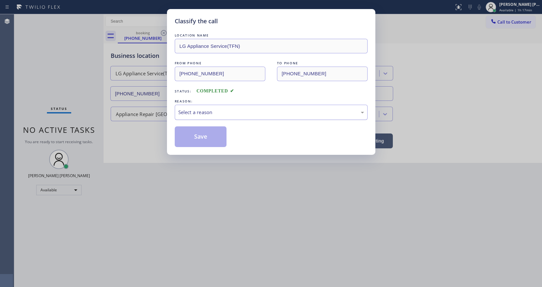
click at [213, 105] on div "Select a reason" at bounding box center [271, 112] width 193 height 15
click at [201, 133] on button "Save" at bounding box center [201, 137] width 52 height 21
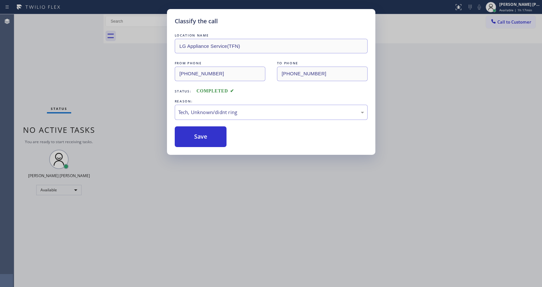
click at [207, 207] on div "Classify the call LOCATION NAME LG Appliance Service(TFN) FROM PHONE [PHONE_NUM…" at bounding box center [271, 143] width 542 height 287
click at [203, 282] on div "Classify the call LOCATION NAME LG Appliance Service(TFN) FROM PHONE [PHONE_NUM…" at bounding box center [271, 143] width 542 height 287
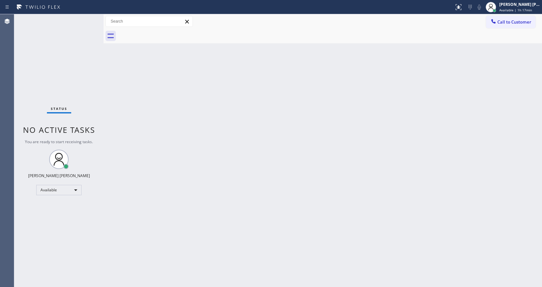
click at [90, 88] on div "Status No active tasks You are ready to start receiving tasks. [PERSON_NAME] [P…" at bounding box center [58, 150] width 89 height 273
drag, startPoint x: 294, startPoint y: 198, endPoint x: 251, endPoint y: 228, distance: 52.6
click at [290, 201] on div "Back to Dashboard Change Sender ID Customers Technicians Select a contact Outbo…" at bounding box center [323, 150] width 438 height 273
click at [134, 100] on div "Back to Dashboard Change Sender ID Customers Technicians Select a contact Outbo…" at bounding box center [323, 150] width 438 height 273
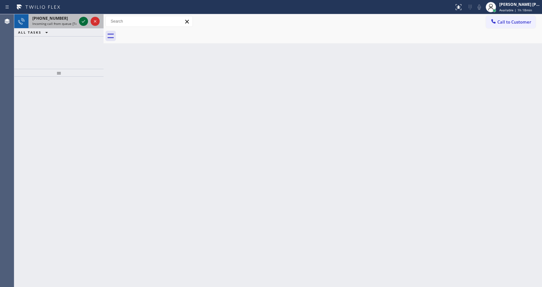
click at [81, 21] on icon at bounding box center [84, 21] width 8 height 8
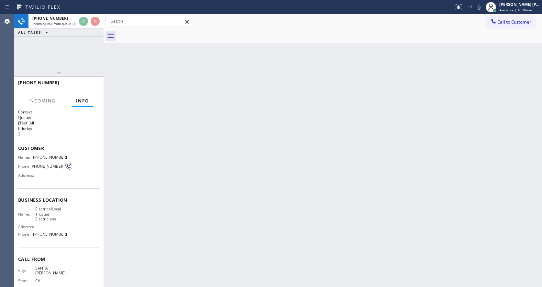
scroll to position [18, 0]
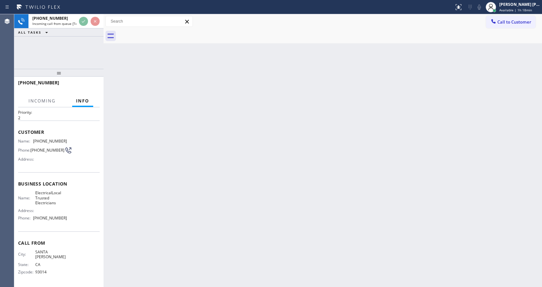
click at [290, 216] on div "Back to Dashboard Change Sender ID Customers Technicians Select a contact Outbo…" at bounding box center [323, 150] width 438 height 273
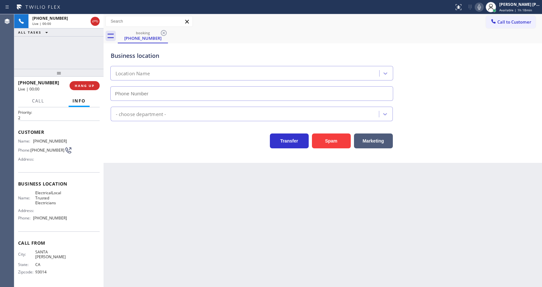
type input "[PHONE_NUMBER]"
click at [174, 207] on div "Back to Dashboard Change Sender ID Customers Technicians Select a contact Outbo…" at bounding box center [323, 150] width 438 height 273
click at [45, 166] on div "Customer Name: [PHONE_NUMBER] Phone: [PHONE_NUMBER] Address:" at bounding box center [59, 147] width 82 height 52
drag, startPoint x: 33, startPoint y: 137, endPoint x: 70, endPoint y: 142, distance: 37.2
click at [70, 142] on div "Name: [PHONE_NUMBER] Phone: [PHONE_NUMBER] Address:" at bounding box center [59, 152] width 82 height 26
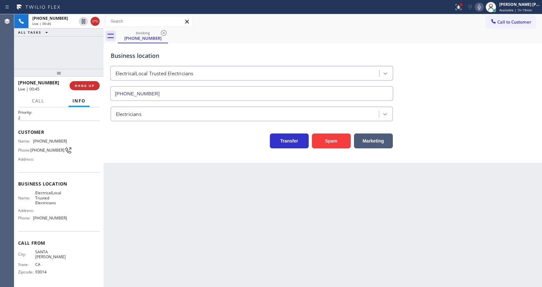
drag, startPoint x: 206, startPoint y: 208, endPoint x: 156, endPoint y: 275, distance: 83.9
click at [203, 210] on div "Back to Dashboard Change Sender ID Customers Technicians Select a contact Outbo…" at bounding box center [323, 150] width 438 height 273
click at [61, 195] on span "ElectricalLocal Trusted Electricians" at bounding box center [51, 198] width 32 height 15
drag, startPoint x: 33, startPoint y: 193, endPoint x: 58, endPoint y: 203, distance: 27.3
click at [58, 203] on div "Name: ElectricalLocal Trusted Electricians" at bounding box center [42, 198] width 49 height 15
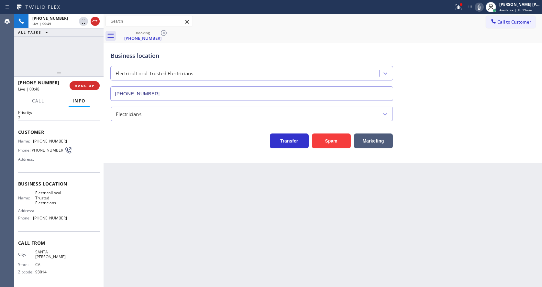
click at [149, 204] on div "Back to Dashboard Change Sender ID Customers Technicians Select a contact Outbo…" at bounding box center [323, 150] width 438 height 273
click at [65, 211] on div "Name: ElectricalLocal Trusted Electricians Address: Phone: [PHONE_NUMBER]" at bounding box center [59, 207] width 82 height 33
drag, startPoint x: 32, startPoint y: 218, endPoint x: 74, endPoint y: 217, distance: 42.1
click at [74, 217] on div "Name: ElectricalLocal Trusted Electricians Address: Phone: [PHONE_NUMBER]" at bounding box center [59, 207] width 82 height 33
click at [170, 212] on div "Back to Dashboard Change Sender ID Customers Technicians Select a contact Outbo…" at bounding box center [323, 150] width 438 height 273
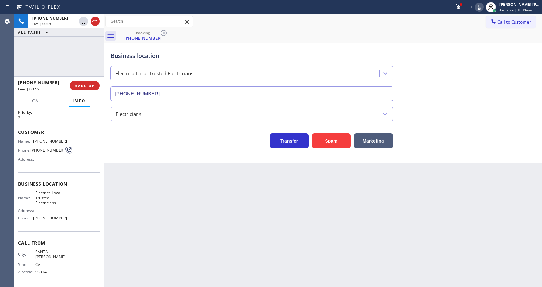
drag, startPoint x: 267, startPoint y: 204, endPoint x: 250, endPoint y: 223, distance: 26.1
click at [267, 204] on div "Back to Dashboard Change Sender ID Customers Technicians Select a contact Outbo…" at bounding box center [323, 150] width 438 height 273
click at [180, 172] on div "Back to Dashboard Change Sender ID Customers Technicians Select a contact Outbo…" at bounding box center [323, 150] width 438 height 273
click at [83, 83] on button "HANG UP" at bounding box center [85, 85] width 30 height 9
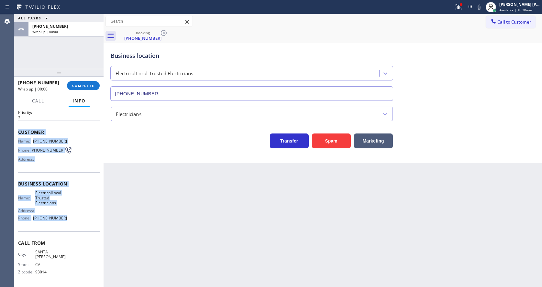
drag, startPoint x: 18, startPoint y: 128, endPoint x: 67, endPoint y: 228, distance: 111.7
click at [67, 228] on div "Context Queue: [Test] All Priority: 2 Customer Name: [PHONE_NUMBER] Phone: [PHO…" at bounding box center [59, 189] width 82 height 192
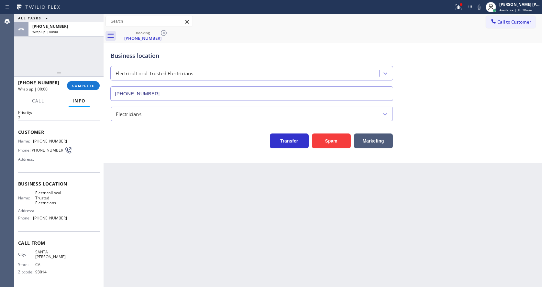
click at [187, 207] on div "Back to Dashboard Change Sender ID Customers Technicians Select a contact Outbo…" at bounding box center [323, 150] width 438 height 273
click at [89, 86] on span "COMPLETE" at bounding box center [83, 85] width 22 height 5
click at [195, 114] on div "Classify the call LOCATION NAME Subzero Repair Professionals FROM PHONE [PHONE_…" at bounding box center [278, 150] width 528 height 273
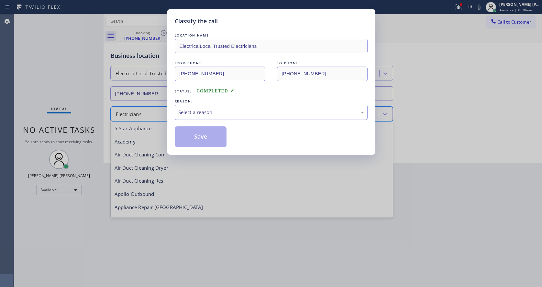
scroll to position [67, 0]
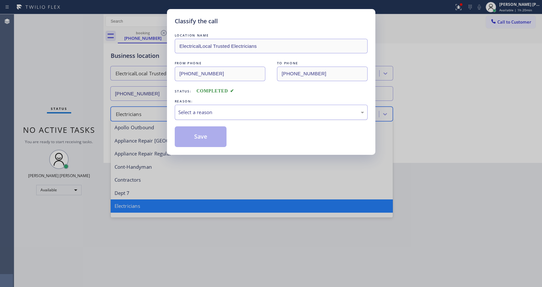
click at [196, 110] on div "Select a reason" at bounding box center [271, 112] width 186 height 7
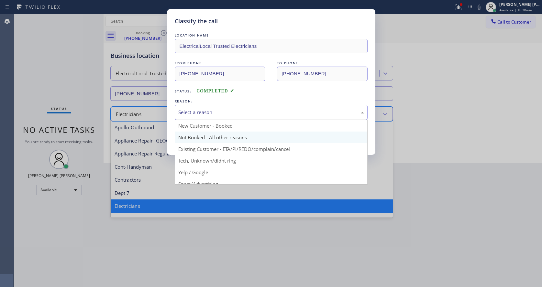
click at [199, 136] on button "Save" at bounding box center [201, 137] width 52 height 21
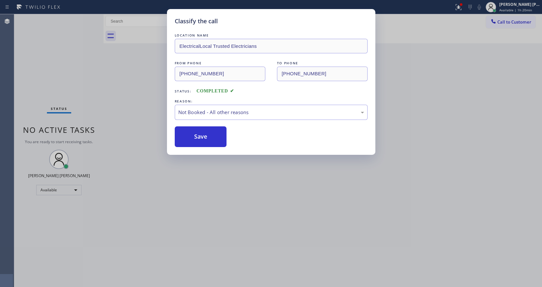
click at [199, 136] on button "Save" at bounding box center [201, 137] width 52 height 21
click at [254, 214] on div "Classify the call LOCATION NAME ElectricalLocal Trusted Electricians FROM PHONE…" at bounding box center [271, 143] width 542 height 287
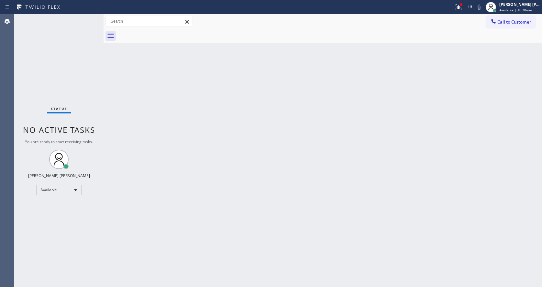
click at [160, 118] on div "Back to Dashboard Change Sender ID Customers Technicians Select a contact Outbo…" at bounding box center [323, 150] width 438 height 273
click at [87, 17] on div "Status No active tasks You are ready to start receiving tasks. [PERSON_NAME] [P…" at bounding box center [58, 150] width 89 height 273
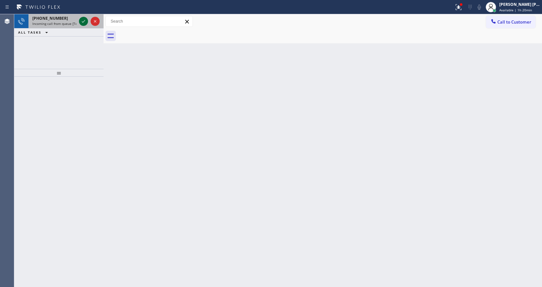
click at [87, 17] on div at bounding box center [83, 21] width 9 height 8
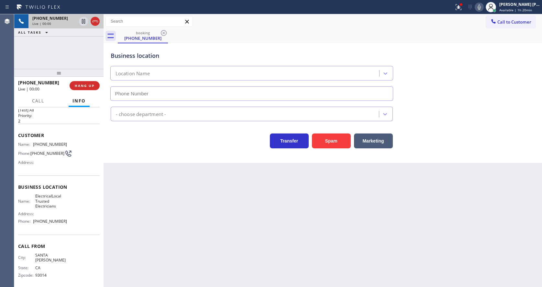
scroll to position [18, 0]
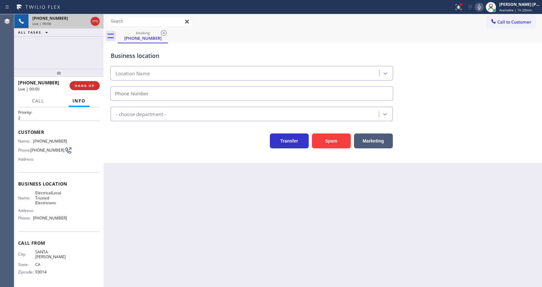
click at [231, 214] on div "Back to Dashboard Change Sender ID Customers Technicians Select a contact Outbo…" at bounding box center [323, 150] width 438 height 273
type input "[PHONE_NUMBER]"
click at [217, 207] on div "Back to Dashboard Change Sender ID Customers Technicians Select a contact Outbo…" at bounding box center [323, 150] width 438 height 273
click at [142, 188] on div "Back to Dashboard Change Sender ID Customers Technicians Select a contact Outbo…" at bounding box center [323, 150] width 438 height 273
click at [125, 211] on div "Back to Dashboard Change Sender ID Customers Technicians Select a contact Outbo…" at bounding box center [323, 150] width 438 height 273
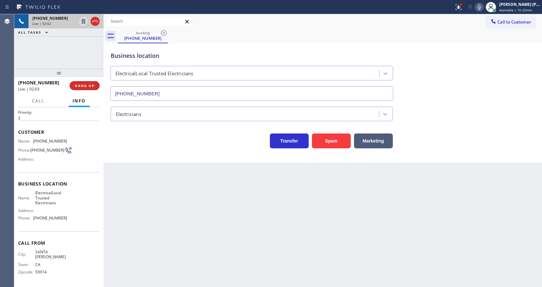
click at [292, 213] on div "Back to Dashboard Change Sender ID Customers Technicians Select a contact Outbo…" at bounding box center [323, 150] width 438 height 273
click at [253, 211] on div "Back to Dashboard Change Sender ID Customers Technicians Select a contact Outbo…" at bounding box center [323, 150] width 438 height 273
click at [483, 9] on icon at bounding box center [479, 7] width 8 height 8
click at [83, 22] on icon at bounding box center [83, 21] width 3 height 5
click at [466, 6] on div at bounding box center [458, 7] width 14 height 8
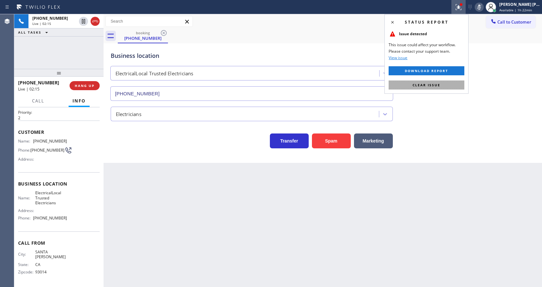
click at [434, 82] on button "Clear issue" at bounding box center [427, 85] width 76 height 9
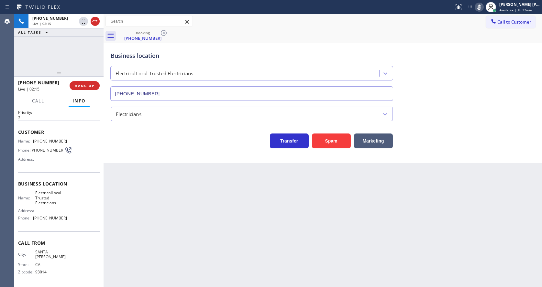
click at [442, 81] on div "Business location ElectricalLocal Trusted Electricians [PHONE_NUMBER]" at bounding box center [322, 71] width 427 height 59
click at [194, 242] on div "Back to Dashboard Change Sender ID Customers Technicians Select a contact Outbo…" at bounding box center [323, 150] width 438 height 273
click at [213, 196] on div "Back to Dashboard Change Sender ID Customers Technicians Select a contact Outbo…" at bounding box center [323, 150] width 438 height 273
click at [131, 207] on div "Back to Dashboard Change Sender ID Customers Technicians Select a contact Outbo…" at bounding box center [323, 150] width 438 height 273
click at [200, 237] on div "Back to Dashboard Change Sender ID Customers Technicians Select a contact Outbo…" at bounding box center [323, 150] width 438 height 273
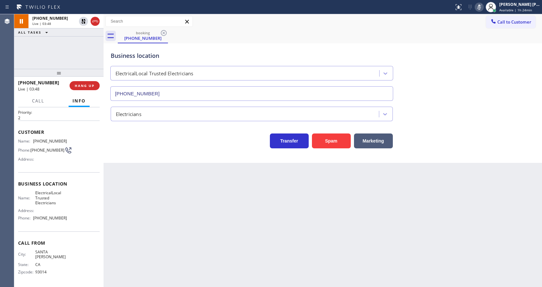
click at [156, 211] on div "Back to Dashboard Change Sender ID Customers Technicians Select a contact Outbo…" at bounding box center [323, 150] width 438 height 273
click at [85, 22] on icon at bounding box center [83, 21] width 5 height 5
click at [479, 8] on icon at bounding box center [479, 7] width 8 height 8
click at [475, 53] on div "Business location ElectricalLocal Trusted Electricians [PHONE_NUMBER]" at bounding box center [322, 71] width 427 height 59
click at [173, 231] on div "Back to Dashboard Change Sender ID Customers Technicians Select a contact Outbo…" at bounding box center [323, 150] width 438 height 273
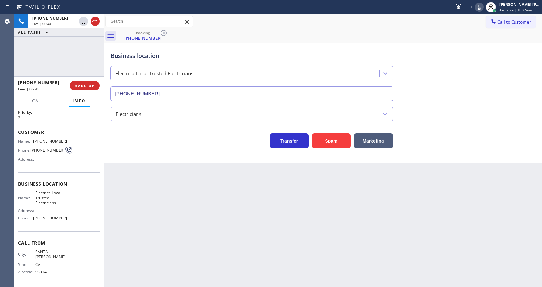
click at [265, 200] on div "Back to Dashboard Change Sender ID Customers Technicians Select a contact Outbo…" at bounding box center [323, 150] width 438 height 273
click at [480, 7] on icon at bounding box center [479, 7] width 8 height 8
click at [472, 34] on div "booking [PHONE_NUMBER]" at bounding box center [330, 36] width 424 height 15
click at [478, 9] on icon at bounding box center [479, 7] width 8 height 8
click at [482, 62] on div "Business location ElectricalLocal Trusted Electricians [PHONE_NUMBER]" at bounding box center [322, 71] width 427 height 59
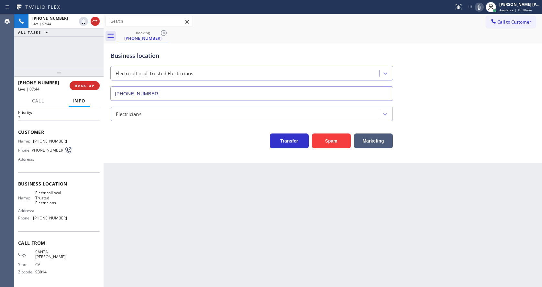
click at [195, 226] on div "Back to Dashboard Change Sender ID Customers Technicians Select a contact Outbo…" at bounding box center [323, 150] width 438 height 273
click at [257, 213] on div "Back to Dashboard Change Sender ID Customers Technicians Select a contact Outbo…" at bounding box center [323, 150] width 438 height 273
click at [150, 166] on div "Back to Dashboard Change Sender ID Customers Technicians Select a contact Outbo…" at bounding box center [323, 150] width 438 height 273
click at [166, 198] on div "Back to Dashboard Change Sender ID Customers Technicians Select a contact Outbo…" at bounding box center [323, 150] width 438 height 273
click at [282, 231] on div "Back to Dashboard Change Sender ID Customers Technicians Select a contact Outbo…" at bounding box center [323, 150] width 438 height 273
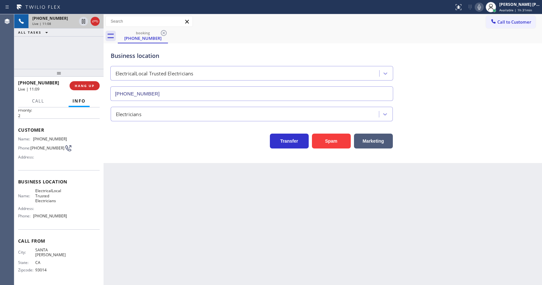
drag, startPoint x: 84, startPoint y: 85, endPoint x: 59, endPoint y: 17, distance: 71.9
click at [84, 85] on span "HANG UP" at bounding box center [85, 85] width 20 height 5
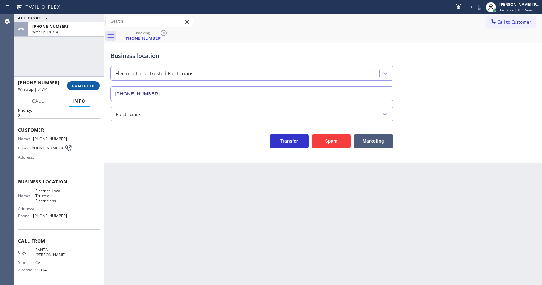
click at [78, 86] on span "COMPLETE" at bounding box center [83, 85] width 22 height 5
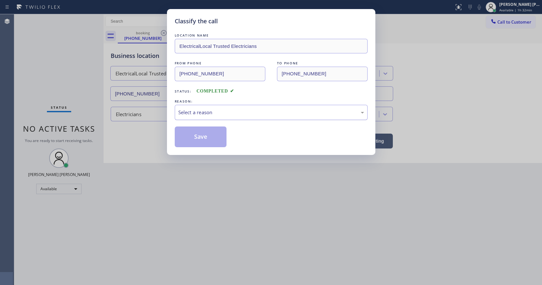
click at [191, 118] on div "Select a reason" at bounding box center [271, 112] width 193 height 15
click at [193, 131] on button "Save" at bounding box center [201, 137] width 52 height 21
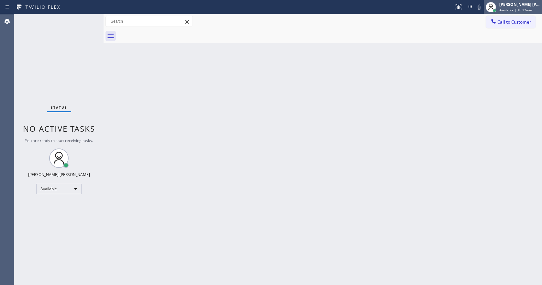
click at [521, 9] on span "Available | 1h 32min" at bounding box center [515, 10] width 33 height 5
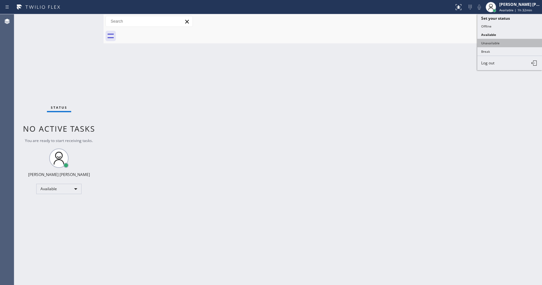
click at [505, 44] on button "Unavailable" at bounding box center [509, 43] width 65 height 8
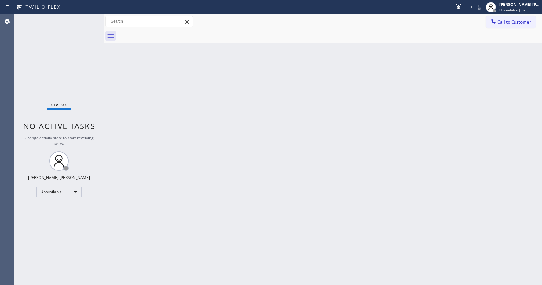
drag, startPoint x: 309, startPoint y: 163, endPoint x: 217, endPoint y: 236, distance: 117.9
click at [309, 163] on div "Back to Dashboard Change Sender ID Customers Technicians Select a contact Outbo…" at bounding box center [323, 149] width 438 height 271
click at [182, 99] on div "Back to Dashboard Change Sender ID Customers Technicians Select a contact Outbo…" at bounding box center [323, 149] width 438 height 271
drag, startPoint x: 163, startPoint y: 126, endPoint x: 142, endPoint y: 57, distance: 72.0
click at [163, 126] on div "Back to Dashboard Change Sender ID Customers Technicians Select a contact Outbo…" at bounding box center [323, 149] width 438 height 271
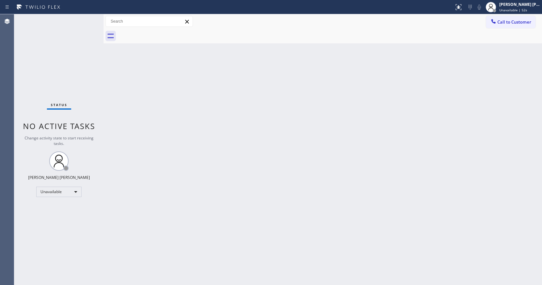
drag, startPoint x: 190, startPoint y: 88, endPoint x: 263, endPoint y: 78, distance: 74.2
click at [190, 88] on div "Back to Dashboard Change Sender ID Customers Technicians Select a contact Outbo…" at bounding box center [323, 149] width 438 height 271
click at [524, 10] on span "Unavailable | 53s" at bounding box center [513, 10] width 28 height 5
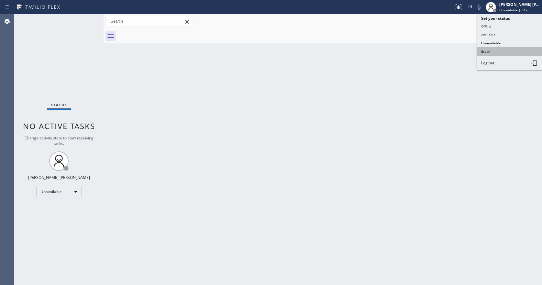
click at [499, 51] on button "Break" at bounding box center [509, 51] width 65 height 8
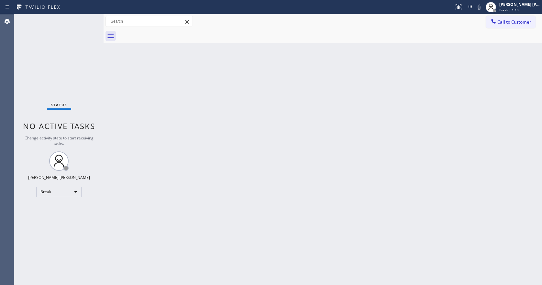
click at [188, 178] on div "Back to Dashboard Change Sender ID Customers Technicians Select a contact Outbo…" at bounding box center [323, 149] width 438 height 271
click at [346, 120] on div "Back to Dashboard Change Sender ID Customers Technicians Select a contact Outbo…" at bounding box center [323, 149] width 438 height 271
click at [414, 153] on div "Back to Dashboard Change Sender ID Customers Technicians Select a contact Outbo…" at bounding box center [323, 149] width 438 height 271
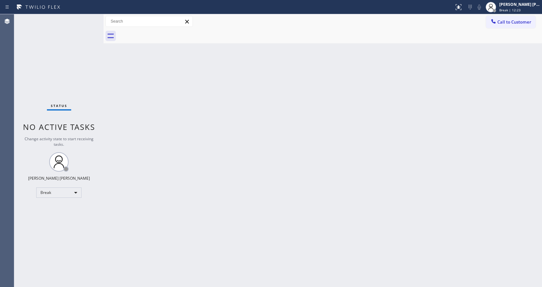
click at [226, 203] on div "Back to Dashboard Change Sender ID Customers Technicians Select a contact Outbo…" at bounding box center [323, 150] width 438 height 273
click at [90, 89] on div "Status No active tasks Change activity state to start receiving tasks. [PERSON_…" at bounding box center [58, 150] width 89 height 273
click at [524, 7] on div "[PERSON_NAME] [PERSON_NAME] Break | 14:43" at bounding box center [520, 6] width 44 height 11
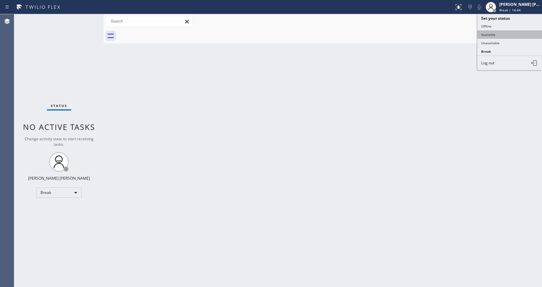
click at [515, 34] on button "Available" at bounding box center [509, 34] width 65 height 8
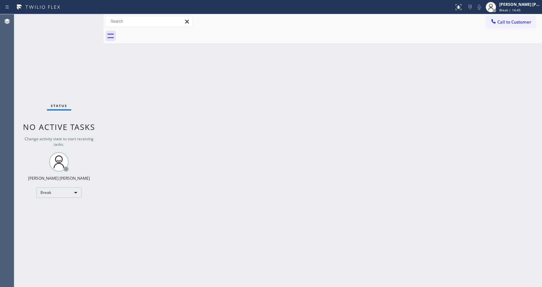
click at [344, 166] on div "Back to Dashboard Change Sender ID Customers Technicians Select a contact Outbo…" at bounding box center [323, 150] width 438 height 273
click at [130, 72] on div "Back to Dashboard Change Sender ID Customers Technicians Select a contact Outbo…" at bounding box center [323, 150] width 438 height 273
click at [85, 18] on div "Status No active tasks You are ready to start receiving tasks. [PERSON_NAME] [P…" at bounding box center [58, 150] width 89 height 273
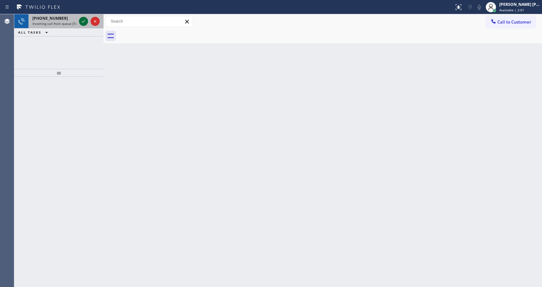
click at [85, 18] on icon at bounding box center [84, 21] width 8 height 8
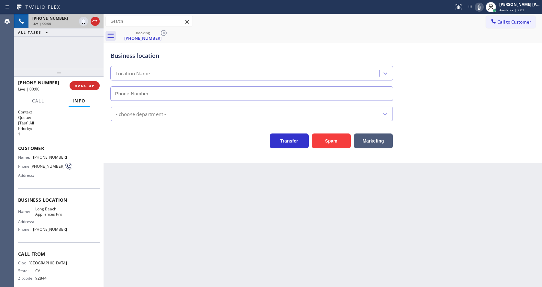
type input "[PHONE_NUMBER]"
click at [196, 254] on div "Back to Dashboard Change Sender ID Customers Technicians Select a contact Outbo…" at bounding box center [323, 150] width 438 height 273
click at [419, 260] on div "Back to Dashboard Change Sender ID Customers Technicians Select a contact Outbo…" at bounding box center [323, 150] width 438 height 273
click at [317, 268] on div "Back to Dashboard Change Sender ID Customers Technicians Select a contact Outbo…" at bounding box center [323, 150] width 438 height 273
click at [217, 232] on div "Back to Dashboard Change Sender ID Customers Technicians Select a contact Outbo…" at bounding box center [323, 150] width 438 height 273
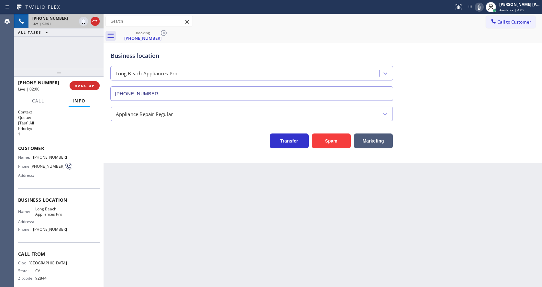
click at [62, 215] on span "Long Beach Appliances Pro" at bounding box center [51, 212] width 32 height 10
drag, startPoint x: 31, startPoint y: 160, endPoint x: 85, endPoint y: 156, distance: 53.9
click at [85, 156] on div "Name: [PHONE_NUMBER] Phone: [PHONE_NUMBER] Address:" at bounding box center [59, 168] width 82 height 26
drag, startPoint x: 216, startPoint y: 237, endPoint x: 203, endPoint y: 255, distance: 22.2
click at [213, 240] on div "Back to Dashboard Change Sender ID Customers Technicians Select a contact Outbo…" at bounding box center [323, 150] width 438 height 273
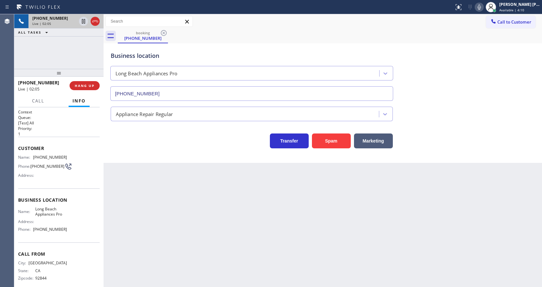
click at [56, 196] on div "Business location Name: [GEOGRAPHIC_DATA] Appliances Pro Address: Phone: [PHONE…" at bounding box center [59, 216] width 82 height 54
drag, startPoint x: 34, startPoint y: 210, endPoint x: 65, endPoint y: 221, distance: 32.5
click at [65, 221] on div "Name: Long Beach Appliances Pro Address: Phone: [PHONE_NUMBER]" at bounding box center [59, 221] width 82 height 28
click at [65, 216] on div "Name: Long Beach Appliances Pro Address: Phone: [PHONE_NUMBER]" at bounding box center [59, 221] width 82 height 28
drag, startPoint x: 64, startPoint y: 218, endPoint x: 35, endPoint y: 211, distance: 30.1
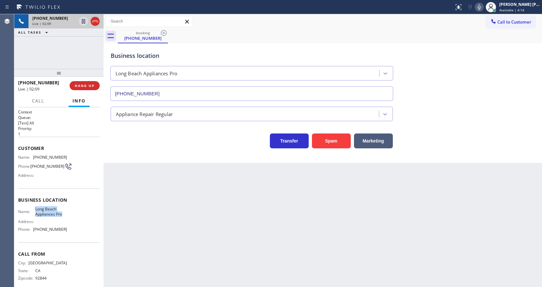
click at [35, 211] on span "Long Beach Appliances Pro" at bounding box center [51, 212] width 32 height 10
click at [135, 226] on div "Back to Dashboard Change Sender ID Customers Technicians Select a contact Outbo…" at bounding box center [323, 150] width 438 height 273
drag, startPoint x: 51, startPoint y: 229, endPoint x: 31, endPoint y: 245, distance: 25.6
click at [51, 229] on div "Name: Long Beach Appliances Pro Address: Phone: [PHONE_NUMBER]" at bounding box center [42, 221] width 49 height 28
drag, startPoint x: 33, startPoint y: 233, endPoint x: 80, endPoint y: 232, distance: 46.6
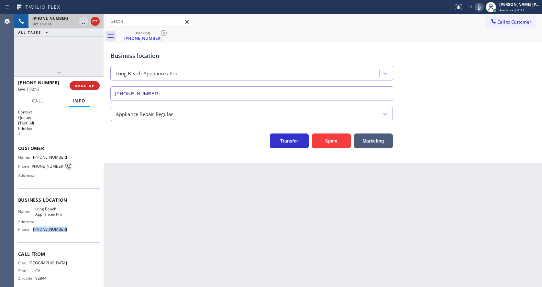
click at [80, 232] on div "Name: Long Beach Appliances Pro Address: Phone: [PHONE_NUMBER]" at bounding box center [59, 221] width 82 height 28
click at [175, 240] on div "Back to Dashboard Change Sender ID Customers Technicians Select a contact Outbo…" at bounding box center [323, 150] width 438 height 273
click at [283, 214] on div "Back to Dashboard Change Sender ID Customers Technicians Select a contact Outbo…" at bounding box center [323, 150] width 438 height 273
click at [208, 238] on div "Back to Dashboard Change Sender ID Customers Technicians Select a contact Outbo…" at bounding box center [323, 150] width 438 height 273
click at [267, 230] on div "Back to Dashboard Change Sender ID Customers Technicians Select a contact Outbo…" at bounding box center [323, 150] width 438 height 273
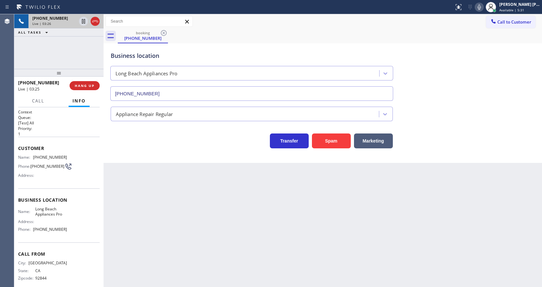
click at [277, 223] on div "Back to Dashboard Change Sender ID Customers Technicians Select a contact Outbo…" at bounding box center [323, 150] width 438 height 273
click at [169, 183] on div "Back to Dashboard Change Sender ID Customers Technicians Select a contact Outbo…" at bounding box center [323, 150] width 438 height 273
click at [84, 19] on icon at bounding box center [84, 21] width 8 height 8
click at [482, 4] on icon at bounding box center [479, 7] width 8 height 8
click at [482, 30] on div "booking [PHONE_NUMBER]" at bounding box center [330, 36] width 424 height 15
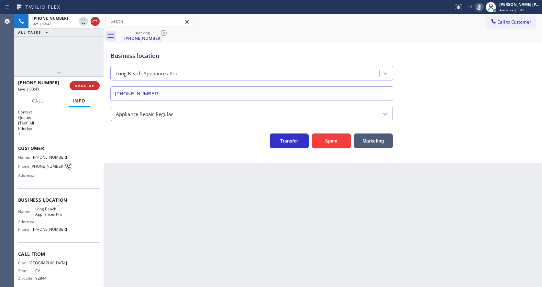
click at [453, 114] on div "Appliance Repair Regular" at bounding box center [322, 112] width 427 height 17
click at [166, 241] on div "Back to Dashboard Change Sender ID Customers Technicians Select a contact Outbo…" at bounding box center [323, 150] width 438 height 273
click at [269, 252] on div "Back to Dashboard Change Sender ID Customers Technicians Select a contact Outbo…" at bounding box center [323, 150] width 438 height 273
click at [181, 162] on div "Business location [GEOGRAPHIC_DATA] Appliances Pro [PHONE_NUMBER] Appliance Rep…" at bounding box center [323, 103] width 438 height 120
click at [268, 215] on div "Back to Dashboard Change Sender ID Customers Technicians Select a contact Outbo…" at bounding box center [323, 150] width 438 height 273
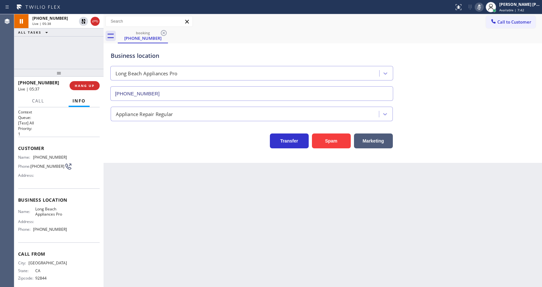
click at [135, 249] on div "Back to Dashboard Change Sender ID Customers Technicians Select a contact Outbo…" at bounding box center [323, 150] width 438 height 273
click at [301, 214] on div "Back to Dashboard Change Sender ID Customers Technicians Select a contact Outbo…" at bounding box center [323, 150] width 438 height 273
click at [85, 17] on button at bounding box center [83, 21] width 9 height 9
click at [481, 9] on icon at bounding box center [479, 7] width 3 height 5
drag, startPoint x: 461, startPoint y: 58, endPoint x: 461, endPoint y: 62, distance: 4.2
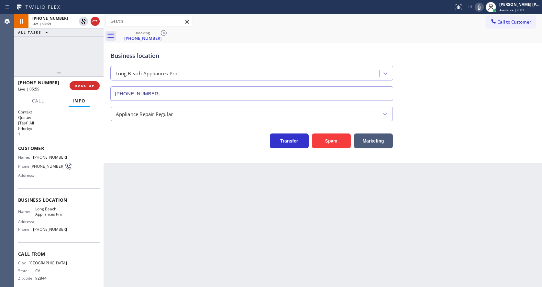
click at [461, 59] on div "Business location [GEOGRAPHIC_DATA] Appliances Pro [PHONE_NUMBER]" at bounding box center [322, 71] width 427 height 59
click at [146, 206] on div "Back to Dashboard Change Sender ID Customers Technicians Select a contact Outbo…" at bounding box center [323, 150] width 438 height 273
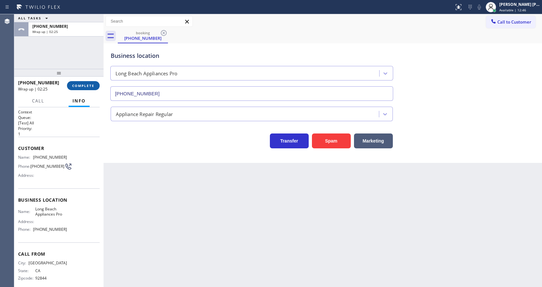
click at [74, 85] on span "COMPLETE" at bounding box center [83, 85] width 22 height 5
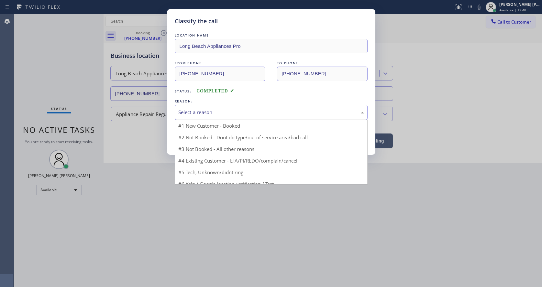
click at [206, 119] on div "Select a reason #1 New Customer - Booked #2 Not Booked - Dont do type/out of se…" at bounding box center [271, 112] width 193 height 15
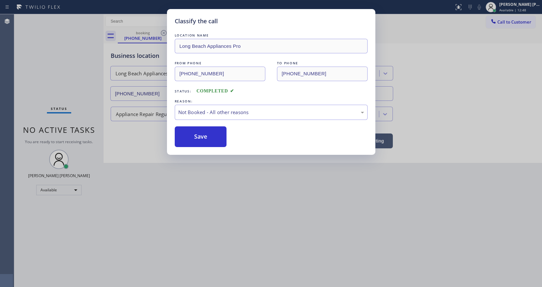
click at [205, 133] on button "Save" at bounding box center [201, 137] width 52 height 21
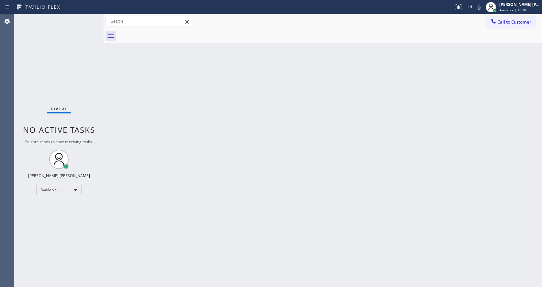
click at [171, 164] on div "Back to Dashboard Change Sender ID Customers Technicians Select a contact Outbo…" at bounding box center [323, 150] width 438 height 273
click at [326, 212] on div "Back to Dashboard Change Sender ID Customers Technicians Select a contact Outbo…" at bounding box center [323, 150] width 438 height 273
click at [173, 96] on div "Back to Dashboard Change Sender ID Customers Technicians Select a contact Outbo…" at bounding box center [323, 150] width 438 height 273
click at [84, 17] on div "Status No active tasks You are ready to start receiving tasks. [PERSON_NAME] [P…" at bounding box center [58, 150] width 89 height 273
click at [84, 18] on div "Status No active tasks You are ready to start receiving tasks. [PERSON_NAME] [P…" at bounding box center [58, 150] width 89 height 273
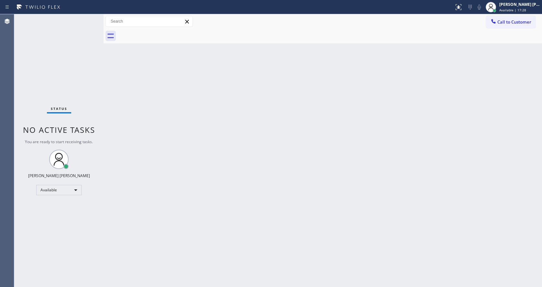
click at [96, 115] on div "Status No active tasks You are ready to start receiving tasks. [PERSON_NAME] [P…" at bounding box center [58, 150] width 89 height 273
click at [244, 166] on div "Back to Dashboard Change Sender ID Customers Technicians Select a contact Outbo…" at bounding box center [323, 150] width 438 height 273
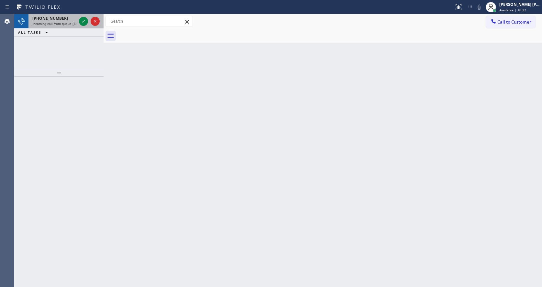
click at [67, 22] on span "Incoming call from queue [Test] All" at bounding box center [59, 23] width 54 height 5
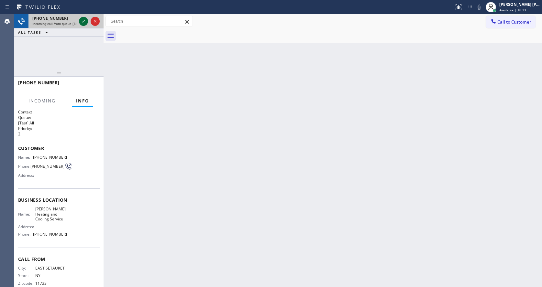
click at [81, 21] on icon at bounding box center [84, 21] width 8 height 8
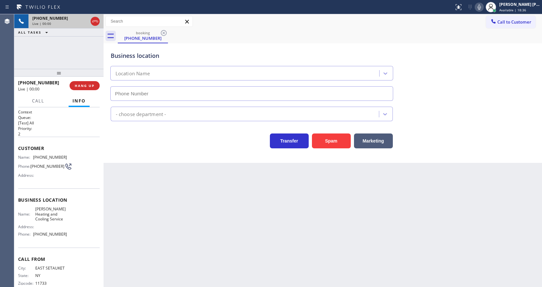
type input "[PHONE_NUMBER]"
click at [134, 240] on div "Back to Dashboard Change Sender ID Customers Technicians Select a contact Outbo…" at bounding box center [323, 150] width 438 height 273
click at [32, 198] on div "Business location Name: [PERSON_NAME] Heating and Cooling Service Address: Phon…" at bounding box center [59, 218] width 82 height 59
drag, startPoint x: 32, startPoint y: 157, endPoint x: 71, endPoint y: 158, distance: 38.8
click at [71, 158] on div "Name: [PHONE_NUMBER] Phone: [PHONE_NUMBER] Address:" at bounding box center [59, 168] width 82 height 26
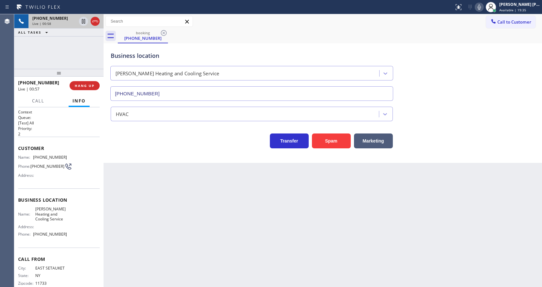
drag, startPoint x: 206, startPoint y: 208, endPoint x: 193, endPoint y: 245, distance: 39.3
click at [205, 209] on div "Back to Dashboard Change Sender ID Customers Technicians Select a contact Outbo…" at bounding box center [323, 150] width 438 height 273
drag, startPoint x: 104, startPoint y: 178, endPoint x: 115, endPoint y: 179, distance: 11.8
click at [104, 178] on div at bounding box center [104, 150] width 0 height 273
click at [74, 196] on div "Business location Name: [PERSON_NAME] Heating and Cooling Service Address: Phon…" at bounding box center [59, 218] width 83 height 59
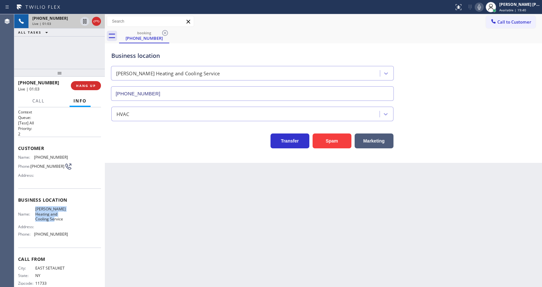
drag, startPoint x: 32, startPoint y: 208, endPoint x: 74, endPoint y: 220, distance: 44.5
click at [74, 220] on div "Business location Name: [PERSON_NAME] Heating and Cooling Service Address: Phon…" at bounding box center [59, 218] width 83 height 59
click at [203, 207] on div "Back to Dashboard Change Sender ID Customers Technicians Select a contact Outbo…" at bounding box center [323, 150] width 437 height 273
drag, startPoint x: 67, startPoint y: 208, endPoint x: 65, endPoint y: 217, distance: 9.0
click at [67, 208] on div "Business location Name: [PERSON_NAME] Heating and Cooling Service Address: Phon…" at bounding box center [59, 218] width 83 height 59
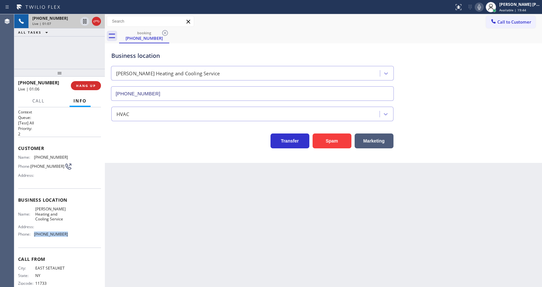
drag, startPoint x: 31, startPoint y: 236, endPoint x: 83, endPoint y: 238, distance: 51.5
click at [83, 238] on div "Name: [PERSON_NAME] Heating and Cooling Service Address: Phone: [PHONE_NUMBER]" at bounding box center [59, 223] width 83 height 33
drag, startPoint x: 210, startPoint y: 245, endPoint x: 204, endPoint y: 253, distance: 9.9
click at [209, 245] on div "Back to Dashboard Change Sender ID Customers Technicians Select a contact Outbo…" at bounding box center [323, 150] width 437 height 273
click at [231, 184] on div "Back to Dashboard Change Sender ID Customers Technicians Select a contact Outbo…" at bounding box center [323, 150] width 437 height 273
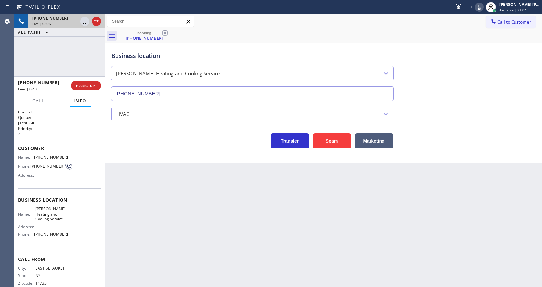
click at [164, 231] on div "Back to Dashboard Change Sender ID Customers Technicians Select a contact Outbo…" at bounding box center [323, 150] width 437 height 273
click at [483, 7] on icon at bounding box center [479, 7] width 8 height 8
click at [84, 20] on icon at bounding box center [84, 21] width 3 height 5
drag, startPoint x: 167, startPoint y: 234, endPoint x: 158, endPoint y: 287, distance: 54.0
click at [162, 237] on div "Back to Dashboard Change Sender ID Customers Technicians Select a contact Outbo…" at bounding box center [323, 150] width 437 height 273
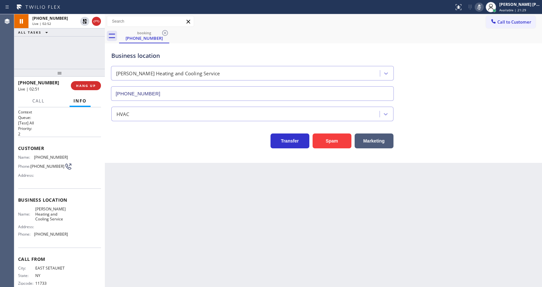
click at [246, 248] on div "Back to Dashboard Change Sender ID Customers Technicians Select a contact Outbo…" at bounding box center [323, 150] width 437 height 273
click at [143, 198] on div "Back to Dashboard Change Sender ID Customers Technicians Select a contact Outbo…" at bounding box center [323, 150] width 437 height 273
click at [240, 242] on div "Back to Dashboard Change Sender ID Customers Technicians Select a contact Outbo…" at bounding box center [323, 150] width 437 height 273
click at [279, 258] on div "Back to Dashboard Change Sender ID Customers Technicians Select a contact Outbo…" at bounding box center [323, 150] width 437 height 273
click at [84, 23] on icon at bounding box center [85, 21] width 5 height 5
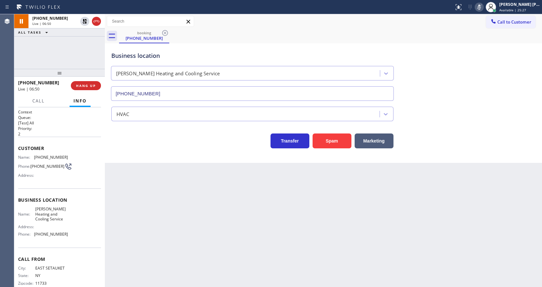
click at [481, 6] on icon at bounding box center [479, 7] width 8 height 8
click at [483, 78] on div "Business location [PERSON_NAME] Heating and Cooling Service [PHONE_NUMBER]" at bounding box center [323, 71] width 427 height 59
click at [198, 207] on div "Back to Dashboard Change Sender ID Customers Technicians Select a contact Outbo…" at bounding box center [323, 150] width 437 height 273
click at [386, 203] on div "Back to Dashboard Change Sender ID Customers Technicians Select a contact Outbo…" at bounding box center [323, 150] width 437 height 273
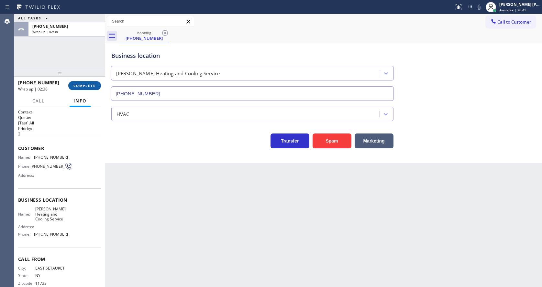
click at [74, 84] on span "COMPLETE" at bounding box center [84, 85] width 22 height 5
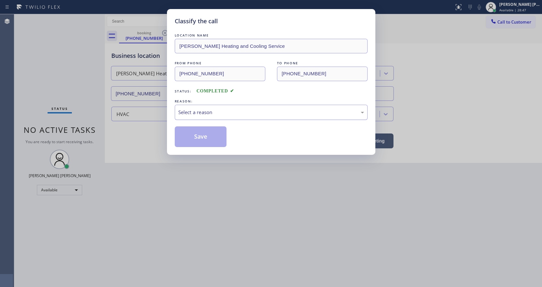
click at [203, 119] on div "Select a reason" at bounding box center [271, 112] width 193 height 15
click at [213, 136] on button "Save" at bounding box center [201, 137] width 52 height 21
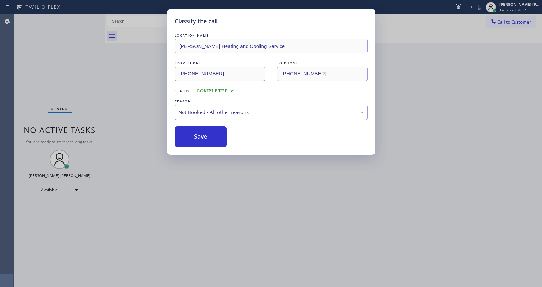
click at [213, 136] on button "Save" at bounding box center [201, 137] width 52 height 21
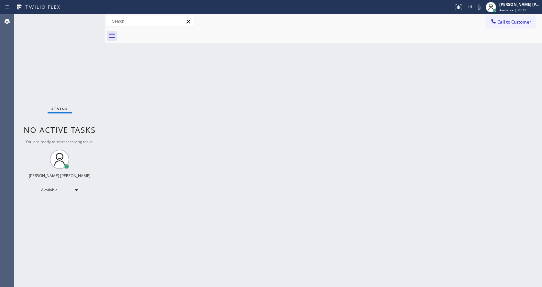
click at [396, 113] on div "Back to Dashboard Change Sender ID Customers Technicians Select a contact Outbo…" at bounding box center [323, 150] width 437 height 273
drag, startPoint x: 162, startPoint y: 119, endPoint x: 150, endPoint y: 106, distance: 17.2
click at [162, 119] on div "Back to Dashboard Change Sender ID Customers Technicians Select a contact Outbo…" at bounding box center [323, 150] width 437 height 273
click at [91, 19] on div "Status No active tasks You are ready to start receiving tasks. [PERSON_NAME] [P…" at bounding box center [59, 150] width 91 height 273
click at [118, 109] on div "Back to Dashboard Change Sender ID Customers Technicians Select a contact Outbo…" at bounding box center [323, 150] width 437 height 273
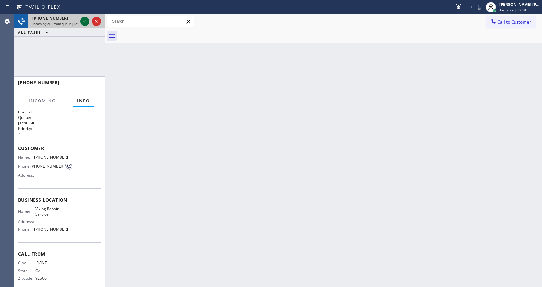
click at [87, 21] on icon at bounding box center [85, 21] width 8 height 8
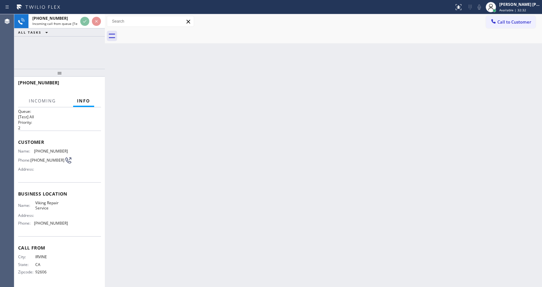
scroll to position [8, 0]
click at [193, 186] on div "Back to Dashboard Change Sender ID Customers Technicians Select a contact Outbo…" at bounding box center [323, 150] width 437 height 273
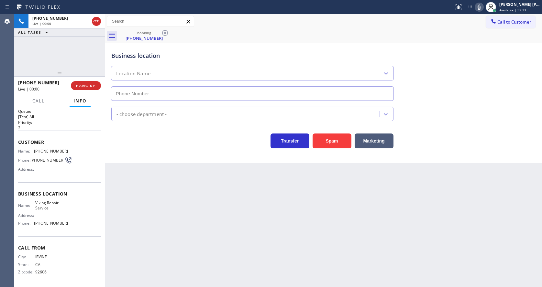
type input "[PHONE_NUMBER]"
click at [304, 205] on div "Back to Dashboard Change Sender ID Customers Technicians Select a contact Outbo…" at bounding box center [323, 150] width 437 height 273
click at [132, 216] on div "Back to Dashboard Change Sender ID Customers Technicians Select a contact Outbo…" at bounding box center [323, 150] width 437 height 273
click at [299, 215] on div "Back to Dashboard Change Sender ID Customers Technicians Select a contact Outbo…" at bounding box center [323, 150] width 437 height 273
click at [186, 199] on div "Back to Dashboard Change Sender ID Customers Technicians Select a contact Outbo…" at bounding box center [323, 150] width 437 height 273
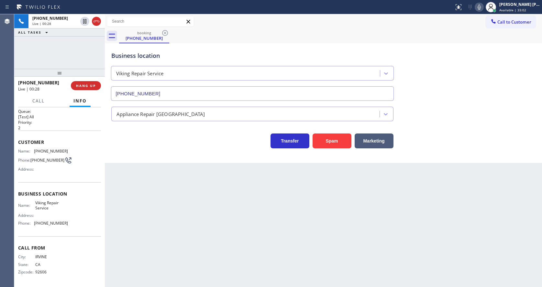
click at [148, 226] on div "Back to Dashboard Change Sender ID Customers Technicians Select a contact Outbo…" at bounding box center [323, 150] width 437 height 273
click at [171, 253] on div "Back to Dashboard Change Sender ID Customers Technicians Select a contact Outbo…" at bounding box center [323, 150] width 437 height 273
click at [77, 86] on span "HANG UP" at bounding box center [86, 85] width 20 height 5
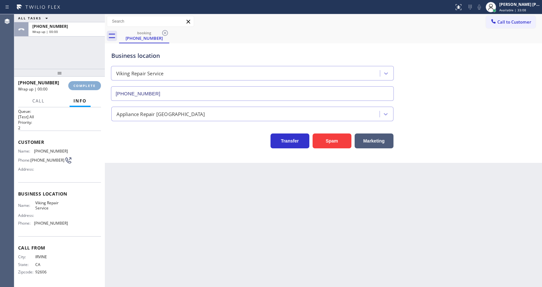
click at [77, 86] on span "COMPLETE" at bounding box center [84, 85] width 22 height 5
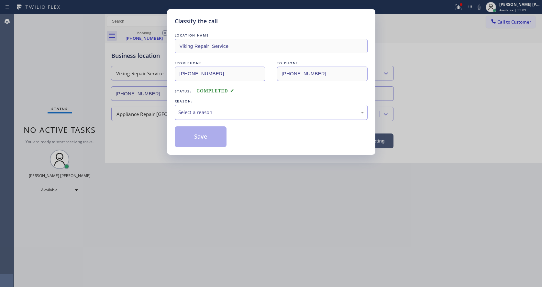
click at [208, 116] on div "Select a reason" at bounding box center [271, 112] width 193 height 15
click at [204, 137] on button "Save" at bounding box center [201, 137] width 52 height 21
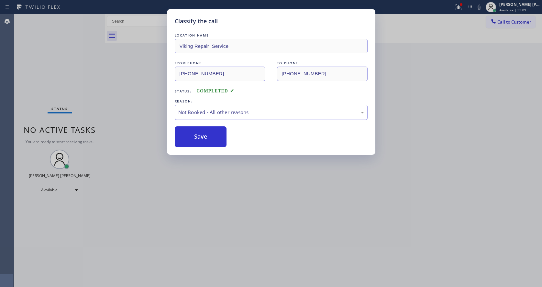
click at [204, 137] on button "Save" at bounding box center [201, 137] width 52 height 21
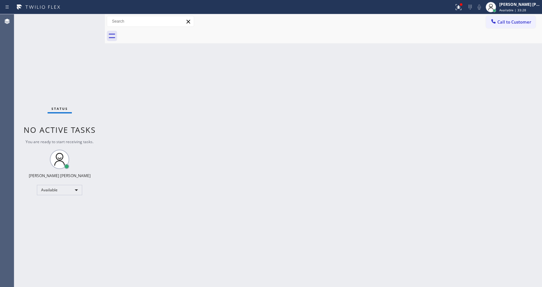
drag, startPoint x: 156, startPoint y: 197, endPoint x: 157, endPoint y: 201, distance: 4.0
click at [156, 196] on div "Back to Dashboard Change Sender ID Customers Technicians Select a contact Outbo…" at bounding box center [323, 150] width 437 height 273
click at [288, 198] on div "Back to Dashboard Change Sender ID Customers Technicians Select a contact Outbo…" at bounding box center [323, 150] width 437 height 273
click at [96, 108] on div "Status No active tasks You are ready to start receiving tasks. [PERSON_NAME] [P…" at bounding box center [59, 150] width 91 height 273
click at [191, 141] on div "Back to Dashboard Change Sender ID Customers Technicians Select a contact Outbo…" at bounding box center [323, 150] width 437 height 273
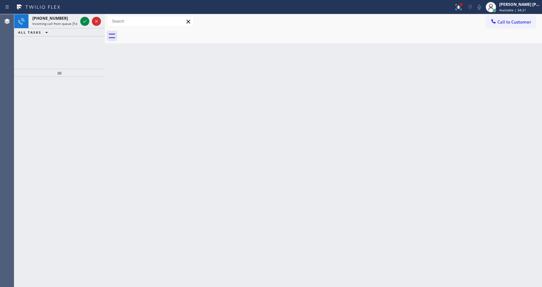
click at [166, 68] on div "Back to Dashboard Change Sender ID Customers Technicians Select a contact Outbo…" at bounding box center [323, 150] width 437 height 273
click at [75, 23] on span "Incoming call from queue [Test] All" at bounding box center [59, 23] width 54 height 5
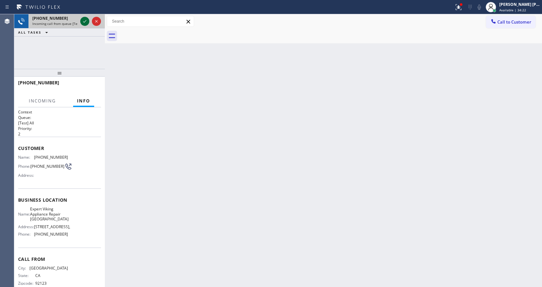
click at [84, 23] on icon at bounding box center [85, 21] width 8 height 8
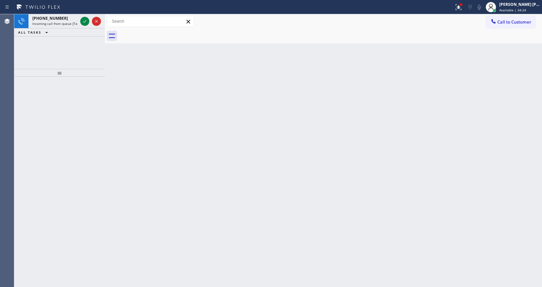
click at [206, 194] on div "Back to Dashboard Change Sender ID Customers Technicians Select a contact Outbo…" at bounding box center [323, 150] width 437 height 273
click at [73, 20] on div "[PHONE_NUMBER]" at bounding box center [54, 19] width 45 height 6
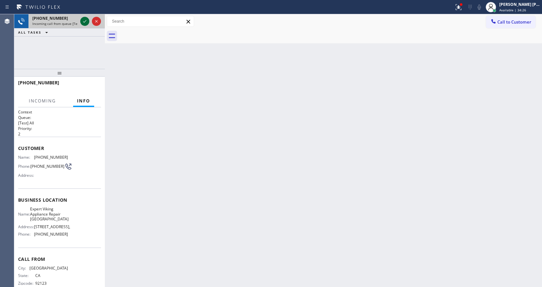
click at [81, 20] on icon at bounding box center [85, 21] width 8 height 8
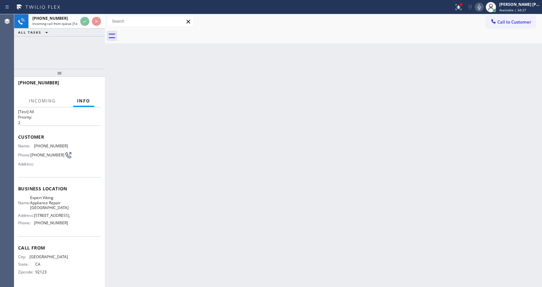
scroll to position [18, 0]
click at [212, 217] on div "Back to Dashboard Change Sender ID Customers Technicians Select a contact Outbo…" at bounding box center [323, 150] width 437 height 273
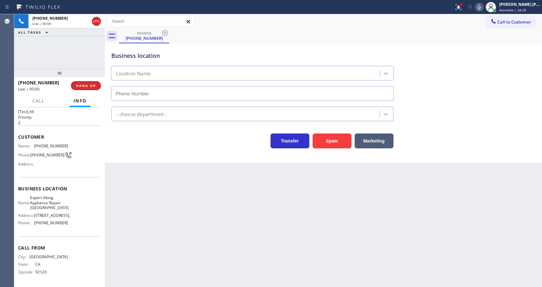
type input "[PHONE_NUMBER]"
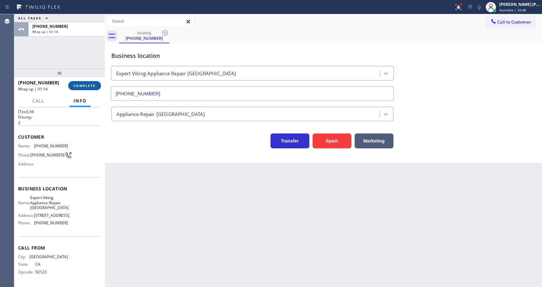
click at [81, 89] on button "COMPLETE" at bounding box center [84, 85] width 33 height 9
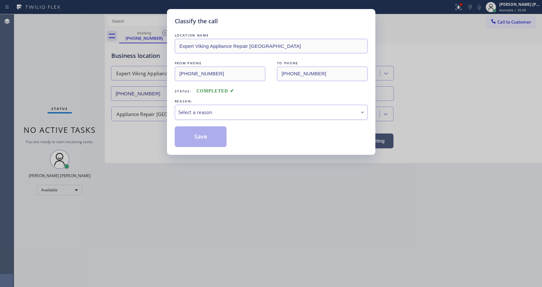
click at [203, 115] on div "Select a reason" at bounding box center [271, 112] width 186 height 7
click at [203, 142] on button "Save" at bounding box center [201, 137] width 52 height 21
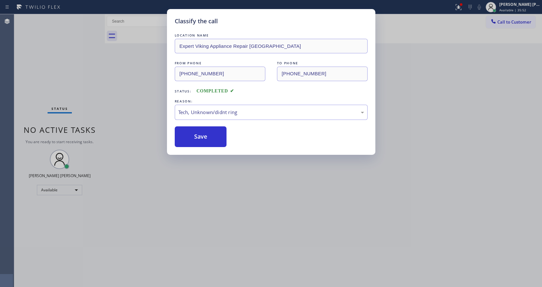
click at [232, 254] on div "Classify the call LOCATION NAME Expert Viking Appliance Repair [GEOGRAPHIC_DATA…" at bounding box center [271, 143] width 542 height 287
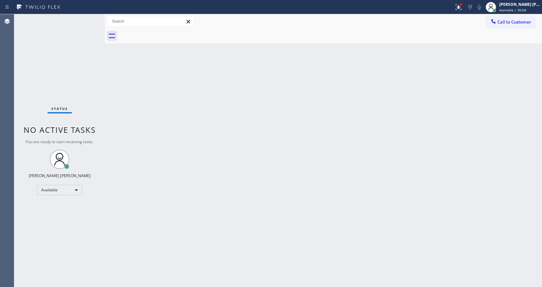
click at [151, 112] on div "Back to Dashboard Change Sender ID Customers Technicians Select a contact Outbo…" at bounding box center [323, 150] width 437 height 273
click at [459, 11] on button at bounding box center [458, 7] width 14 height 14
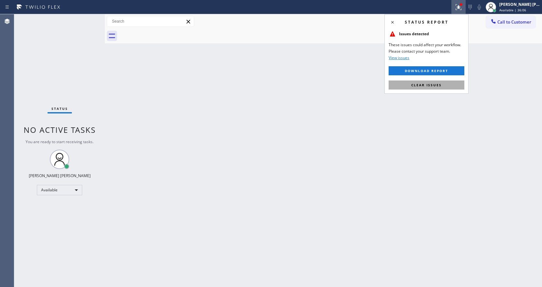
click at [431, 84] on span "Clear issues" at bounding box center [426, 85] width 30 height 5
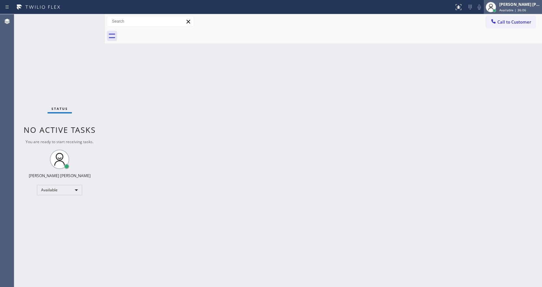
click at [498, 12] on div at bounding box center [491, 7] width 14 height 14
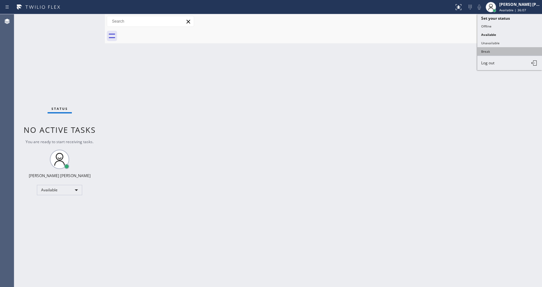
click at [502, 50] on button "Break" at bounding box center [509, 51] width 65 height 8
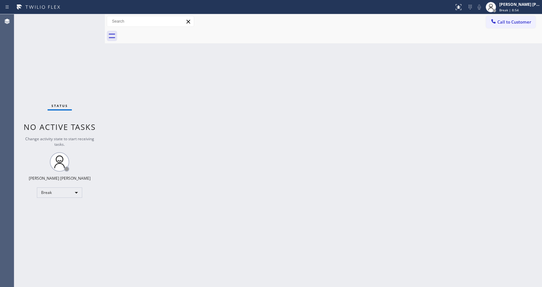
click at [457, 133] on div "Back to Dashboard Change Sender ID Customers Technicians Select a contact Outbo…" at bounding box center [323, 150] width 437 height 273
click at [515, 11] on span "Break | 8:55" at bounding box center [508, 10] width 19 height 5
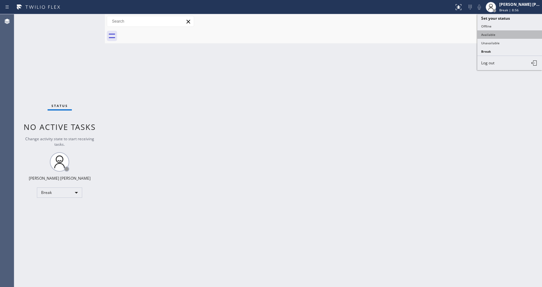
click at [500, 31] on button "Available" at bounding box center [509, 34] width 65 height 8
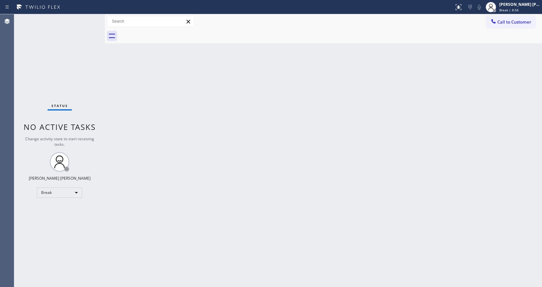
click at [290, 133] on div "Back to Dashboard Change Sender ID Customers Technicians Select a contact Outbo…" at bounding box center [323, 150] width 437 height 273
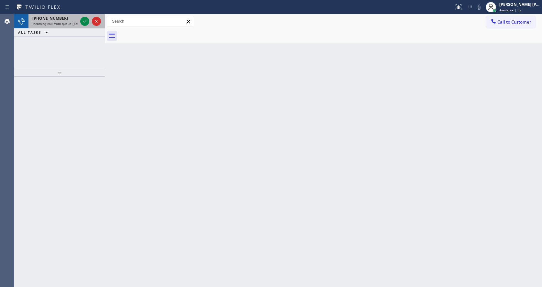
click at [51, 23] on span "Incoming call from queue [Test] All" at bounding box center [59, 23] width 54 height 5
click at [85, 26] on div at bounding box center [90, 21] width 23 height 14
click at [85, 18] on icon at bounding box center [85, 21] width 8 height 8
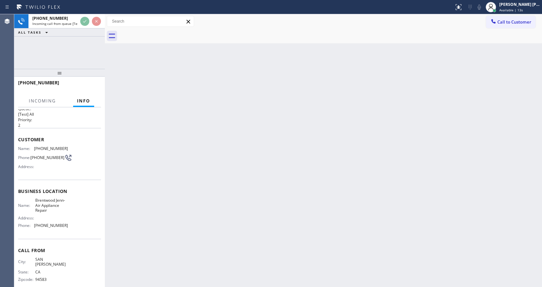
scroll to position [14, 0]
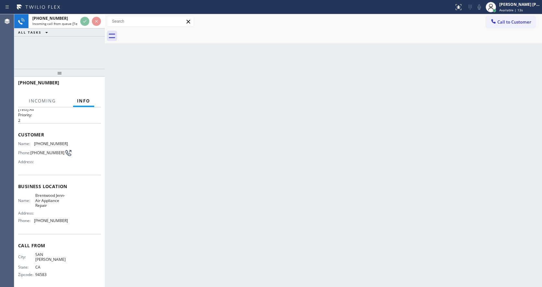
click at [232, 196] on div "Back to Dashboard Change Sender ID Customers Technicians Select a contact Outbo…" at bounding box center [323, 150] width 437 height 273
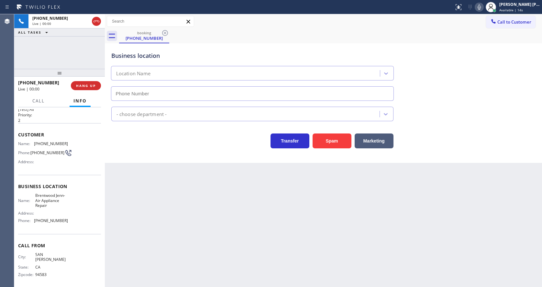
type input "[PHONE_NUMBER]"
click at [232, 200] on div "Back to Dashboard Change Sender ID Customers Technicians Select a contact Outbo…" at bounding box center [323, 150] width 437 height 273
drag, startPoint x: 148, startPoint y: 210, endPoint x: 149, endPoint y: 214, distance: 4.3
click at [148, 210] on div "Back to Dashboard Change Sender ID Customers Technicians Select a contact Outbo…" at bounding box center [323, 150] width 437 height 273
drag, startPoint x: 30, startPoint y: 160, endPoint x: 29, endPoint y: 155, distance: 4.6
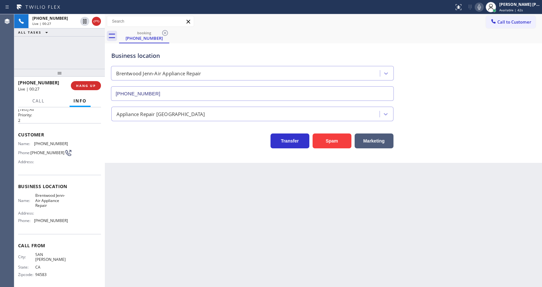
click at [30, 160] on div "Name: [PHONE_NUMBER] Phone: [PHONE_NUMBER] Address:" at bounding box center [43, 154] width 50 height 26
drag, startPoint x: 29, startPoint y: 147, endPoint x: 88, endPoint y: 146, distance: 58.9
click at [88, 146] on div "Name: [PHONE_NUMBER] Phone: [PHONE_NUMBER] Address:" at bounding box center [59, 154] width 83 height 26
click at [75, 144] on div "Name: [PHONE_NUMBER] Phone: [PHONE_NUMBER] Address:" at bounding box center [59, 154] width 83 height 26
drag, startPoint x: 32, startPoint y: 144, endPoint x: 80, endPoint y: 145, distance: 47.6
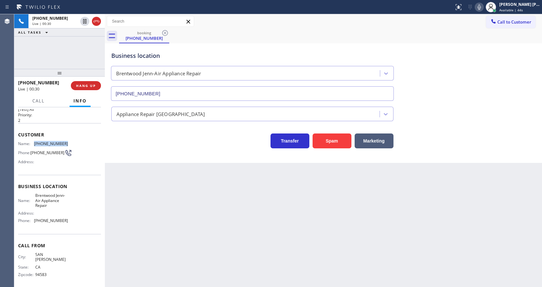
click at [80, 145] on div "Name: [PHONE_NUMBER] Phone: [PHONE_NUMBER] Address:" at bounding box center [59, 154] width 83 height 26
drag, startPoint x: 170, startPoint y: 198, endPoint x: 159, endPoint y: 244, distance: 47.7
click at [168, 200] on div "Back to Dashboard Change Sender ID Customers Technicians Select a contact Outbo…" at bounding box center [323, 150] width 437 height 273
click at [87, 225] on div "Name: [PERSON_NAME]-Air Appliance Repair Address: Phone: [PHONE_NUMBER]" at bounding box center [59, 209] width 83 height 33
drag, startPoint x: 33, startPoint y: 197, endPoint x: 53, endPoint y: 206, distance: 22.3
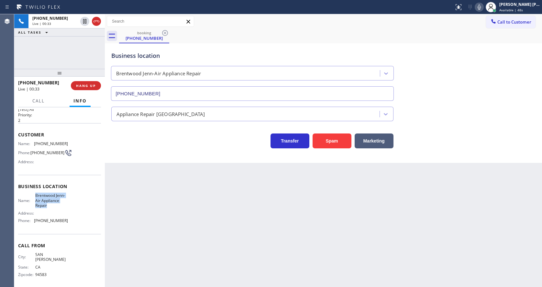
click at [53, 206] on div "Name: [PERSON_NAME]-Air Appliance Repair" at bounding box center [43, 200] width 50 height 15
click at [129, 215] on div "Back to Dashboard Change Sender ID Customers Technicians Select a contact Outbo…" at bounding box center [323, 150] width 437 height 273
click at [72, 216] on div "Name: [PERSON_NAME]-Air Appliance Repair Address: Phone: [PHONE_NUMBER]" at bounding box center [59, 209] width 83 height 33
drag, startPoint x: 32, startPoint y: 223, endPoint x: 71, endPoint y: 222, distance: 38.8
click at [71, 222] on div "Name: [PERSON_NAME]-Air Appliance Repair Address: Phone: [PHONE_NUMBER]" at bounding box center [59, 209] width 83 height 33
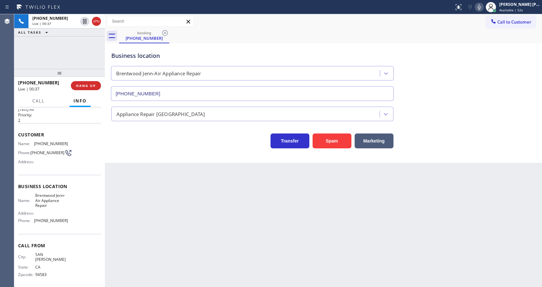
click at [165, 221] on div "Back to Dashboard Change Sender ID Customers Technicians Select a contact Outbo…" at bounding box center [323, 150] width 437 height 273
click at [480, 9] on icon at bounding box center [479, 7] width 8 height 8
click at [176, 237] on div "Back to Dashboard Change Sender ID Customers Technicians Select a contact Outbo…" at bounding box center [323, 150] width 437 height 273
click at [168, 233] on div "Back to Dashboard Change Sender ID Customers Technicians Select a contact Outbo…" at bounding box center [323, 150] width 437 height 273
click at [490, 9] on icon at bounding box center [491, 7] width 8 height 8
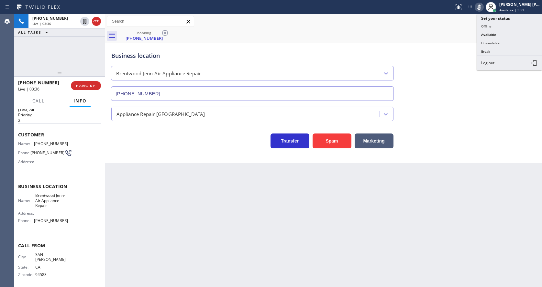
click at [481, 6] on icon at bounding box center [479, 7] width 3 height 5
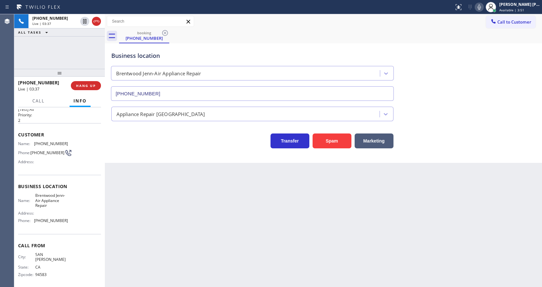
click at [456, 109] on div "Appliance Repair [GEOGRAPHIC_DATA]" at bounding box center [323, 112] width 427 height 17
click at [172, 248] on div "Back to Dashboard Change Sender ID Customers Technicians Select a contact Outbo…" at bounding box center [323, 150] width 437 height 273
click at [171, 259] on div "Back to Dashboard Change Sender ID Customers Technicians Select a contact Outbo…" at bounding box center [323, 150] width 437 height 273
click at [350, 232] on div "Back to Dashboard Change Sender ID Customers Technicians Select a contact Outbo…" at bounding box center [323, 150] width 437 height 273
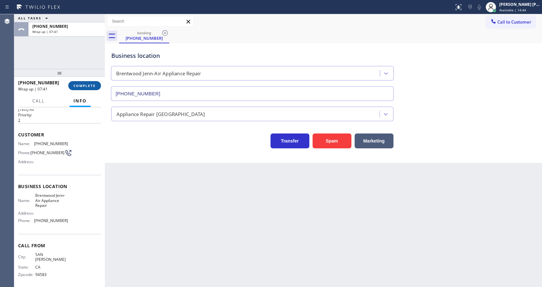
click at [79, 87] on span "COMPLETE" at bounding box center [84, 85] width 22 height 5
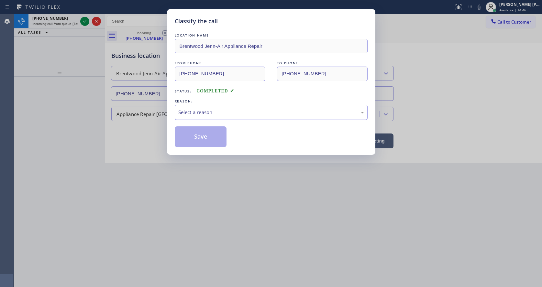
click at [193, 113] on div "Select a reason" at bounding box center [271, 112] width 186 height 7
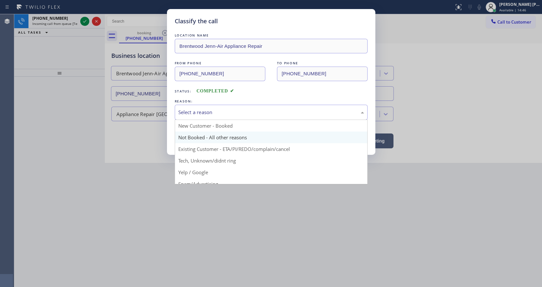
click at [194, 138] on button "Save" at bounding box center [201, 137] width 52 height 21
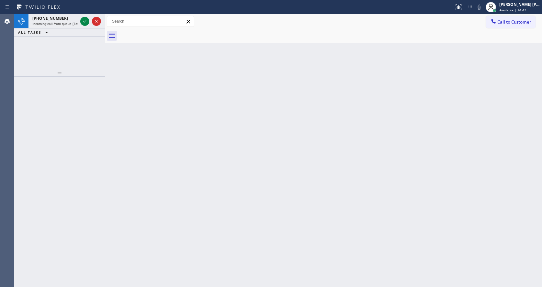
click at [132, 130] on div "Back to Dashboard Change Sender ID Customers Technicians Select a contact Outbo…" at bounding box center [323, 150] width 437 height 273
click at [516, 7] on div "[PERSON_NAME] [PERSON_NAME] Available | 14:48" at bounding box center [520, 6] width 44 height 11
click at [310, 112] on div "Back to Dashboard Change Sender ID Customers Technicians Select a contact Outbo…" at bounding box center [323, 150] width 437 height 273
click at [72, 22] on span "Incoming call from queue [Test] All" at bounding box center [59, 23] width 54 height 5
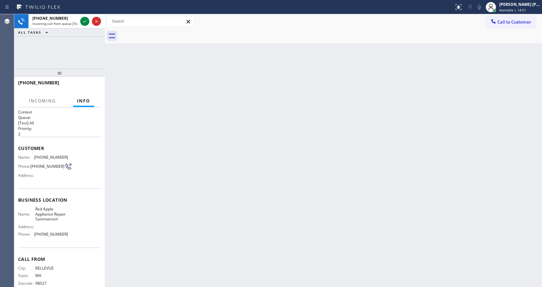
click at [282, 119] on div "Back to Dashboard Change Sender ID Customers Technicians Select a contact Outbo…" at bounding box center [323, 150] width 437 height 273
click at [516, 13] on div "[PERSON_NAME] [PERSON_NAME] Available | 14:52" at bounding box center [513, 7] width 58 height 14
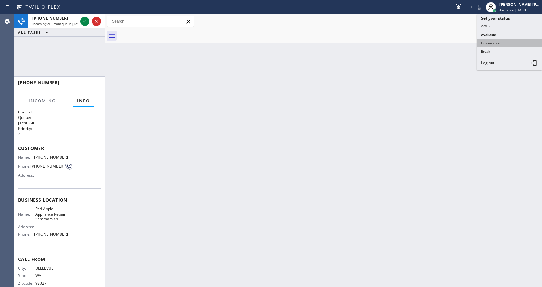
click at [504, 42] on button "Unavailable" at bounding box center [509, 43] width 65 height 8
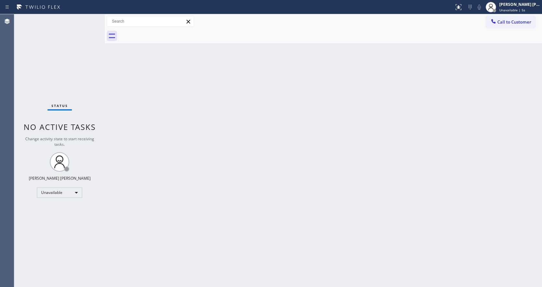
click at [147, 126] on div "Back to Dashboard Change Sender ID Customers Technicians Select a contact Outbo…" at bounding box center [323, 150] width 437 height 273
click at [156, 168] on div "Back to Dashboard Change Sender ID Customers Technicians Select a contact Outbo…" at bounding box center [323, 150] width 437 height 273
click at [516, 8] on span "Unavailable | 37s" at bounding box center [513, 10] width 28 height 5
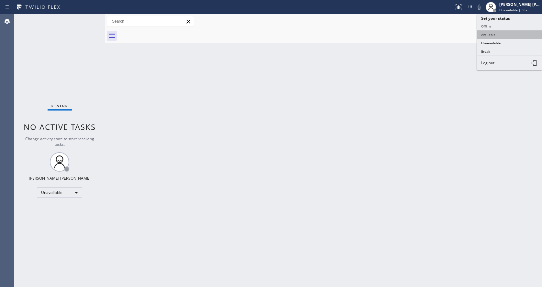
click at [496, 38] on button "Available" at bounding box center [509, 34] width 65 height 8
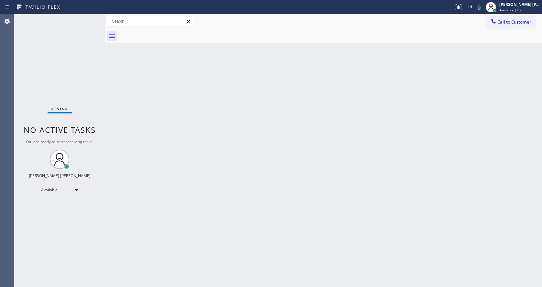
click at [233, 149] on div "Back to Dashboard Change Sender ID Customers Technicians Select a contact Outbo…" at bounding box center [323, 150] width 437 height 273
click at [148, 143] on div "Back to Dashboard Change Sender ID Customers Technicians Select a contact Outbo…" at bounding box center [323, 150] width 437 height 273
click at [153, 285] on div "Back to Dashboard Change Sender ID Customers Technicians Select a contact Outbo…" at bounding box center [323, 150] width 437 height 273
click at [348, 178] on div "Back to Dashboard Change Sender ID Customers Technicians Select a contact Outbo…" at bounding box center [323, 150] width 437 height 273
click at [336, 197] on div "Back to Dashboard Change Sender ID Customers Technicians Select a contact Outbo…" at bounding box center [323, 150] width 437 height 273
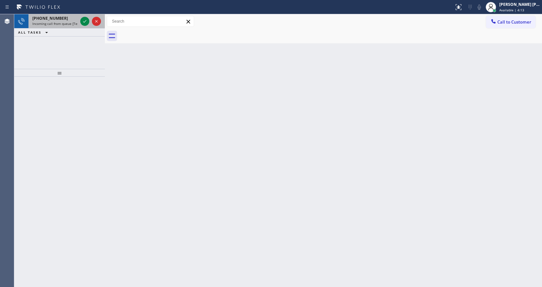
click at [70, 21] on div "[PHONE_NUMBER] Incoming call from queue [Test] All" at bounding box center [53, 21] width 50 height 14
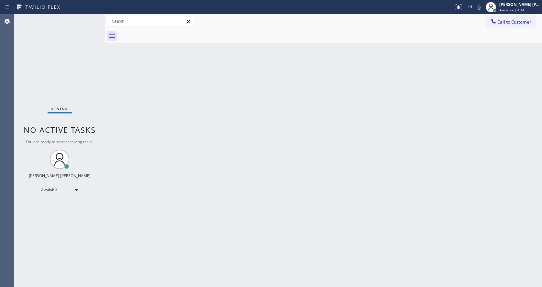
click at [84, 21] on div "Status No active tasks You are ready to start receiving tasks. [PERSON_NAME] [P…" at bounding box center [59, 150] width 91 height 273
click at [208, 199] on div "Back to Dashboard Change Sender ID Customers Technicians Select a contact Outbo…" at bounding box center [323, 150] width 437 height 273
drag, startPoint x: 124, startPoint y: 95, endPoint x: 64, endPoint y: 15, distance: 99.8
click at [124, 95] on div "Back to Dashboard Change Sender ID Customers Technicians Select a contact Outbo…" at bounding box center [323, 150] width 437 height 273
click at [253, 183] on div "Back to Dashboard Change Sender ID Customers Technicians Select a contact Outbo…" at bounding box center [323, 150] width 437 height 273
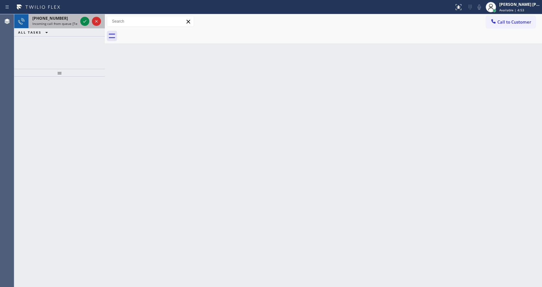
click at [63, 20] on div "[PHONE_NUMBER]" at bounding box center [54, 19] width 45 height 6
click at [71, 19] on div "[PHONE_NUMBER]" at bounding box center [54, 19] width 45 height 6
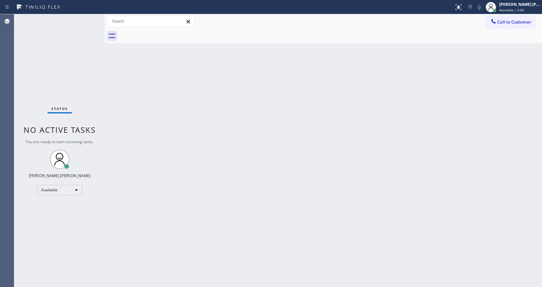
click at [310, 205] on div "Back to Dashboard Change Sender ID Customers Technicians Select a contact Outbo…" at bounding box center [323, 150] width 437 height 273
click at [116, 109] on div "Back to Dashboard Change Sender ID Customers Technicians Select a contact Outbo…" at bounding box center [323, 150] width 437 height 273
click at [80, 25] on div "Status No active tasks You are ready to start receiving tasks. [PERSON_NAME] [P…" at bounding box center [59, 150] width 91 height 273
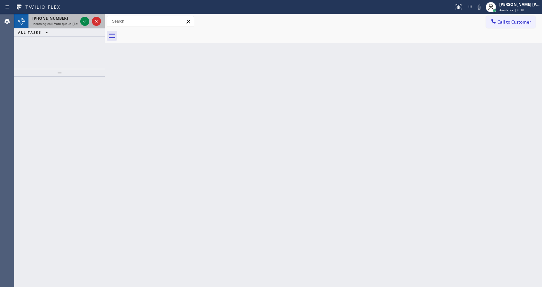
click at [57, 24] on span "Incoming call from queue [Test] All" at bounding box center [59, 23] width 54 height 5
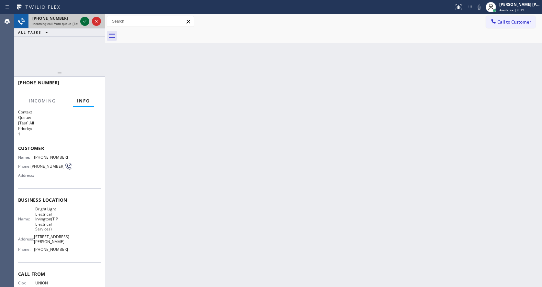
click at [85, 22] on icon at bounding box center [85, 21] width 8 height 8
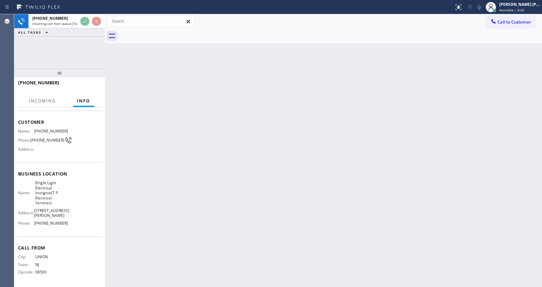
click at [245, 188] on div "Back to Dashboard Change Sender ID Customers Technicians Select a contact Outbo…" at bounding box center [323, 150] width 437 height 273
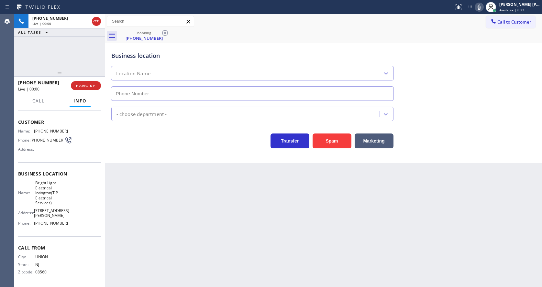
type input "[PHONE_NUMBER]"
click at [150, 285] on div "Back to Dashboard Change Sender ID Customers Technicians Select a contact Outbo…" at bounding box center [323, 150] width 437 height 273
drag, startPoint x: 159, startPoint y: 258, endPoint x: 157, endPoint y: 278, distance: 20.1
click at [159, 260] on div "Back to Dashboard Change Sender ID Customers Technicians Select a contact Outbo…" at bounding box center [323, 150] width 437 height 273
click at [238, 216] on div "Back to Dashboard Change Sender ID Customers Technicians Select a contact Outbo…" at bounding box center [323, 150] width 437 height 273
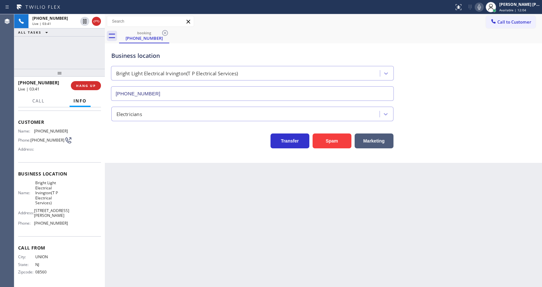
click at [184, 227] on div "Back to Dashboard Change Sender ID Customers Technicians Select a contact Outbo…" at bounding box center [323, 150] width 437 height 273
click at [148, 284] on div "Back to Dashboard Change Sender ID Customers Technicians Select a contact Outbo…" at bounding box center [323, 150] width 437 height 273
click at [175, 239] on div "Back to Dashboard Change Sender ID Customers Technicians Select a contact Outbo…" at bounding box center [323, 150] width 437 height 273
click at [229, 268] on div "Back to Dashboard Change Sender ID Customers Technicians Select a contact Outbo…" at bounding box center [323, 150] width 437 height 273
click at [132, 204] on div "Back to Dashboard Change Sender ID Customers Technicians Select a contact Outbo…" at bounding box center [323, 150] width 437 height 273
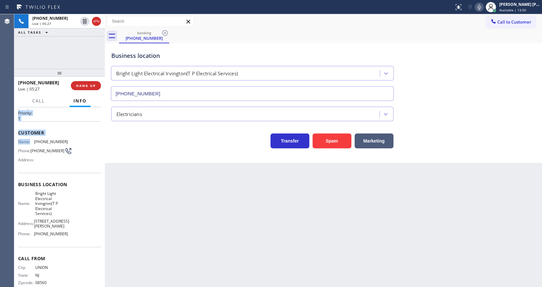
scroll to position [0, 0]
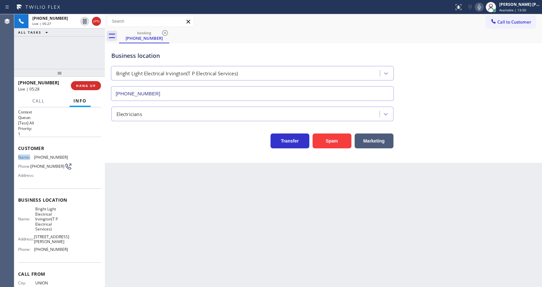
drag, startPoint x: 31, startPoint y: 113, endPoint x: 63, endPoint y: 149, distance: 47.9
click at [63, 149] on div "Customer Name: [PHONE_NUMBER] Phone: [PHONE_NUMBER] Address:" at bounding box center [59, 163] width 83 height 52
drag, startPoint x: 59, startPoint y: 150, endPoint x: 34, endPoint y: 162, distance: 28.2
click at [59, 150] on span "Customer" at bounding box center [59, 148] width 83 height 6
click at [30, 159] on span "Name:" at bounding box center [26, 157] width 16 height 5
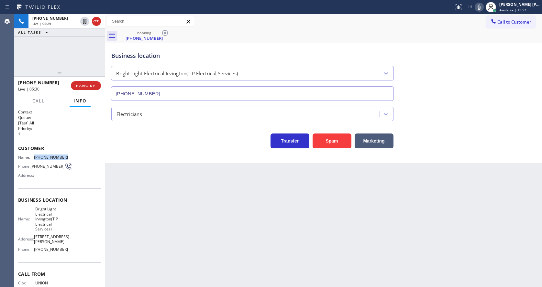
drag, startPoint x: 32, startPoint y: 158, endPoint x: 75, endPoint y: 156, distance: 43.1
click at [75, 156] on div "Name: [PHONE_NUMBER] Phone: [PHONE_NUMBER] Address:" at bounding box center [59, 168] width 83 height 26
drag, startPoint x: 213, startPoint y: 227, endPoint x: 145, endPoint y: 285, distance: 89.1
click at [211, 228] on div "Back to Dashboard Change Sender ID Customers Technicians Select a contact Outbo…" at bounding box center [323, 150] width 437 height 273
click at [46, 198] on div "Business location Name: Bright Light Electrical Irvington(T P Electrical Servic…" at bounding box center [59, 226] width 83 height 74
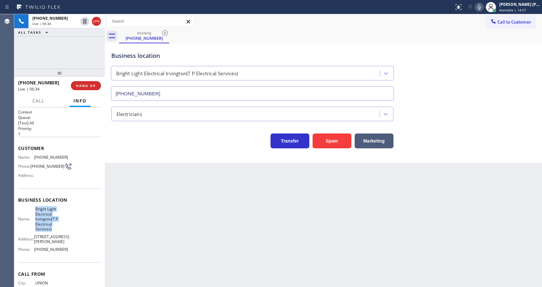
drag, startPoint x: 32, startPoint y: 208, endPoint x: 56, endPoint y: 231, distance: 32.7
click at [56, 231] on div "Business location Name: Bright Light Electrical Irvington(T P Electrical Servic…" at bounding box center [59, 226] width 83 height 74
click at [188, 263] on div "Back to Dashboard Change Sender ID Customers Technicians Select a contact Outbo…" at bounding box center [323, 150] width 437 height 273
click at [76, 244] on div "Name: Bright Light Electrical Irvington(T P Electrical Services) Address: [STRE…" at bounding box center [59, 231] width 83 height 48
drag, startPoint x: 32, startPoint y: 267, endPoint x: 75, endPoint y: 270, distance: 42.8
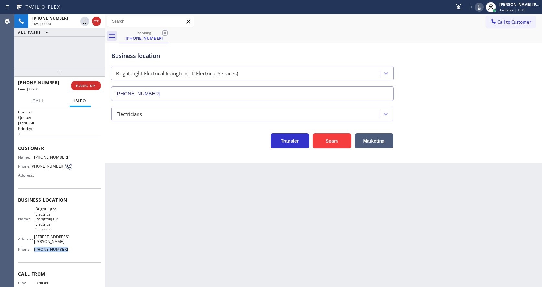
click at [75, 255] on div "Name: Bright Light Electrical Irvington(T P Electrical Services) Address: [STRE…" at bounding box center [59, 231] width 83 height 48
click at [186, 237] on div "Back to Dashboard Change Sender ID Customers Technicians Select a contact Outbo…" at bounding box center [323, 150] width 437 height 273
click at [465, 76] on div "Business location Bright Light Electrical [GEOGRAPHIC_DATA](T P Electrical Serv…" at bounding box center [323, 71] width 427 height 59
click at [481, 9] on icon at bounding box center [479, 7] width 3 height 5
click at [85, 19] on icon at bounding box center [84, 21] width 3 height 5
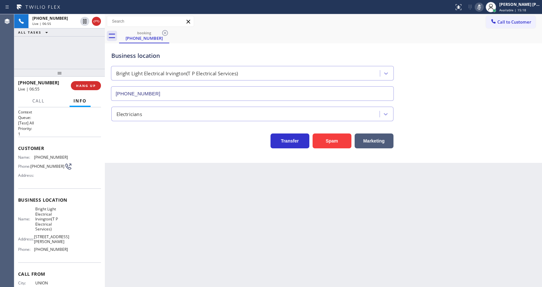
drag, startPoint x: 192, startPoint y: 243, endPoint x: 181, endPoint y: 248, distance: 12.4
click at [188, 244] on div "Back to Dashboard Change Sender ID Customers Technicians Select a contact Outbo…" at bounding box center [323, 150] width 437 height 273
click at [218, 176] on div "Back to Dashboard Change Sender ID Customers Technicians Select a contact Outbo…" at bounding box center [323, 150] width 437 height 273
click at [247, 269] on div "Back to Dashboard Change Sender ID Customers Technicians Select a contact Outbo…" at bounding box center [323, 150] width 437 height 273
click at [268, 226] on div "Back to Dashboard Change Sender ID Customers Technicians Select a contact Outbo…" at bounding box center [323, 150] width 437 height 273
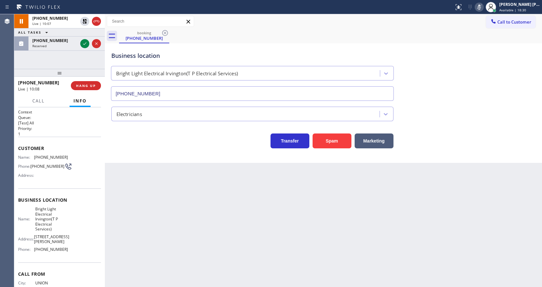
click at [147, 193] on div "Back to Dashboard Change Sender ID Customers Technicians Select a contact Outbo…" at bounding box center [323, 150] width 437 height 273
click at [84, 45] on icon at bounding box center [85, 44] width 8 height 8
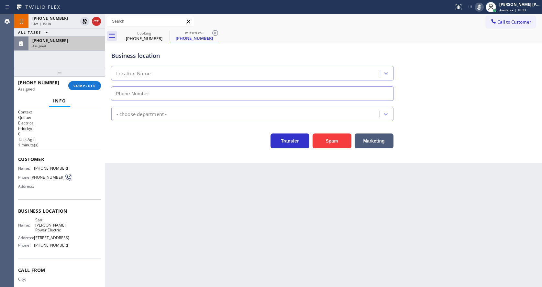
type input "[PHONE_NUMBER]"
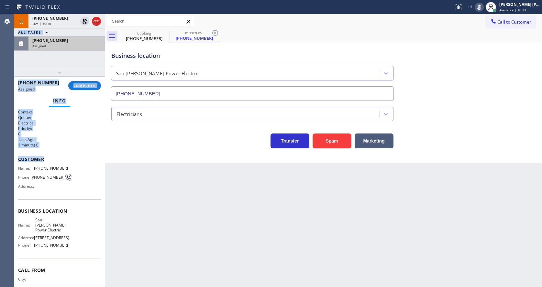
drag, startPoint x: 13, startPoint y: 157, endPoint x: 61, endPoint y: 164, distance: 47.7
click at [61, 164] on div "Agent Desktop Classify the call LOCATION NAME Subzero Repair Professionals FROM…" at bounding box center [271, 150] width 542 height 273
click at [57, 160] on span "Customer" at bounding box center [59, 159] width 83 height 6
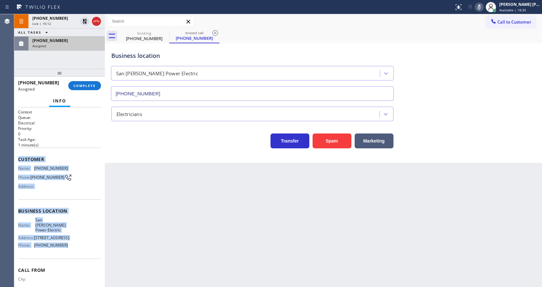
drag, startPoint x: 16, startPoint y: 160, endPoint x: 71, endPoint y: 242, distance: 99.1
click at [71, 242] on div "Context Queue: Electrical Priority: 0 Task Age: [DEMOGRAPHIC_DATA] minute(s) Cu…" at bounding box center [59, 197] width 91 height 180
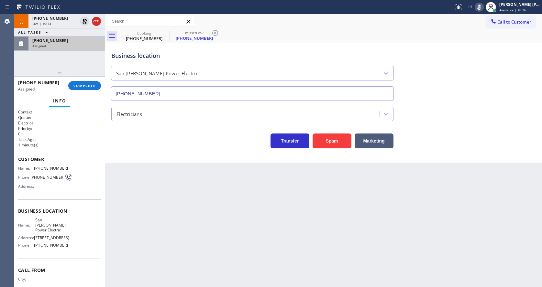
click at [173, 211] on div "Back to Dashboard Change Sender ID Customers Technicians Select a contact Outbo…" at bounding box center [323, 150] width 437 height 273
click at [81, 87] on span "COMPLETE" at bounding box center [84, 85] width 22 height 5
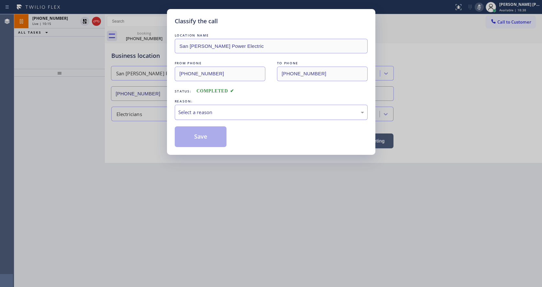
click at [182, 113] on div "Select a reason" at bounding box center [271, 112] width 186 height 7
click at [193, 136] on button "Save" at bounding box center [201, 137] width 52 height 21
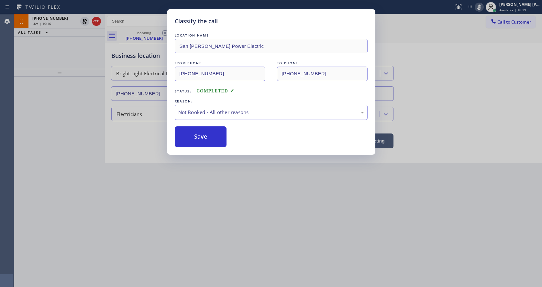
click at [193, 136] on button "Save" at bounding box center [201, 137] width 52 height 21
drag, startPoint x: 208, startPoint y: 230, endPoint x: 192, endPoint y: 286, distance: 58.0
click at [208, 231] on div "Classify the call LOCATION NAME San [PERSON_NAME] Power Electric FROM PHONE [PH…" at bounding box center [271, 143] width 542 height 287
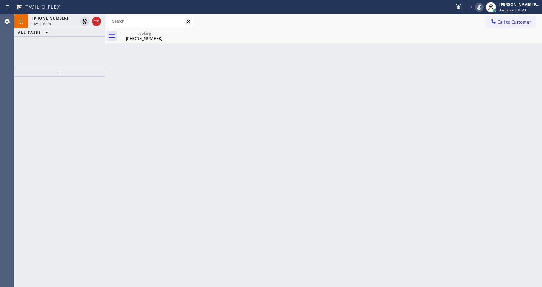
click at [186, 268] on div "Back to Dashboard Change Sender ID Customers Technicians Select a contact Outbo…" at bounding box center [323, 150] width 437 height 273
click at [86, 99] on div at bounding box center [59, 182] width 91 height 211
click at [74, 18] on div "[PHONE_NUMBER]" at bounding box center [54, 19] width 45 height 6
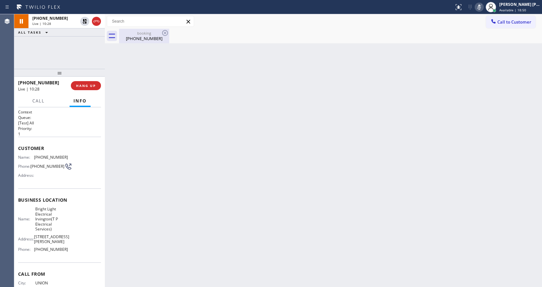
click at [131, 39] on div "[PHONE_NUMBER]" at bounding box center [144, 39] width 49 height 6
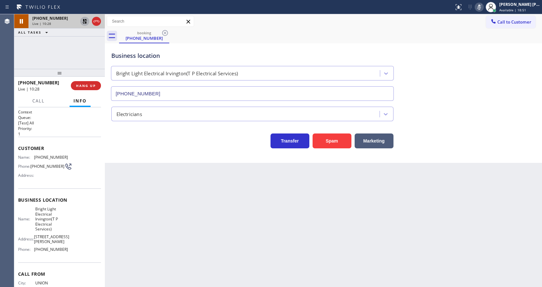
click at [85, 23] on icon at bounding box center [85, 21] width 5 height 5
click at [480, 8] on icon at bounding box center [479, 7] width 8 height 8
click at [192, 255] on div "Back to Dashboard Change Sender ID Customers Technicians Select a contact Outbo…" at bounding box center [323, 150] width 437 height 273
drag, startPoint x: 302, startPoint y: 245, endPoint x: 248, endPoint y: 204, distance: 68.2
click at [302, 245] on div "Back to Dashboard Change Sender ID Customers Technicians Select a contact Outbo…" at bounding box center [323, 150] width 437 height 273
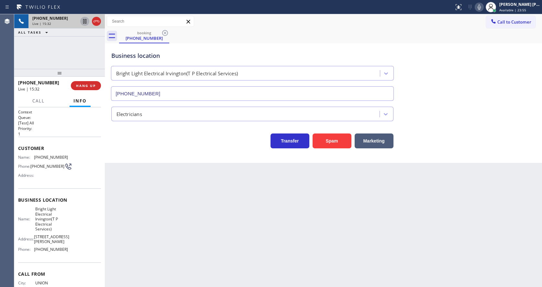
click at [164, 206] on div "Back to Dashboard Change Sender ID Customers Technicians Select a contact Outbo…" at bounding box center [323, 150] width 437 height 273
drag, startPoint x: 106, startPoint y: 221, endPoint x: 314, endPoint y: 158, distance: 216.8
click at [105, 221] on div at bounding box center [105, 150] width 0 height 273
drag, startPoint x: 450, startPoint y: 37, endPoint x: 306, endPoint y: 269, distance: 273.3
click at [450, 38] on div "booking [PHONE_NUMBER]" at bounding box center [332, 36] width 420 height 15
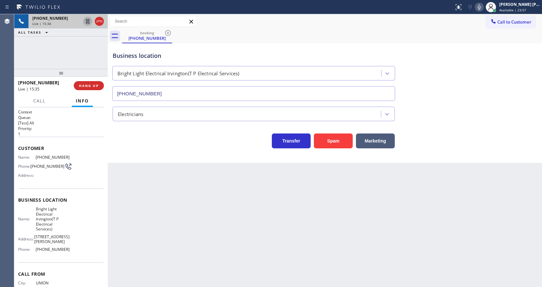
click at [232, 284] on div "Back to Dashboard Change Sender ID Customers Technicians Select a contact Outbo…" at bounding box center [325, 150] width 434 height 273
click at [190, 239] on div "Back to Dashboard Change Sender ID Customers Technicians Select a contact Outbo…" at bounding box center [325, 150] width 434 height 273
click at [127, 215] on div "Back to Dashboard Change Sender ID Customers Technicians Select a contact Outbo…" at bounding box center [325, 150] width 434 height 273
click at [480, 4] on icon at bounding box center [479, 7] width 8 height 8
click at [216, 259] on div "Back to Dashboard Change Sender ID Customers Technicians Select a contact Outbo…" at bounding box center [325, 150] width 434 height 273
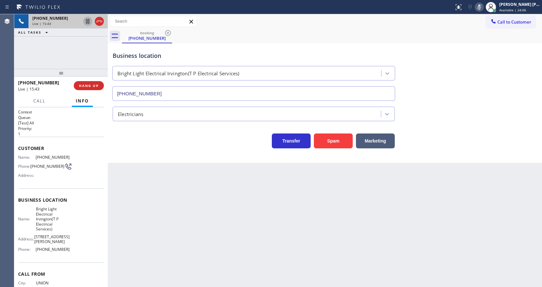
click at [181, 204] on div "Back to Dashboard Change Sender ID Customers Technicians Select a contact Outbo…" at bounding box center [325, 150] width 434 height 273
click at [488, 7] on div at bounding box center [491, 7] width 14 height 14
click at [483, 8] on icon at bounding box center [479, 7] width 8 height 8
click at [450, 73] on div "Business location Bright Light Electrical [GEOGRAPHIC_DATA](T P Electrical Serv…" at bounding box center [324, 71] width 427 height 59
click at [150, 248] on div "Back to Dashboard Change Sender ID Customers Technicians Select a contact Outbo…" at bounding box center [325, 150] width 434 height 273
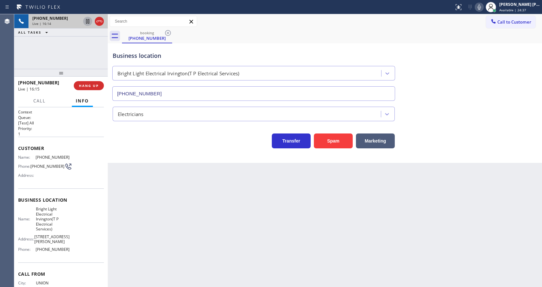
click at [238, 251] on div "Back to Dashboard Change Sender ID Customers Technicians Select a contact Outbo…" at bounding box center [325, 150] width 434 height 273
click at [192, 249] on div "Back to Dashboard Change Sender ID Customers Technicians Select a contact Outbo…" at bounding box center [325, 150] width 434 height 273
click at [303, 228] on div "Back to Dashboard Change Sender ID Customers Technicians Select a contact Outbo…" at bounding box center [325, 150] width 434 height 273
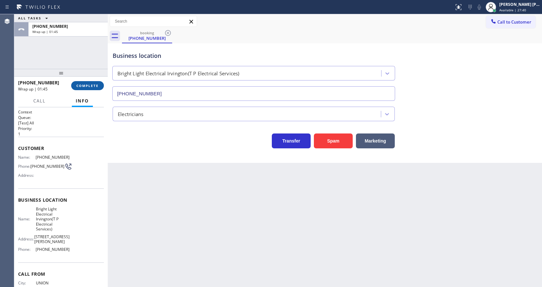
click at [89, 85] on span "COMPLETE" at bounding box center [87, 85] width 22 height 5
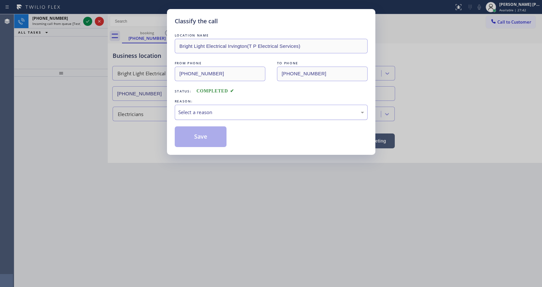
click at [216, 114] on div "Select a reason" at bounding box center [271, 112] width 186 height 7
click at [202, 141] on button "Save" at bounding box center [201, 137] width 52 height 21
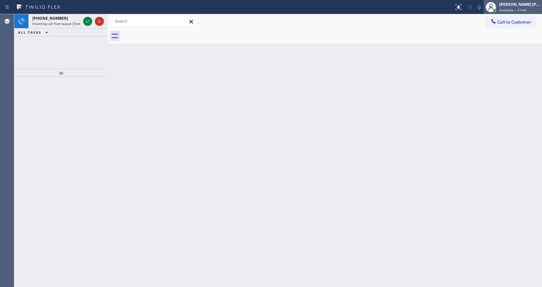
click at [514, 5] on div "[PERSON_NAME] [PERSON_NAME]" at bounding box center [519, 5] width 41 height 6
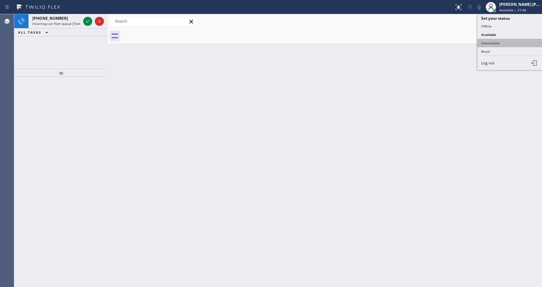
click at [503, 42] on button "Unavailable" at bounding box center [509, 43] width 65 height 8
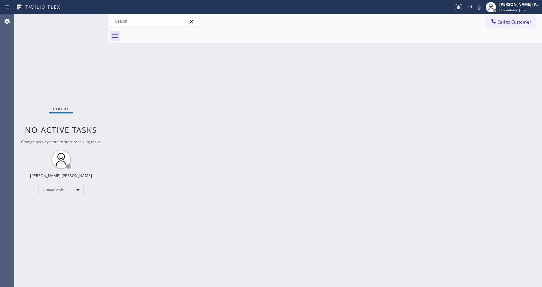
click at [184, 123] on div "Back to Dashboard Change Sender ID Customers Technicians Select a contact Outbo…" at bounding box center [325, 150] width 434 height 273
click at [179, 72] on div "Back to Dashboard Change Sender ID Customers Technicians Select a contact Outbo…" at bounding box center [325, 150] width 434 height 273
click at [502, 12] on span "Unavailable | 11s" at bounding box center [513, 10] width 28 height 5
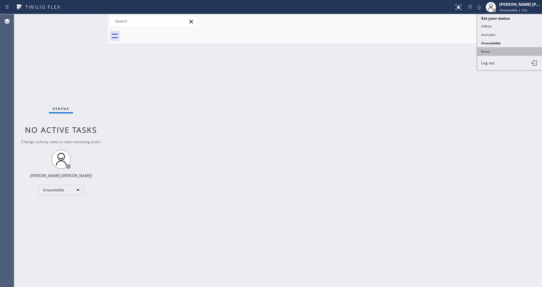
click at [499, 49] on button "Break" at bounding box center [509, 51] width 65 height 8
